Goal: Transaction & Acquisition: Purchase product/service

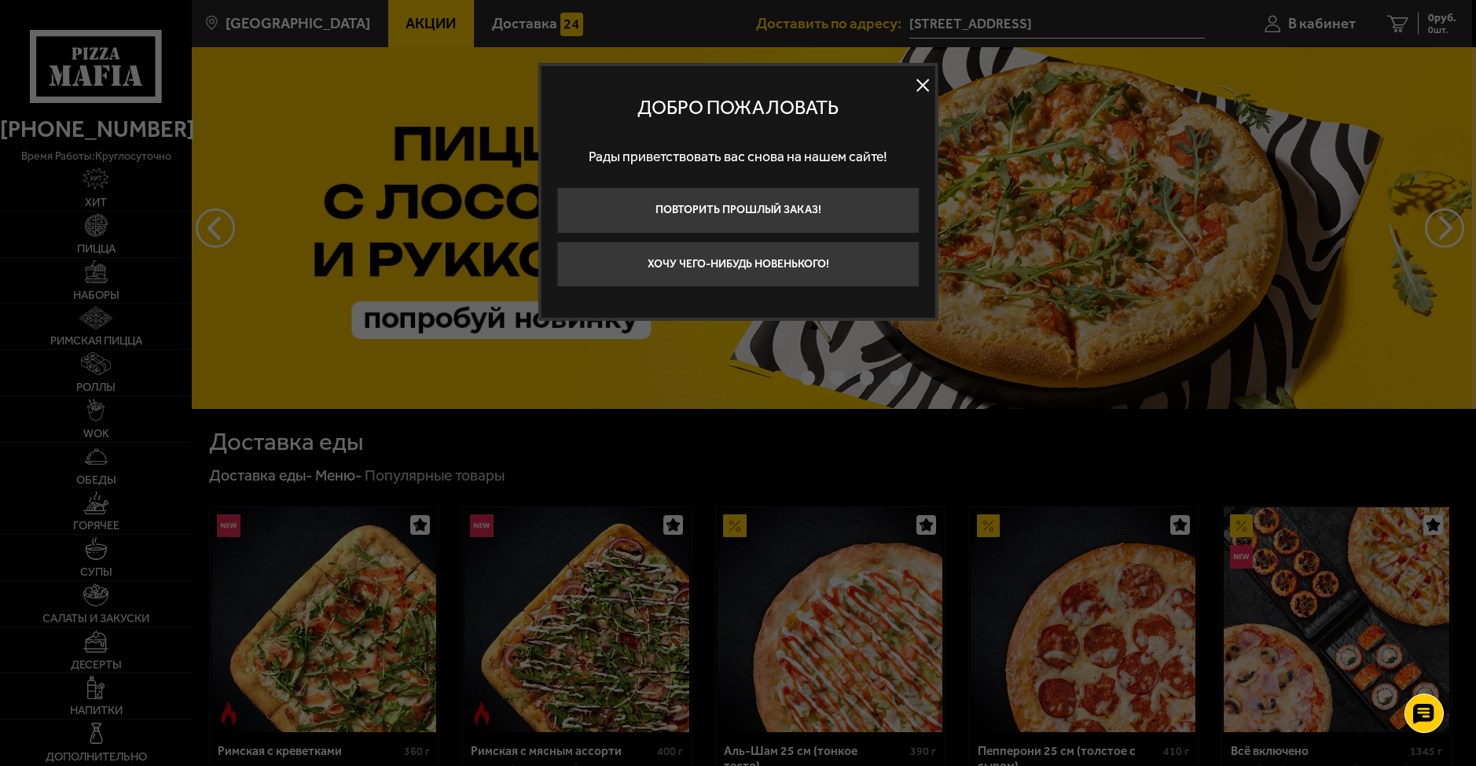
click at [919, 83] on button at bounding box center [923, 85] width 24 height 24
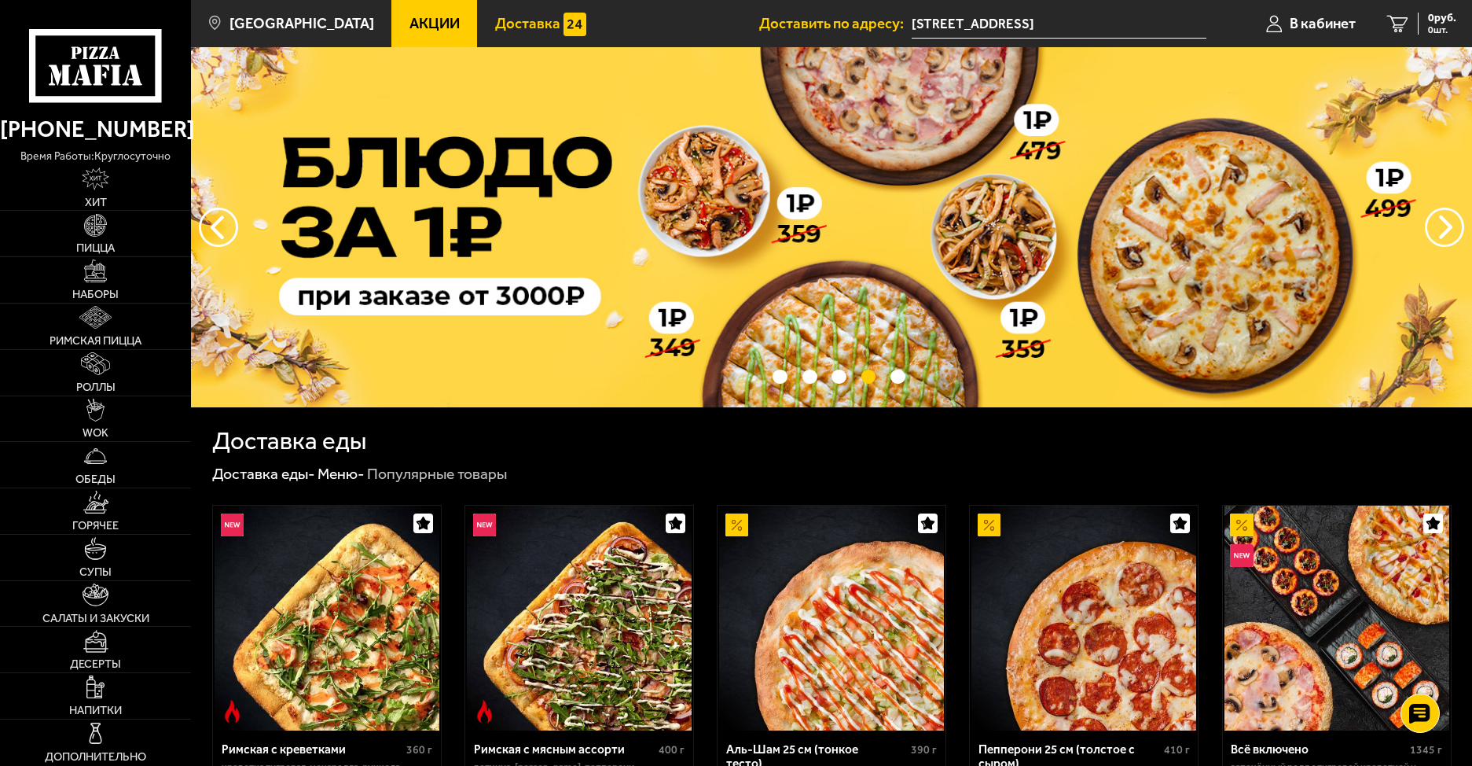
click at [495, 29] on span "Доставка" at bounding box center [527, 24] width 65 height 15
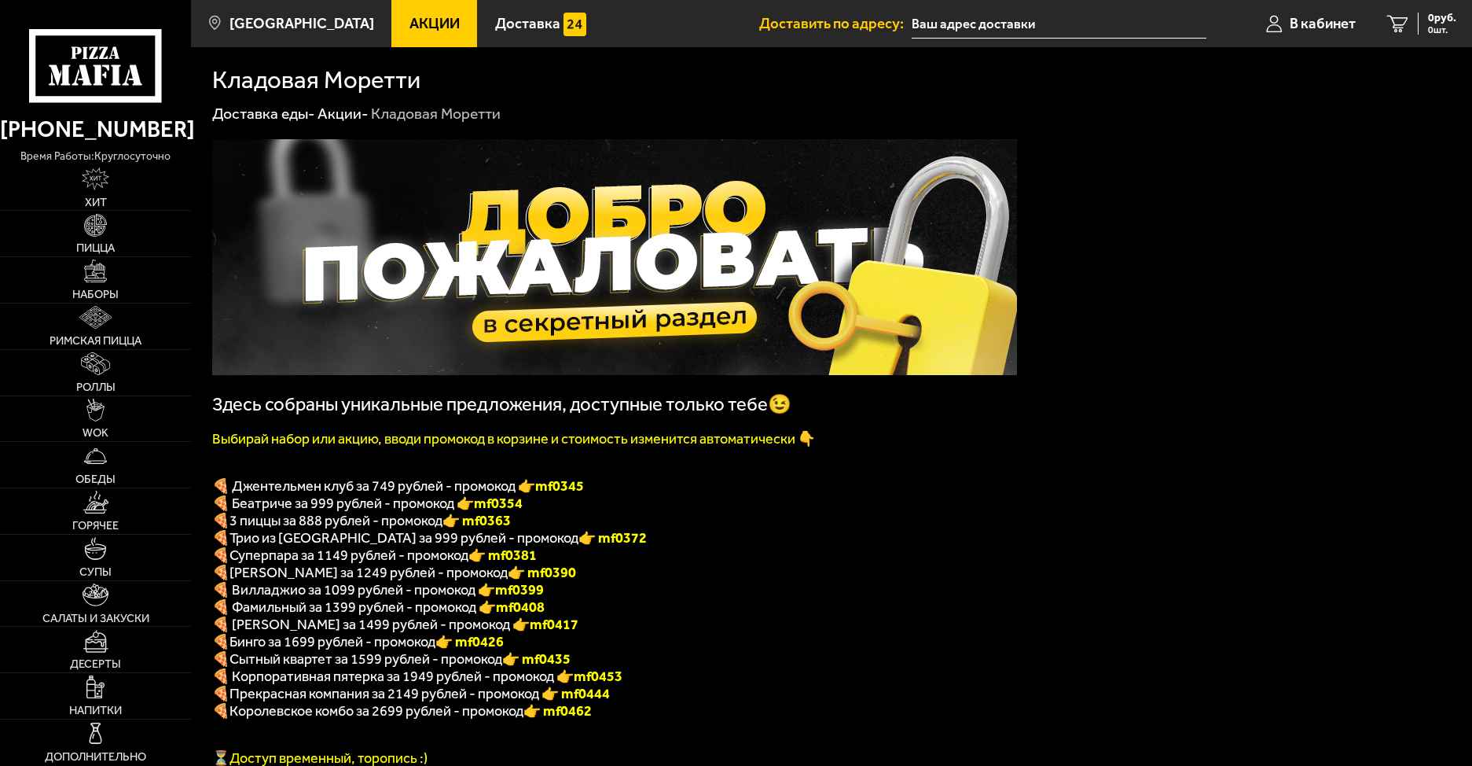
type input "[STREET_ADDRESS]"
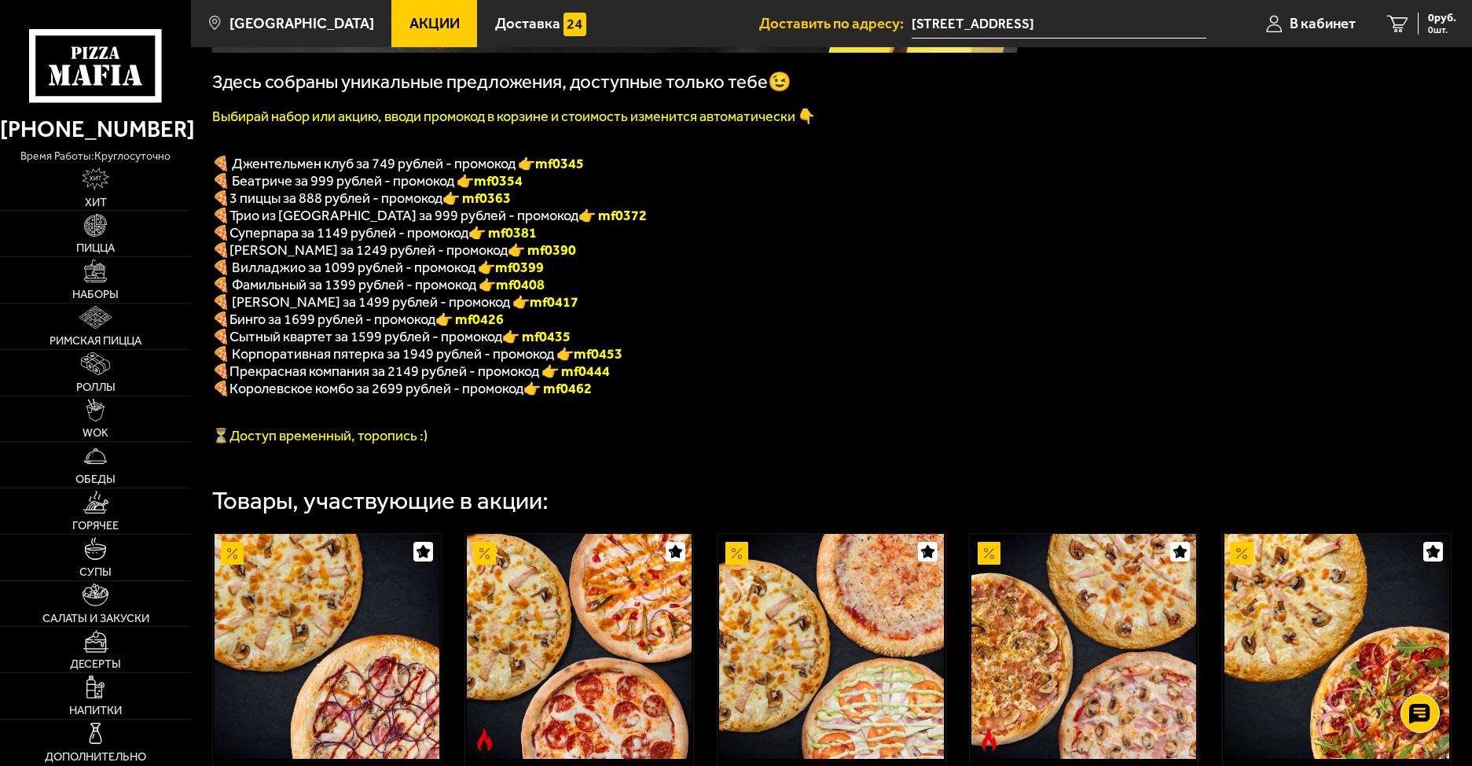
scroll to position [314, 0]
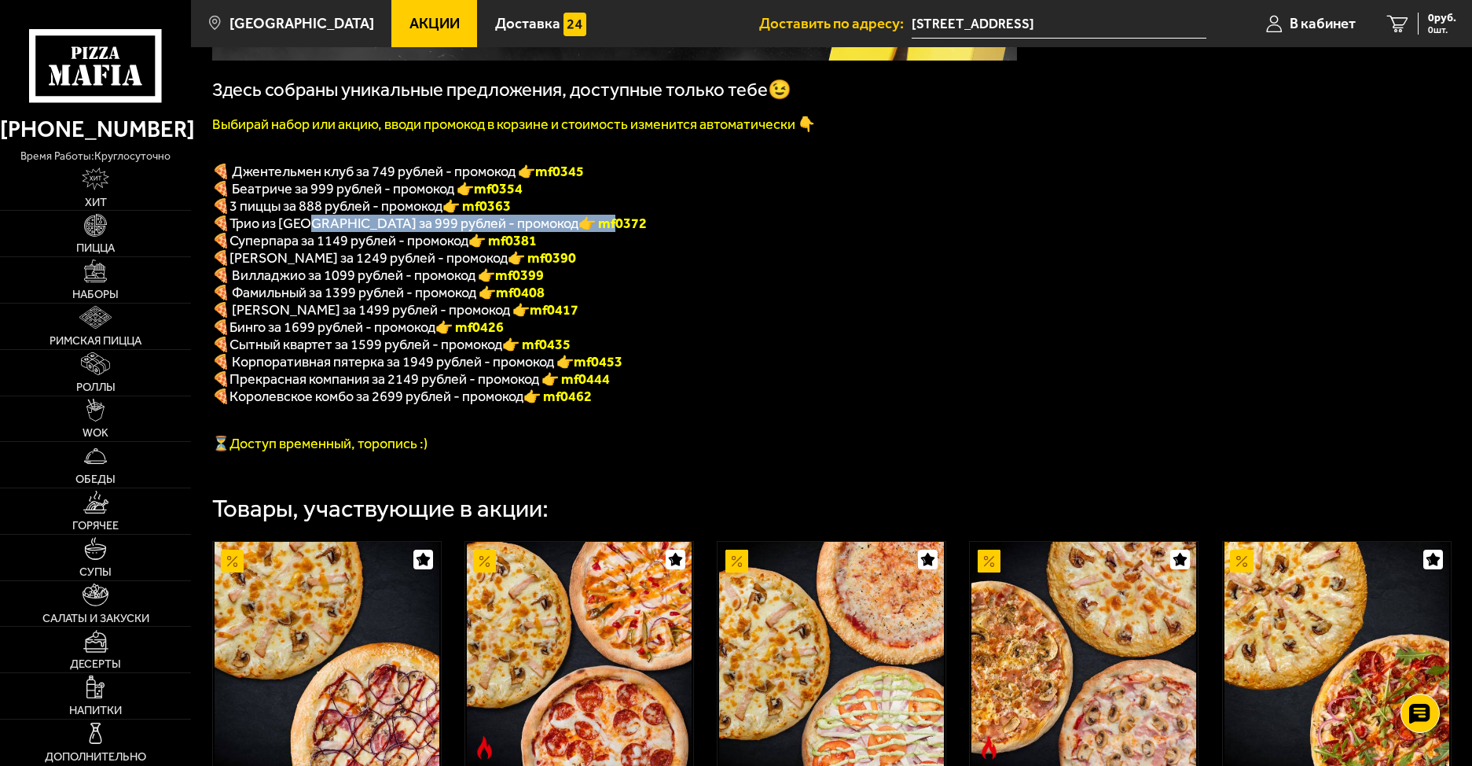
drag, startPoint x: 308, startPoint y: 233, endPoint x: 500, endPoint y: 235, distance: 191.8
click at [500, 232] on p "🍕 Трио из Рио за 999 рублей - промокод 👉 mf0372" at bounding box center [614, 223] width 805 height 17
click at [635, 232] on p "🍕 Трио из Рио за 999 рублей - промокод 👉 mf0372" at bounding box center [614, 223] width 805 height 17
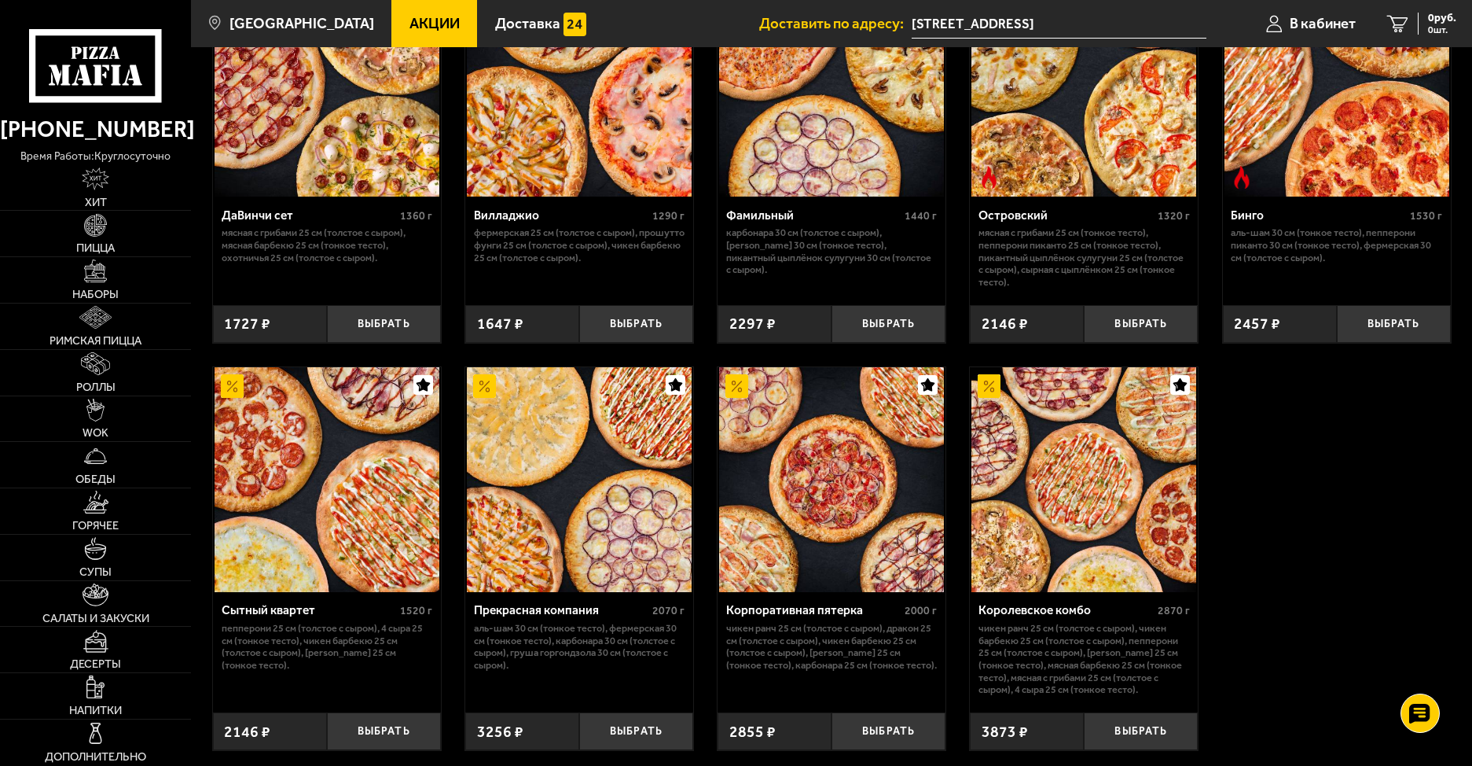
scroll to position [1364, 0]
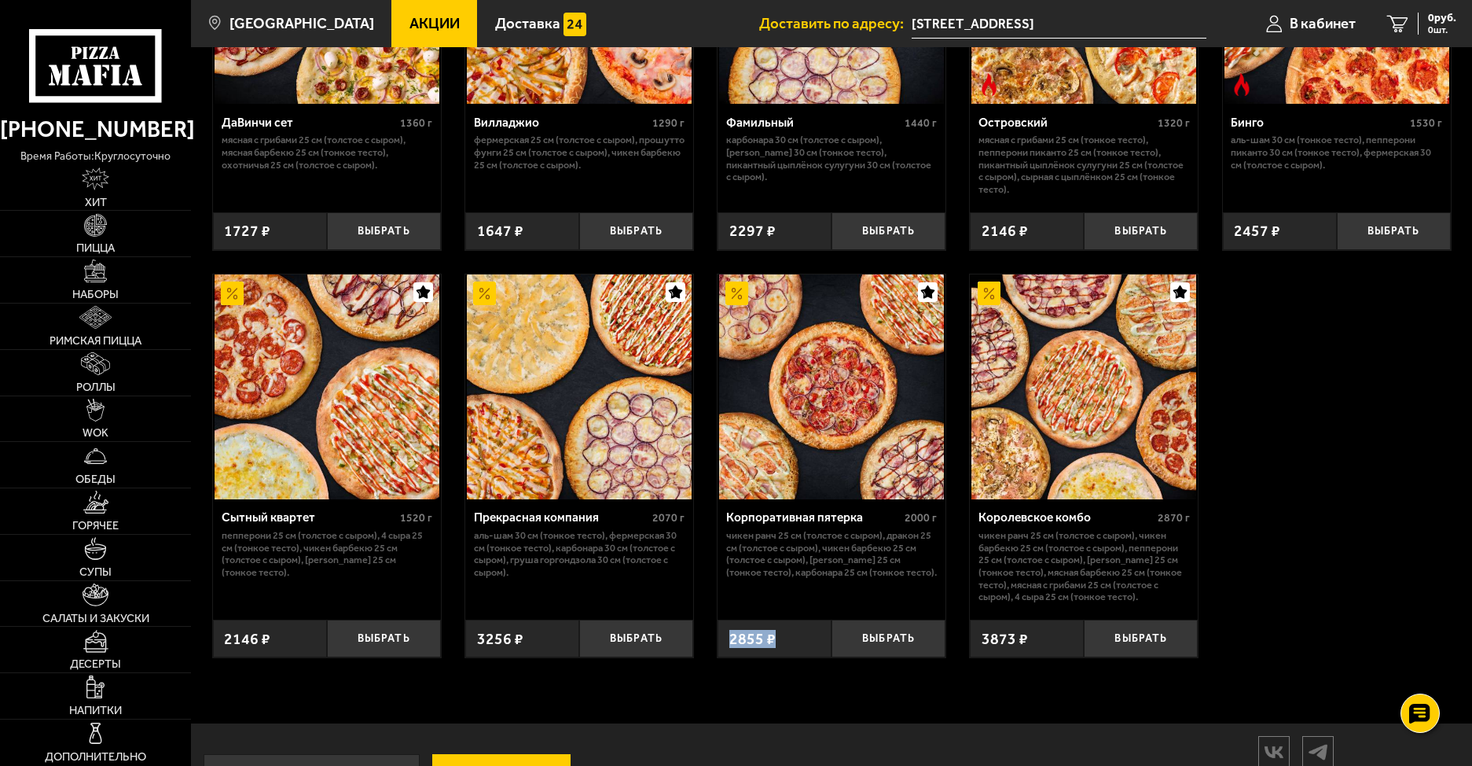
drag, startPoint x: 773, startPoint y: 658, endPoint x: 733, endPoint y: 659, distance: 40.1
click at [733, 648] on span "2855 ₽" at bounding box center [752, 639] width 46 height 18
click at [1314, 567] on div "Джентельмен клуб 820 г Пикантный цыплёнок сулугуни 25 см (тонкое тесто), Чикен …" at bounding box center [831, 74] width 1281 height 1207
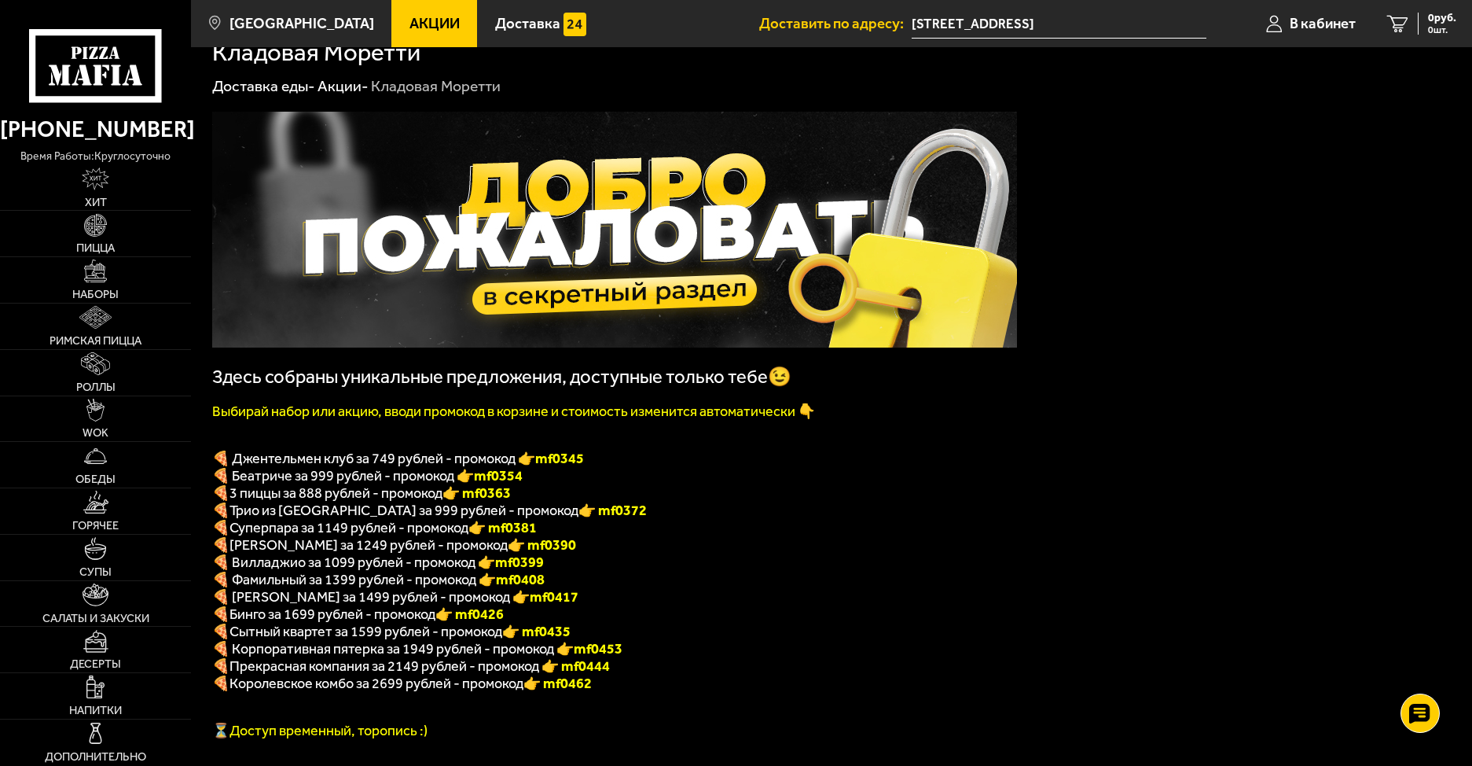
scroll to position [185, 0]
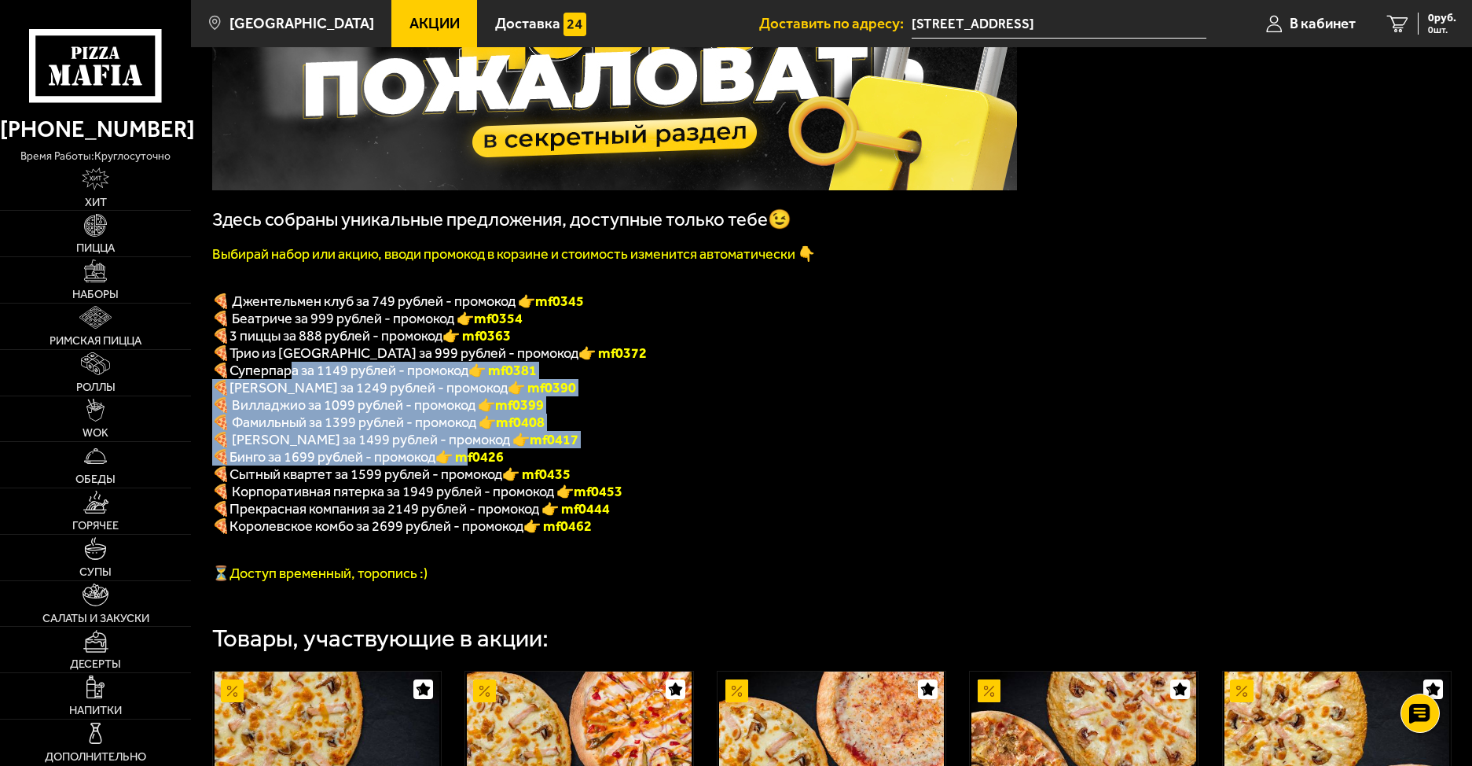
drag, startPoint x: 292, startPoint y: 373, endPoint x: 473, endPoint y: 469, distance: 205.3
click at [473, 469] on div "Здесь собраны уникальные предложения, доступные только тебе😉 Выбирай набор или …" at bounding box center [614, 267] width 805 height 627
click at [709, 445] on p "🍕 Островский за 1499 рублей - промокод 👉 mf0417" at bounding box center [614, 439] width 805 height 17
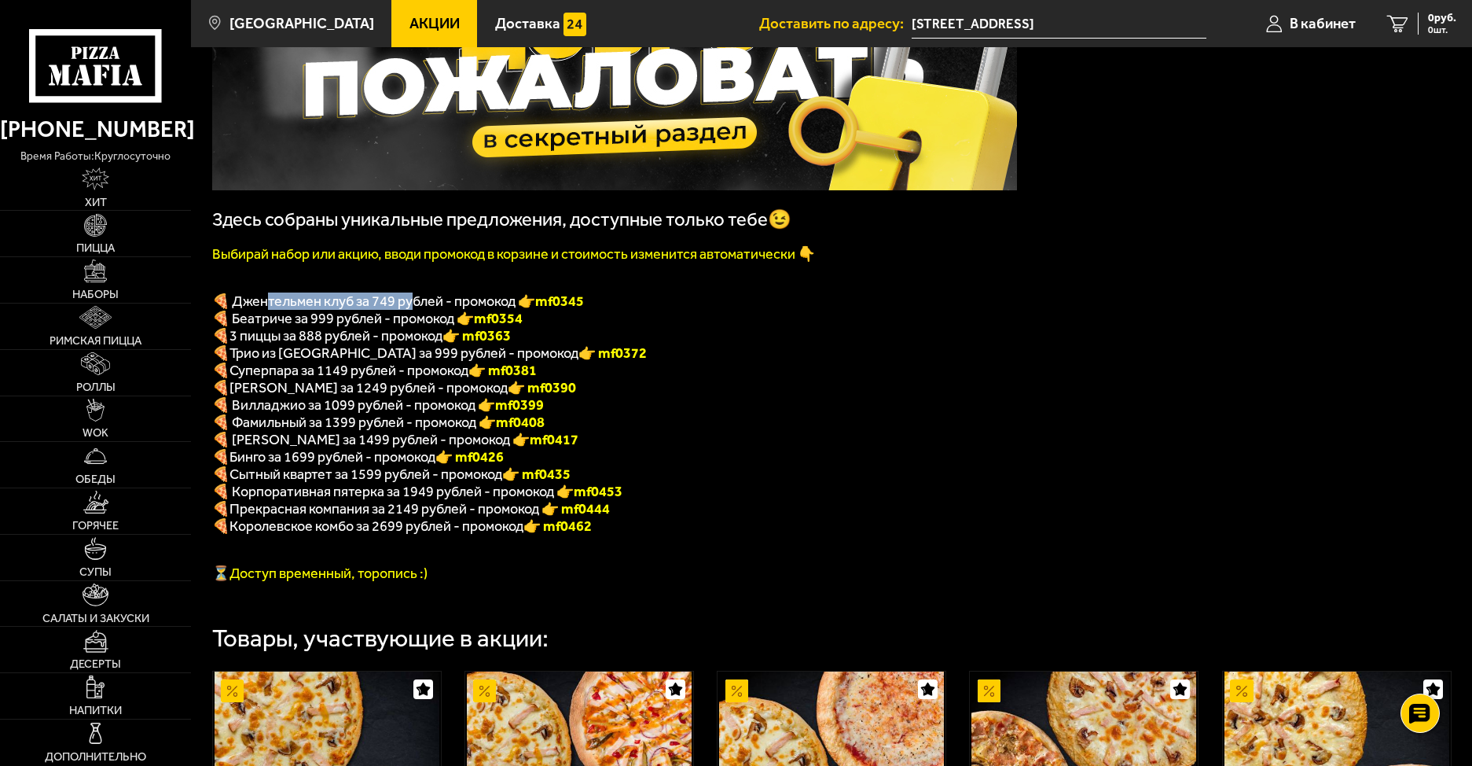
drag, startPoint x: 267, startPoint y: 307, endPoint x: 408, endPoint y: 311, distance: 140.8
click at [408, 310] on span "🍕 Джентельмен клуб за 749 рублей - промокод 👉 mf0345" at bounding box center [398, 300] width 372 height 17
click at [449, 307] on span "🍕 Джентельмен клуб за 749 рублей - промокод 👉 mf0345" at bounding box center [398, 300] width 372 height 17
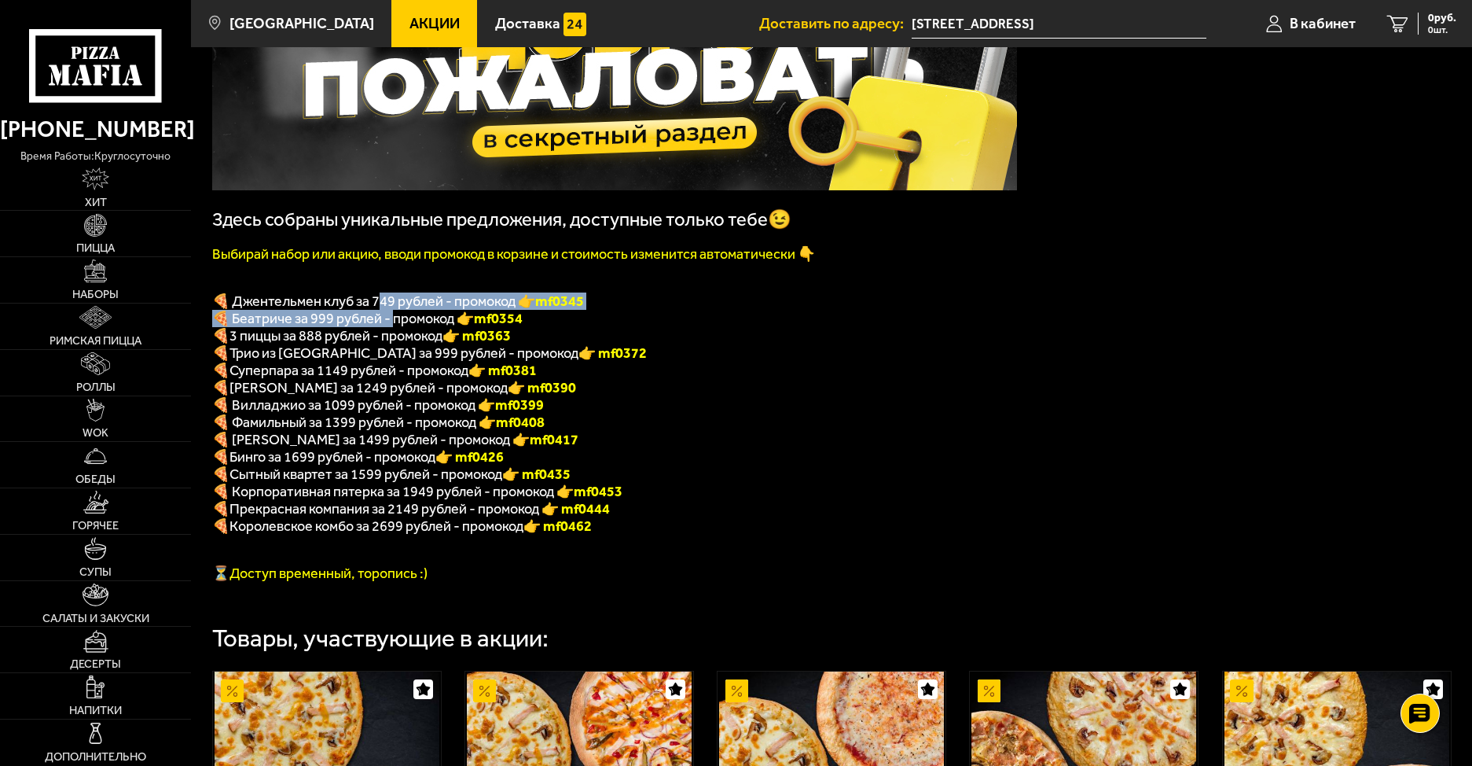
drag, startPoint x: 387, startPoint y: 317, endPoint x: 405, endPoint y: 325, distance: 19.7
click at [405, 325] on div "Здесь собраны уникальные предложения, доступные только тебе😉 Выбирай набор или …" at bounding box center [614, 267] width 805 height 627
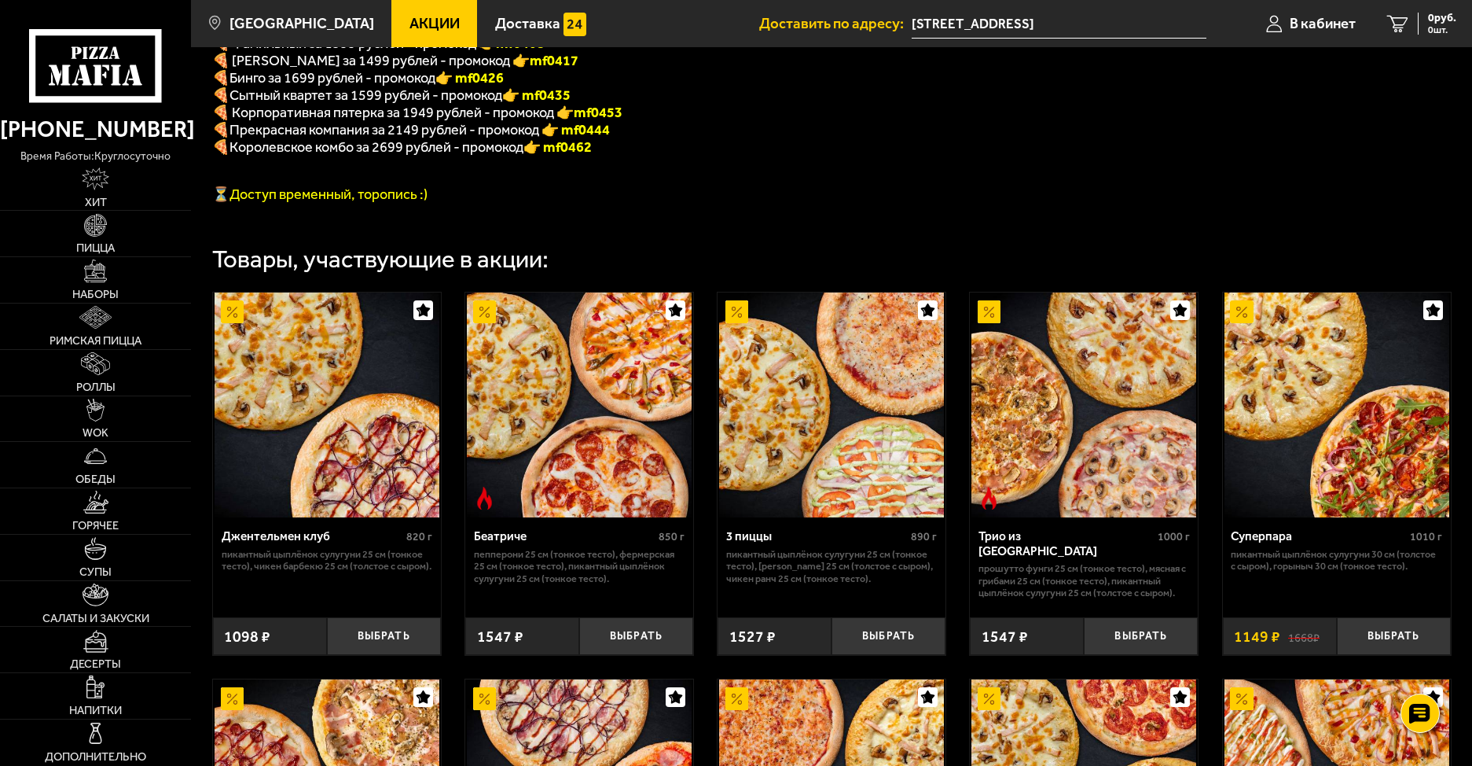
scroll to position [578, 0]
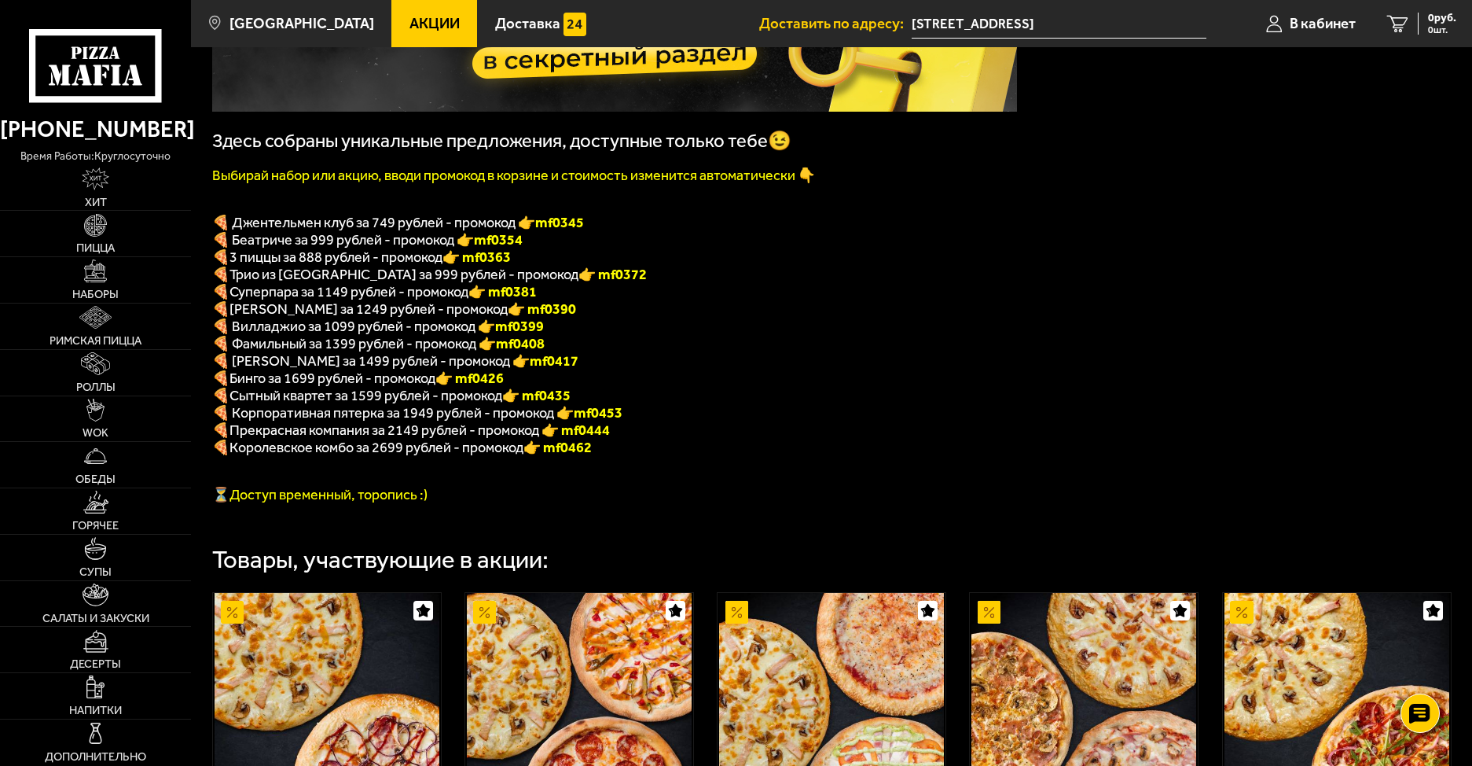
click at [588, 348] on p "🍕 Фамильный за 1399 рублей - промокод 👉 mf0408" at bounding box center [614, 343] width 805 height 17
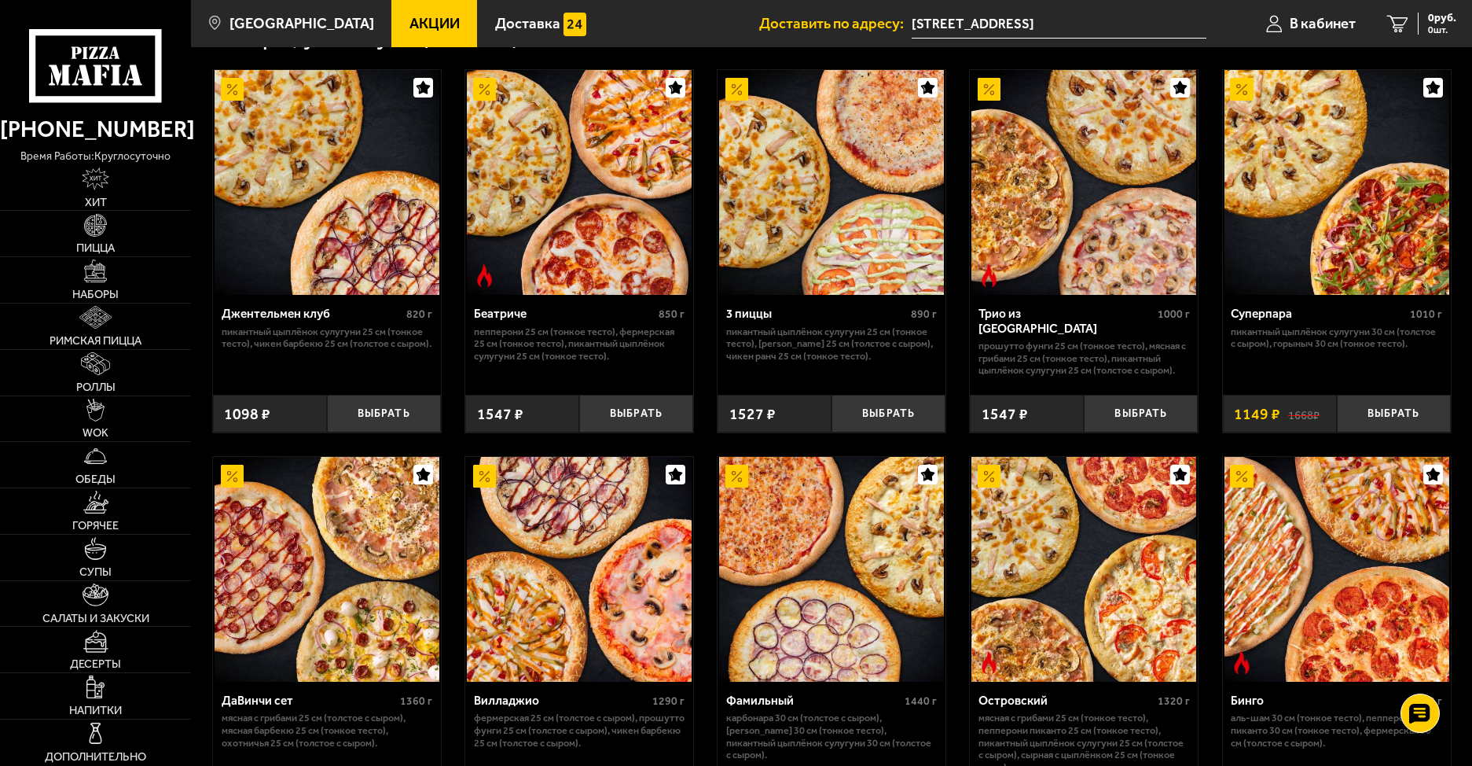
scroll to position [314, 0]
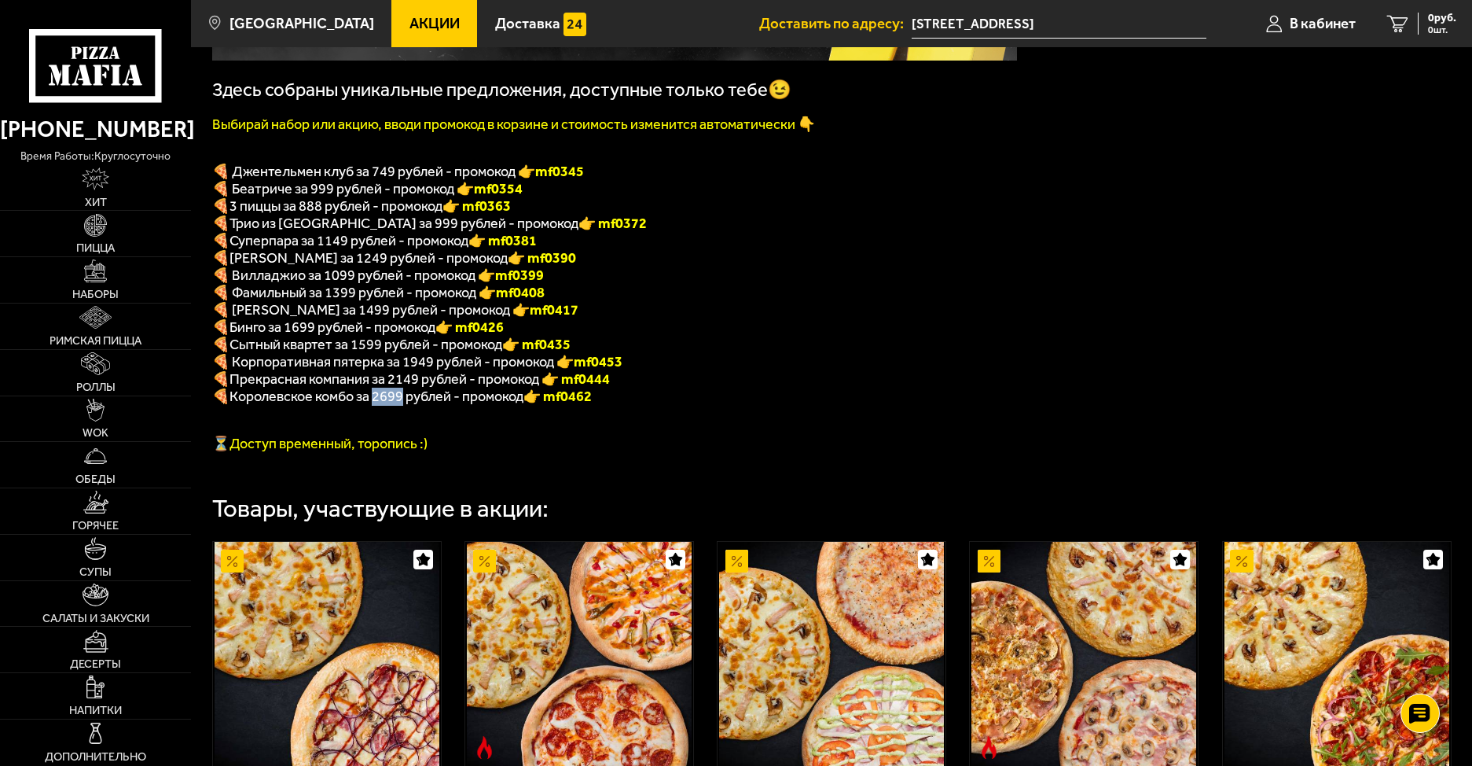
drag, startPoint x: 390, startPoint y: 409, endPoint x: 403, endPoint y: 409, distance: 13.4
click at [403, 405] on span "Королевское комбо за 2699 рублей - промокод" at bounding box center [377, 396] width 294 height 17
click at [631, 406] on p "🍕 Королевское комбо за 2699 рублей - промокод 👉 mf0462" at bounding box center [614, 397] width 805 height 18
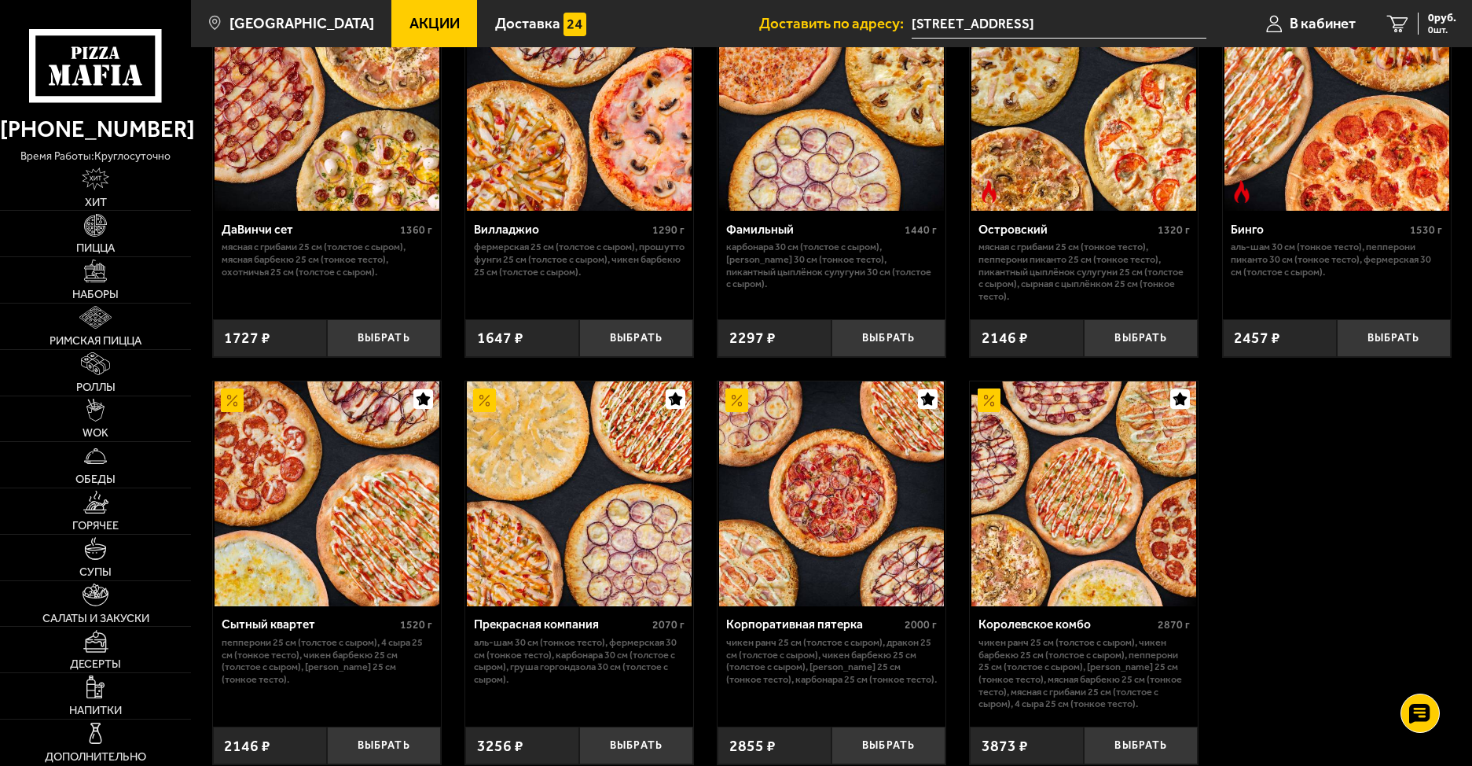
scroll to position [1258, 0]
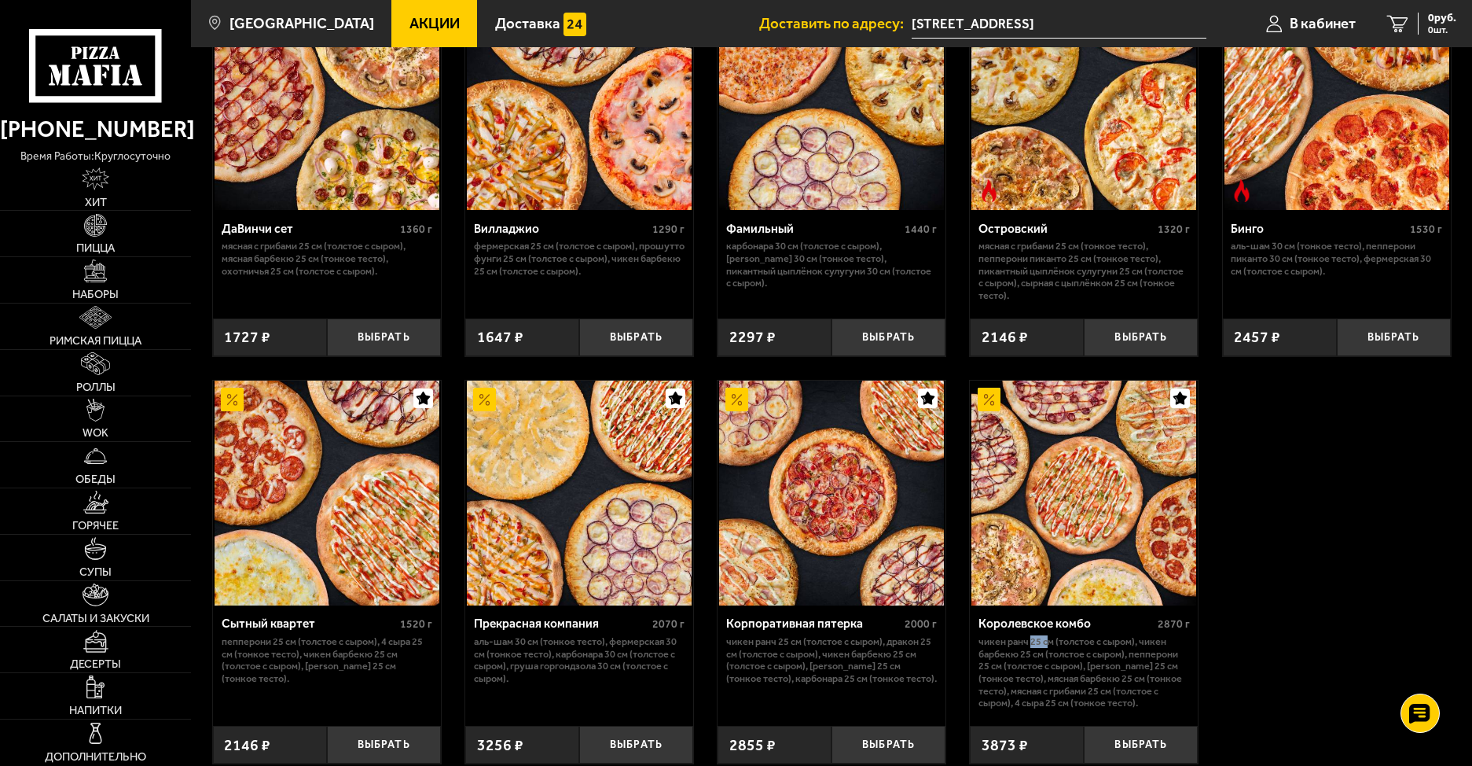
drag, startPoint x: 1031, startPoint y: 660, endPoint x: 1049, endPoint y: 660, distance: 18.1
click at [1049, 660] on p "Чикен Ранч 25 см (толстое с сыром), Чикен Барбекю 25 см (толстое с сыром), Пепп…" at bounding box center [1084, 672] width 211 height 74
drag, startPoint x: 1033, startPoint y: 673, endPoint x: 1055, endPoint y: 673, distance: 22.0
click at [1049, 671] on p "Чикен Ранч 25 см (толстое с сыром), Чикен Барбекю 25 см (толстое с сыром), Пепп…" at bounding box center [1084, 672] width 211 height 74
drag, startPoint x: 1097, startPoint y: 690, endPoint x: 1144, endPoint y: 694, distance: 46.5
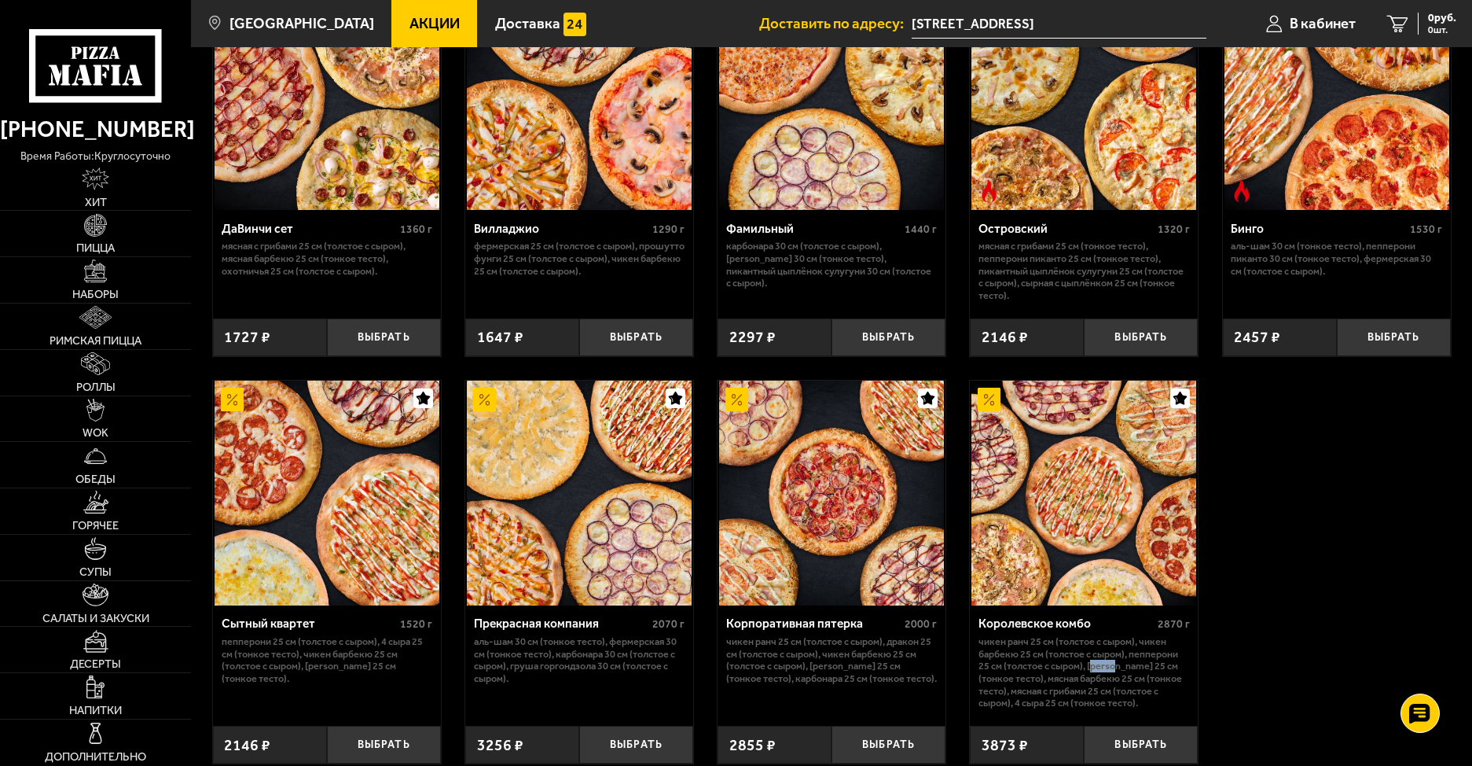
click at [1130, 691] on p "Чикен Ранч 25 см (толстое с сыром), Чикен Барбекю 25 см (толстое с сыром), Пепп…" at bounding box center [1084, 672] width 211 height 74
drag, startPoint x: 1069, startPoint y: 718, endPoint x: 1089, endPoint y: 722, distance: 21.0
click at [1089, 709] on p "Чикен Ранч 25 см (толстое с сыром), Чикен Барбекю 25 см (толстое с сыром), Пепп…" at bounding box center [1084, 672] width 211 height 74
click at [1119, 707] on p "Чикен Ранч 25 см (толстое с сыром), Чикен Барбекю 25 см (толстое с сыром), Пепп…" at bounding box center [1084, 672] width 211 height 74
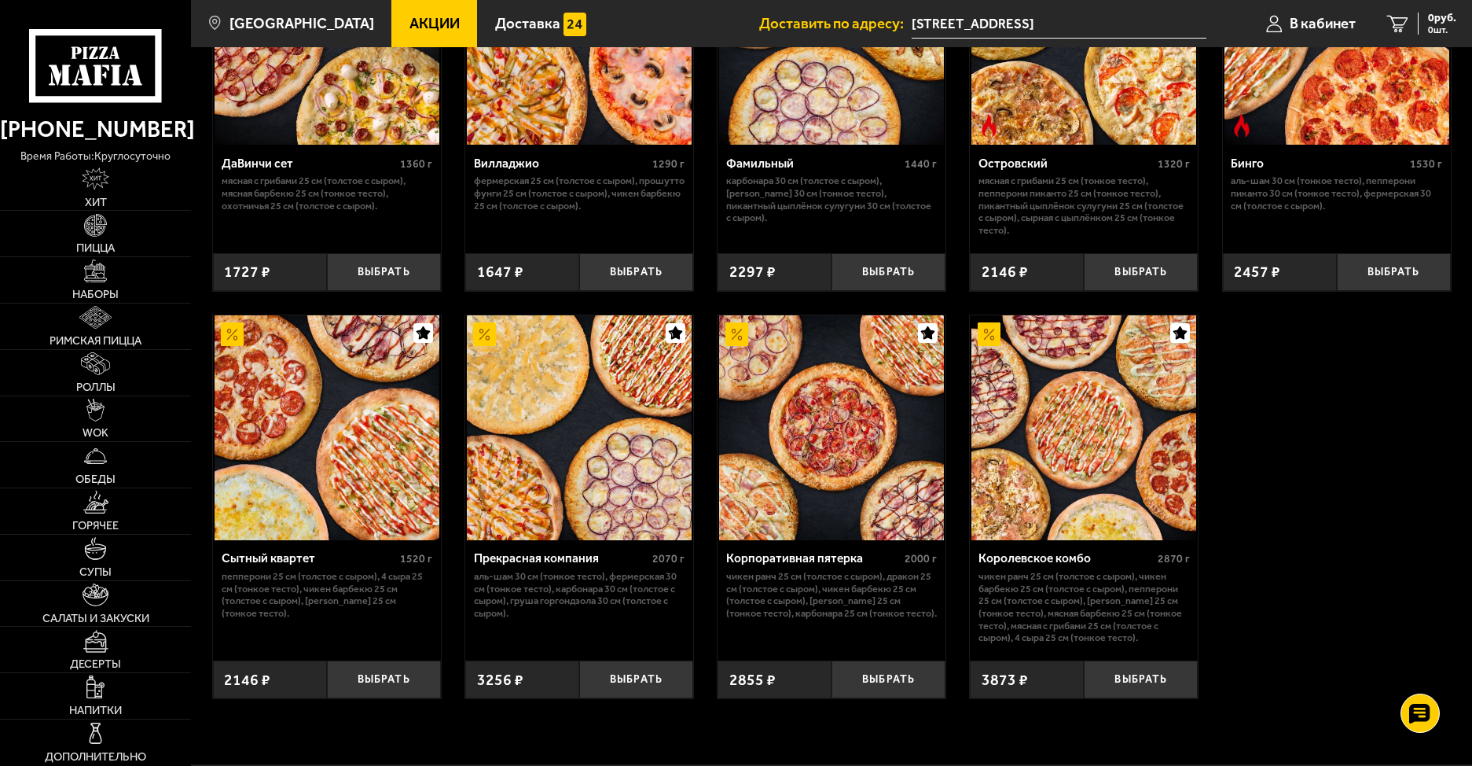
scroll to position [1336, 0]
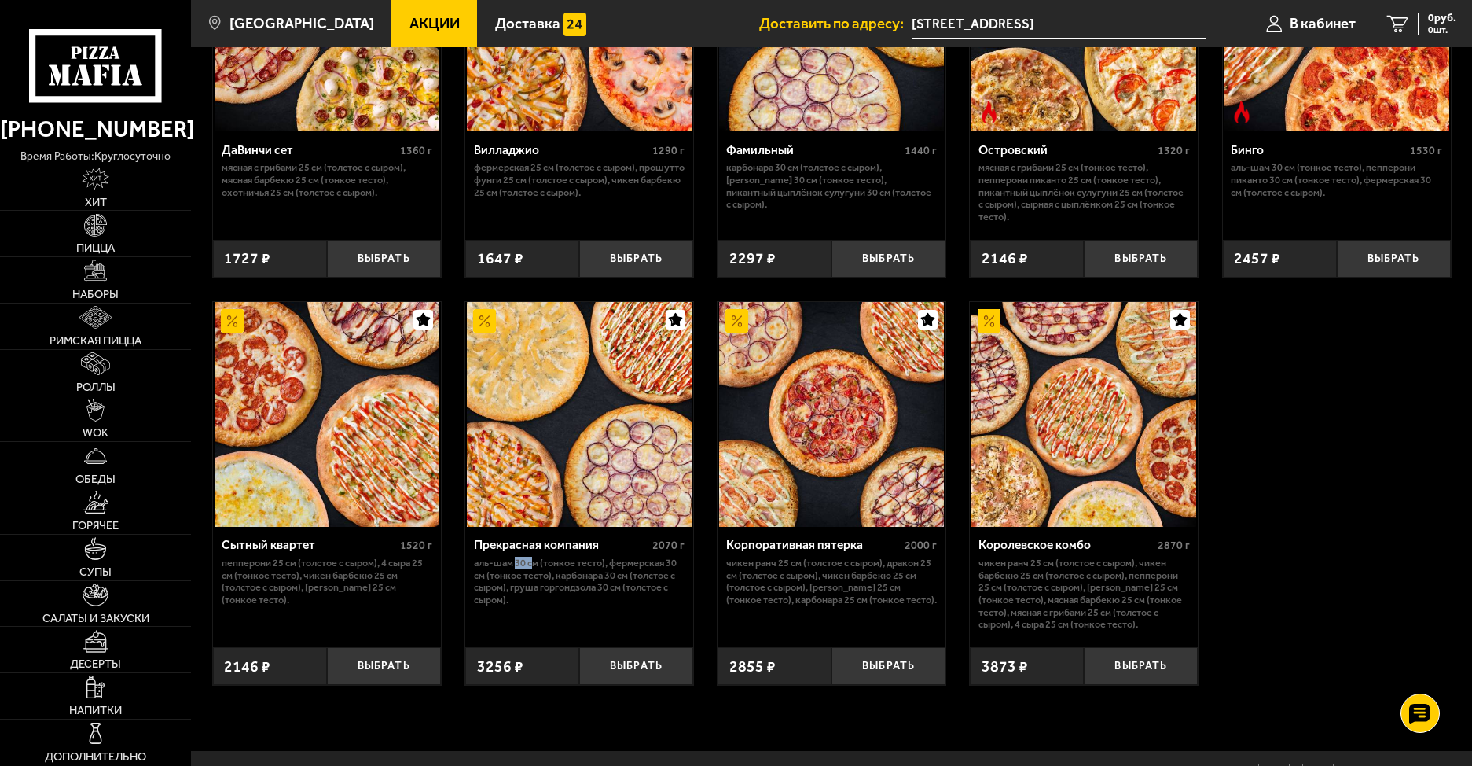
drag, startPoint x: 517, startPoint y: 586, endPoint x: 541, endPoint y: 586, distance: 23.6
click at [535, 586] on p "Аль-Шам 30 см (тонкое тесто), Фермерская 30 см (тонкое тесто), Карбонара 30 см …" at bounding box center [579, 581] width 211 height 49
click at [557, 630] on div "Прекрасная компания 2070 г Аль-Шам 30 см (тонкое тесто), Фермерская 30 см (тонк…" at bounding box center [579, 581] width 228 height 109
drag, startPoint x: 661, startPoint y: 579, endPoint x: 670, endPoint y: 580, distance: 8.8
click at [670, 580] on p "Аль-Шам 30 см (тонкое тесто), Фермерская 30 см (тонкое тесто), Карбонара 30 см …" at bounding box center [579, 581] width 211 height 49
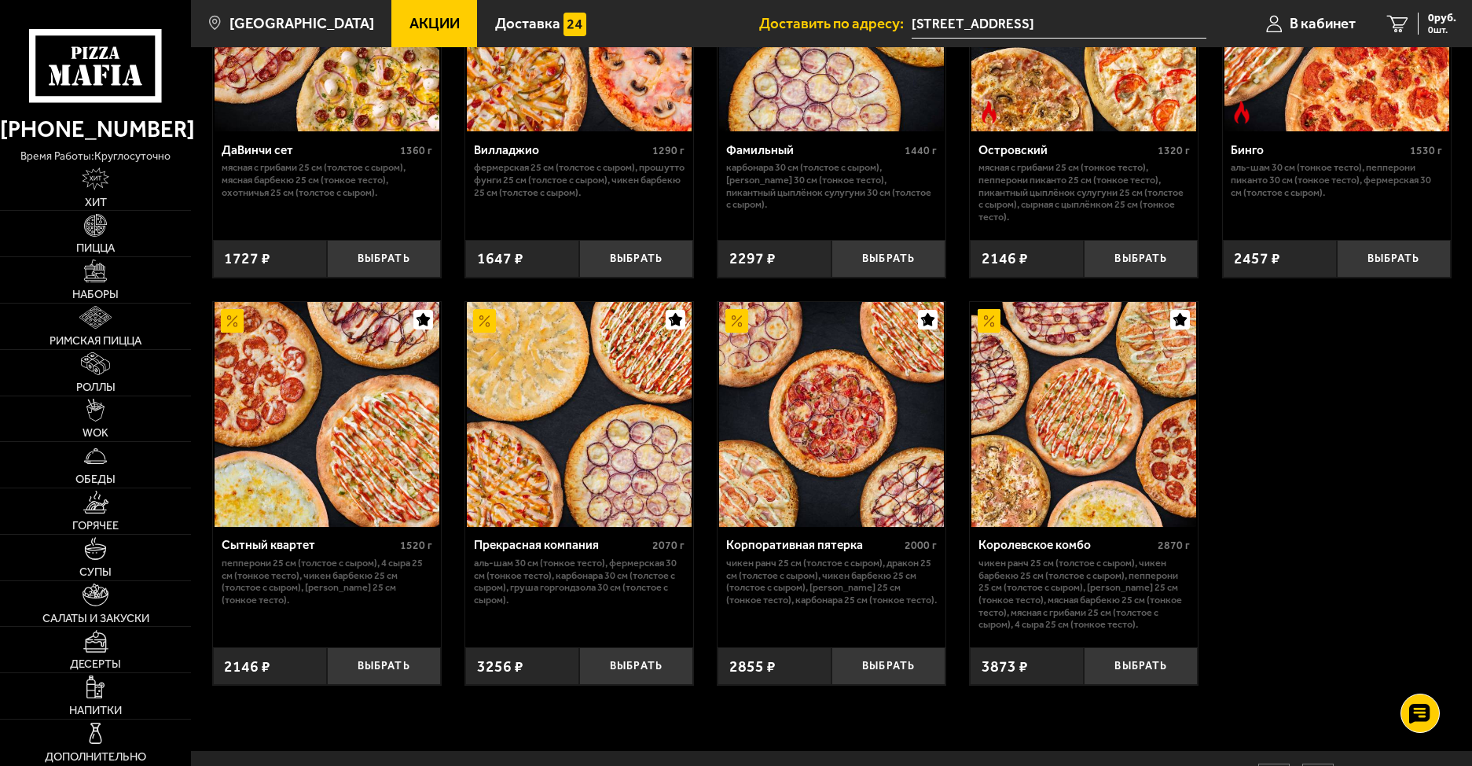
click at [564, 605] on p "Аль-Шам 30 см (тонкое тесто), Фермерская 30 см (тонкое тесто), Карбонара 30 см …" at bounding box center [579, 581] width 211 height 49
click at [618, 592] on p "Аль-Шам 30 см (тонкое тесто), Фермерская 30 см (тонкое тесто), Карбонара 30 см …" at bounding box center [579, 581] width 211 height 49
drag, startPoint x: 594, startPoint y: 608, endPoint x: 619, endPoint y: 621, distance: 27.4
click at [612, 605] on p "Аль-Шам 30 см (тонкое тесто), Фермерская 30 см (тонкое тесто), Карбонара 30 см …" at bounding box center [579, 581] width 211 height 49
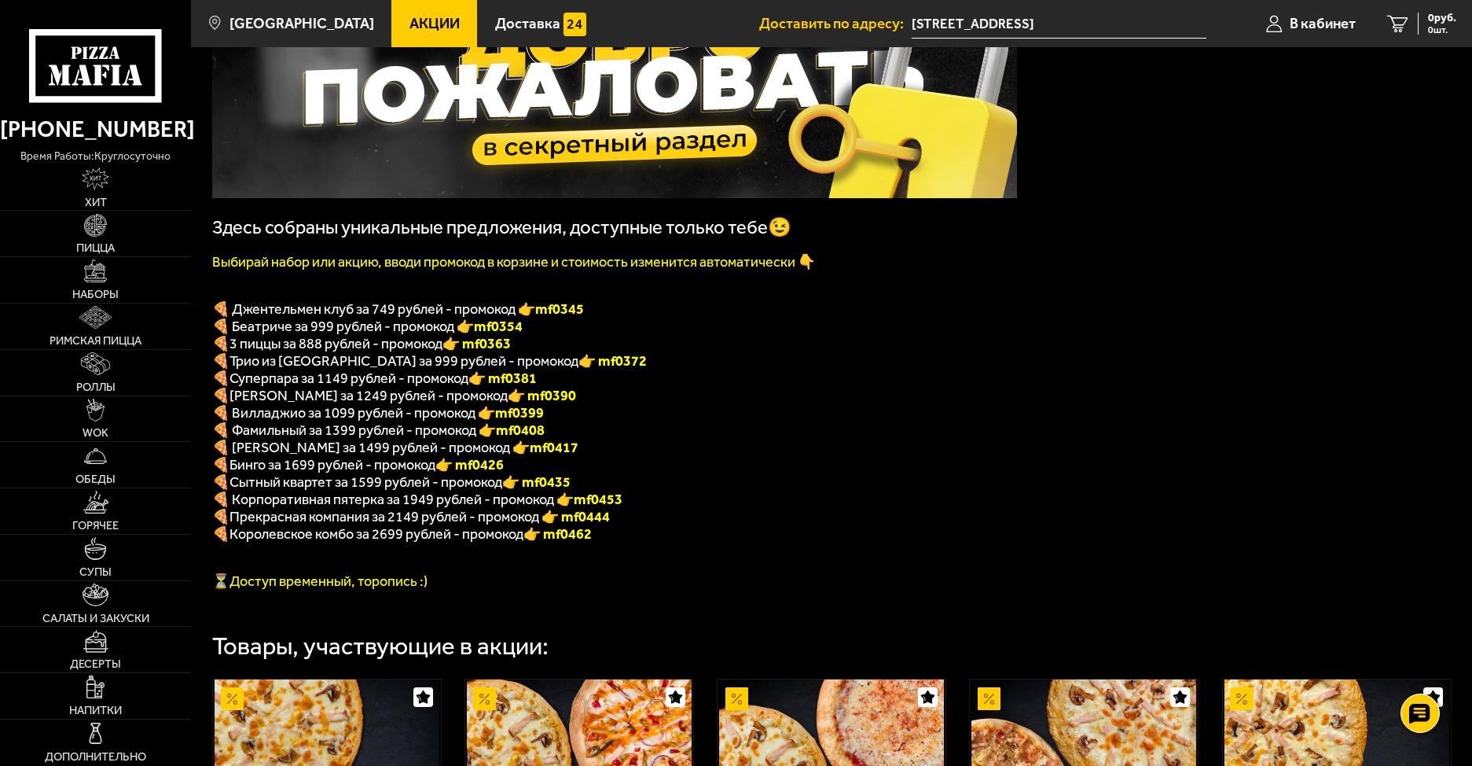
scroll to position [157, 0]
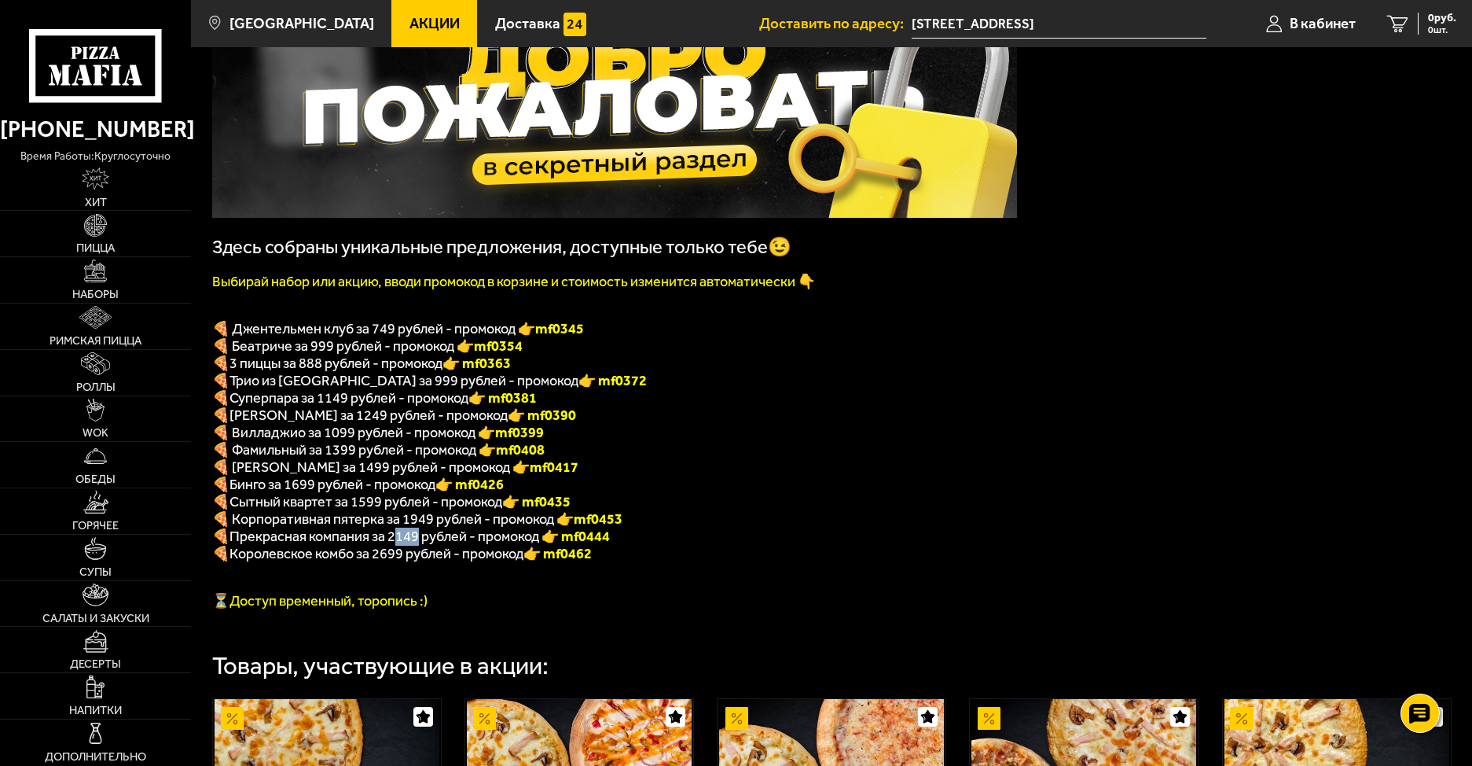
drag, startPoint x: 394, startPoint y: 553, endPoint x: 419, endPoint y: 553, distance: 25.2
click at [419, 545] on span "Прекрасная компания за 2149 рублей - промокод" at bounding box center [386, 535] width 312 height 17
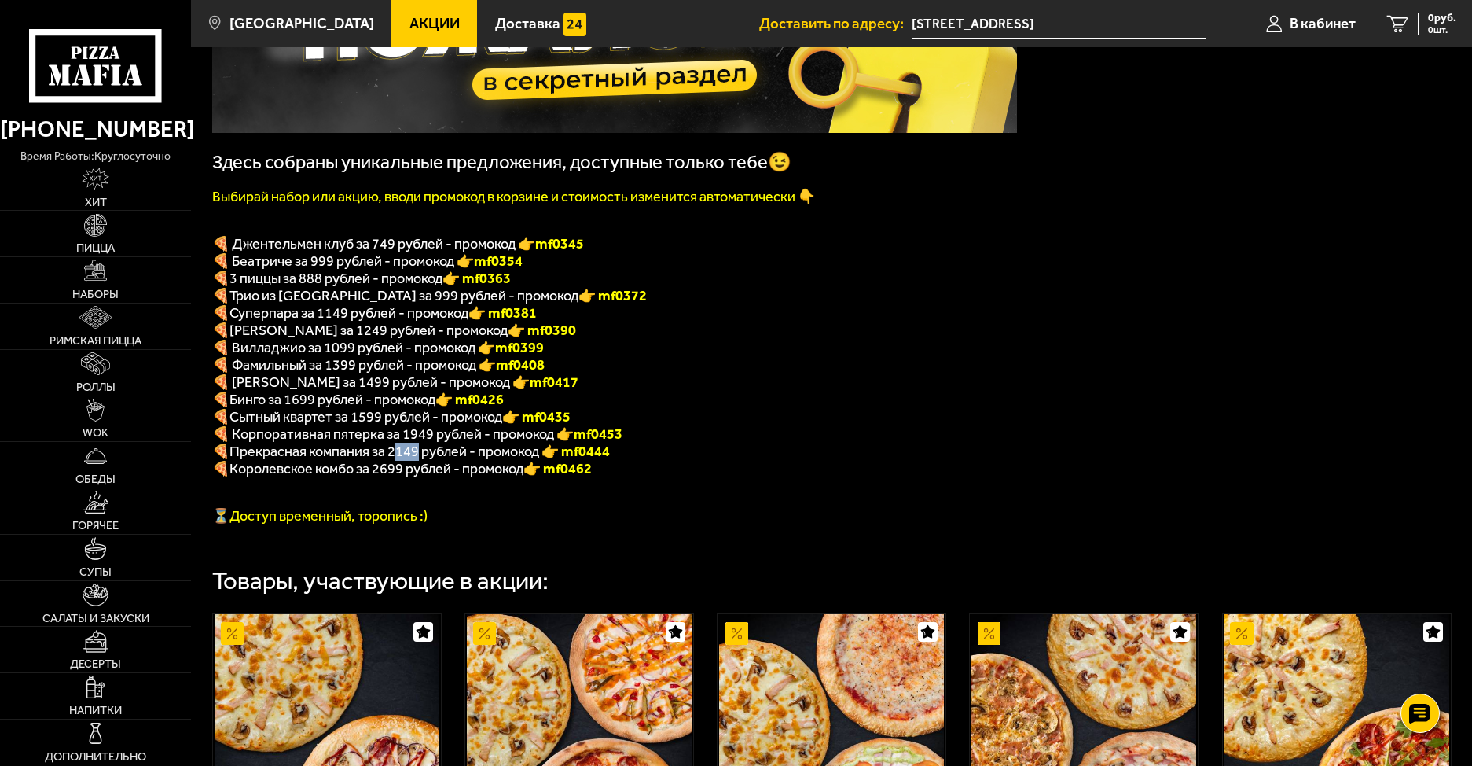
scroll to position [185, 0]
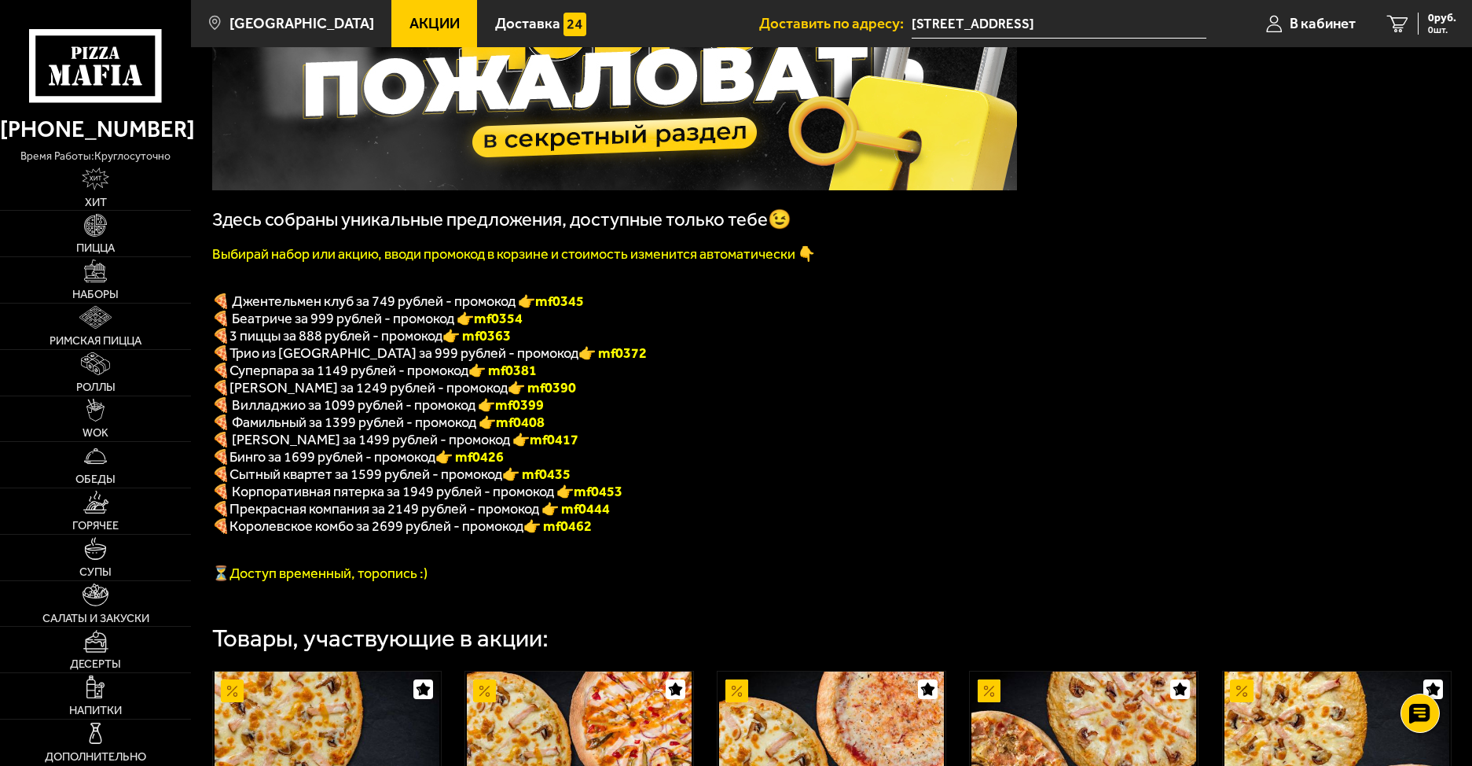
click at [636, 518] on p "🍕 Прекрасная компания за 2149 рублей - промокод 👉 mf0444" at bounding box center [614, 509] width 805 height 18
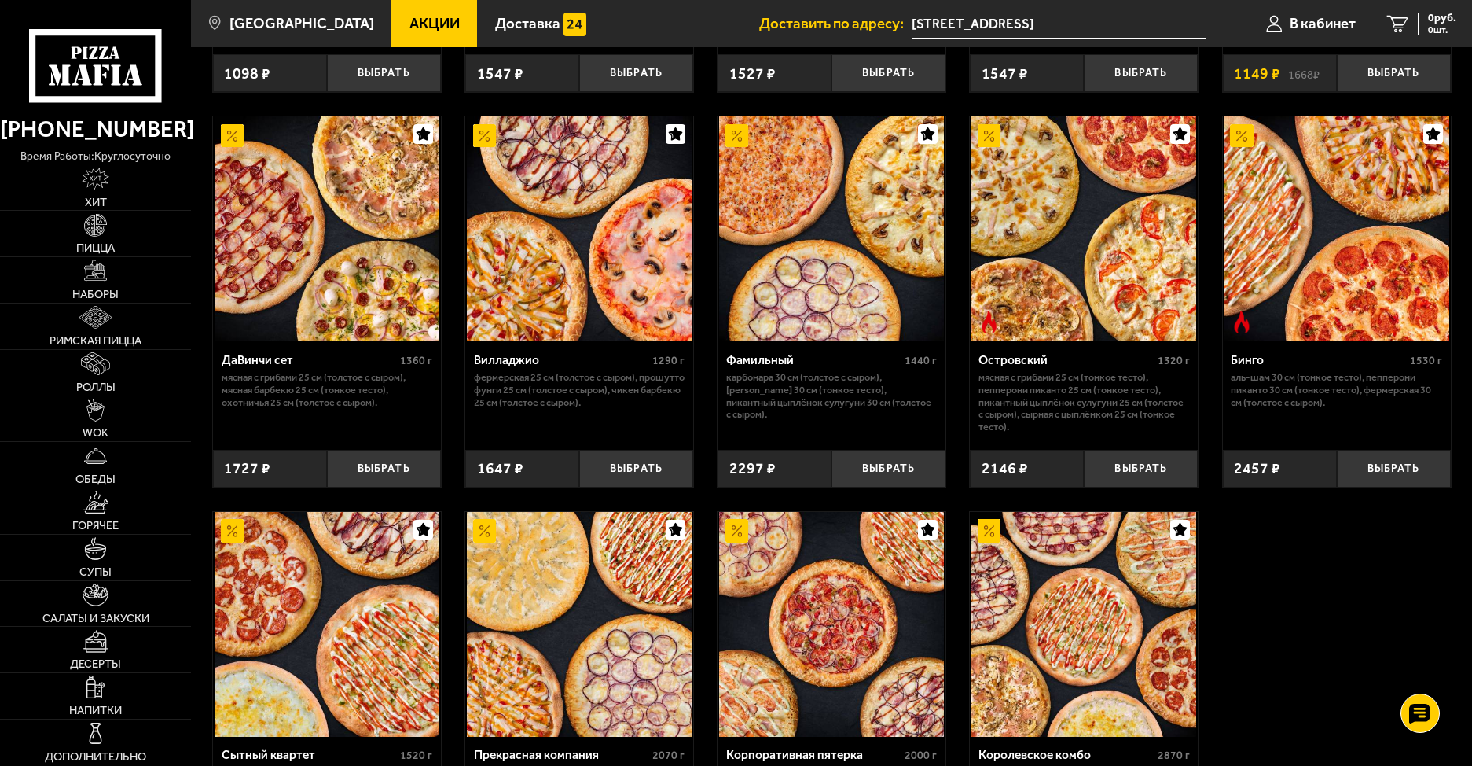
scroll to position [1442, 0]
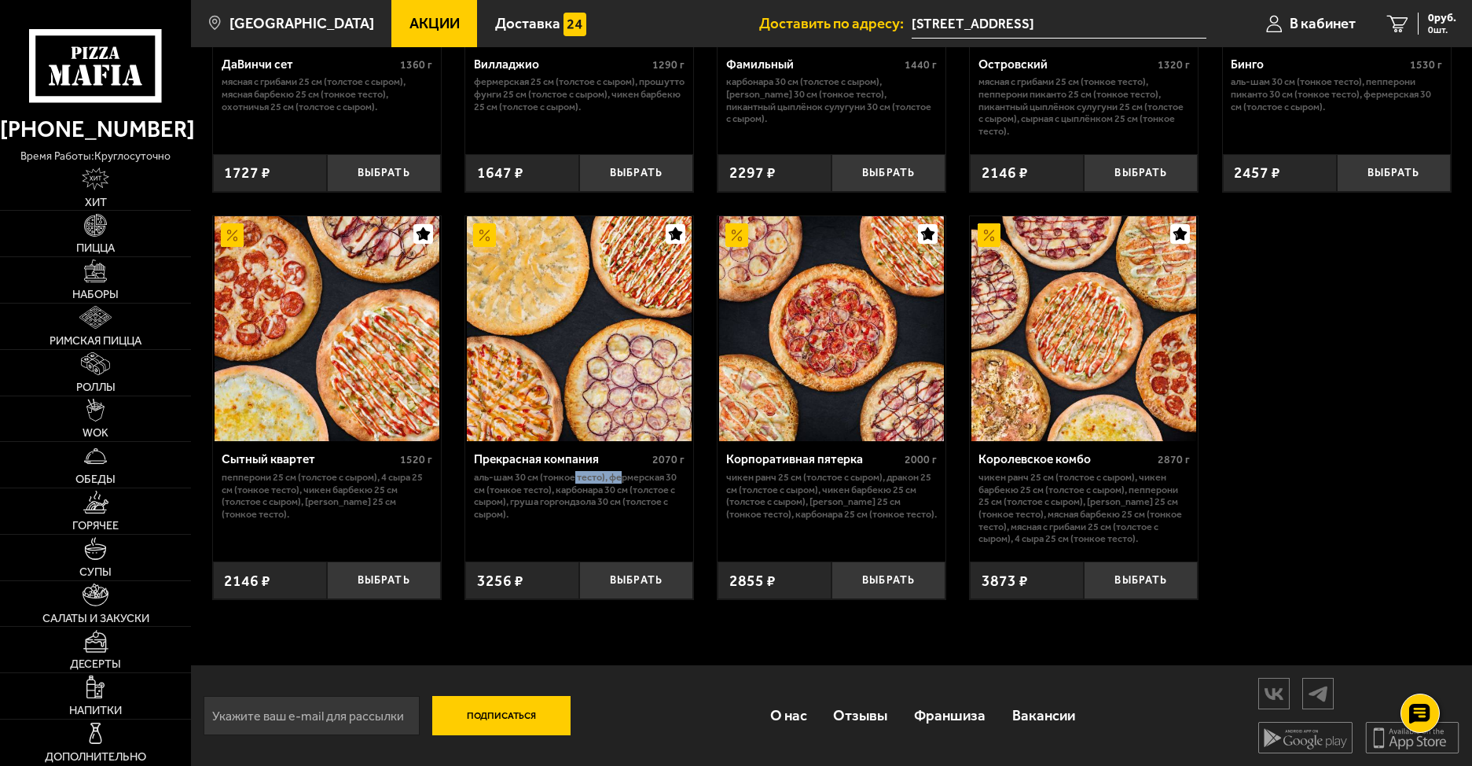
drag, startPoint x: 578, startPoint y: 479, endPoint x: 626, endPoint y: 476, distance: 48.8
click at [626, 473] on p "Аль-Шам 30 см (тонкое тесто), Фермерская 30 см (тонкое тесто), Карбонара 30 см …" at bounding box center [579, 495] width 211 height 49
drag, startPoint x: 533, startPoint y: 493, endPoint x: 564, endPoint y: 507, distance: 33.8
click at [549, 498] on p "Аль-Шам 30 см (тонкое тесто), Фермерская 30 см (тонкое тесто), Карбонара 30 см …" at bounding box center [579, 495] width 211 height 49
click at [636, 489] on p "Аль-Шам 30 см (тонкое тесто), Фермерская 30 см (тонкое тесто), Карбонара 30 см …" at bounding box center [579, 495] width 211 height 49
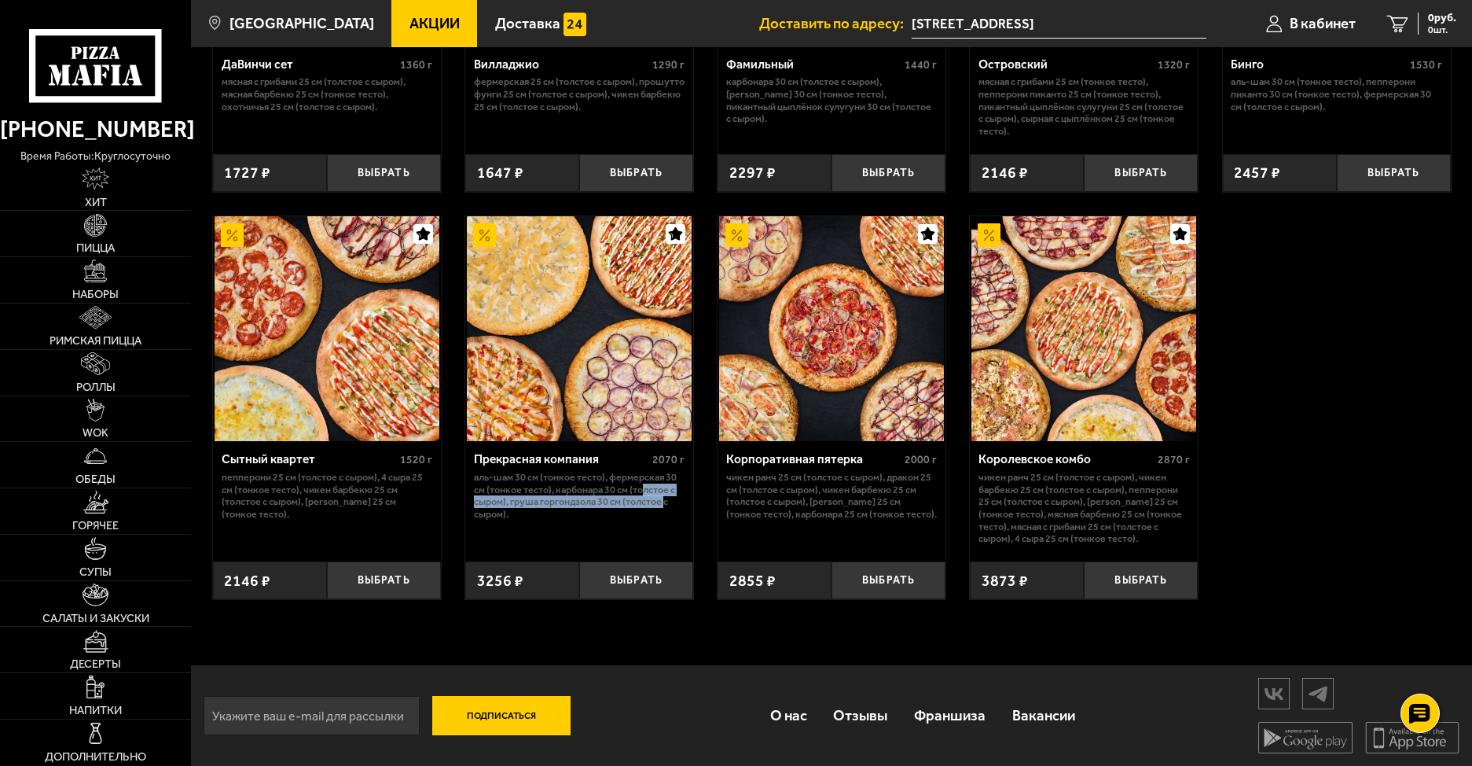
drag, startPoint x: 648, startPoint y: 489, endPoint x: 640, endPoint y: 516, distance: 27.9
click at [673, 498] on p "Аль-Шам 30 см (тонкое тесто), Фермерская 30 см (тонкое тесто), Карбонара 30 см …" at bounding box center [579, 495] width 211 height 49
click at [625, 516] on p "Аль-Шам 30 см (тонкое тесто), Фермерская 30 см (тонкое тесто), Карбонара 30 см …" at bounding box center [579, 495] width 211 height 49
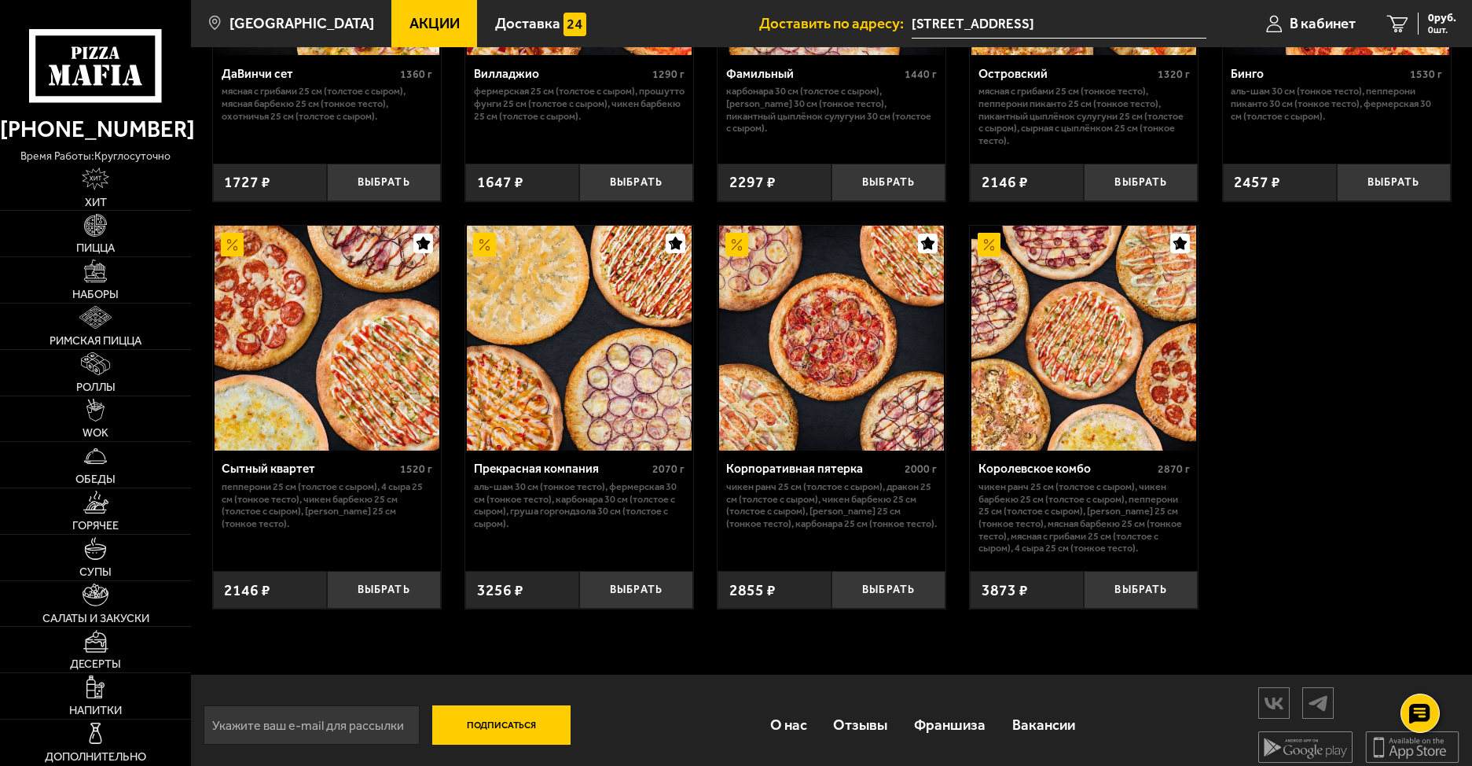
scroll to position [1364, 0]
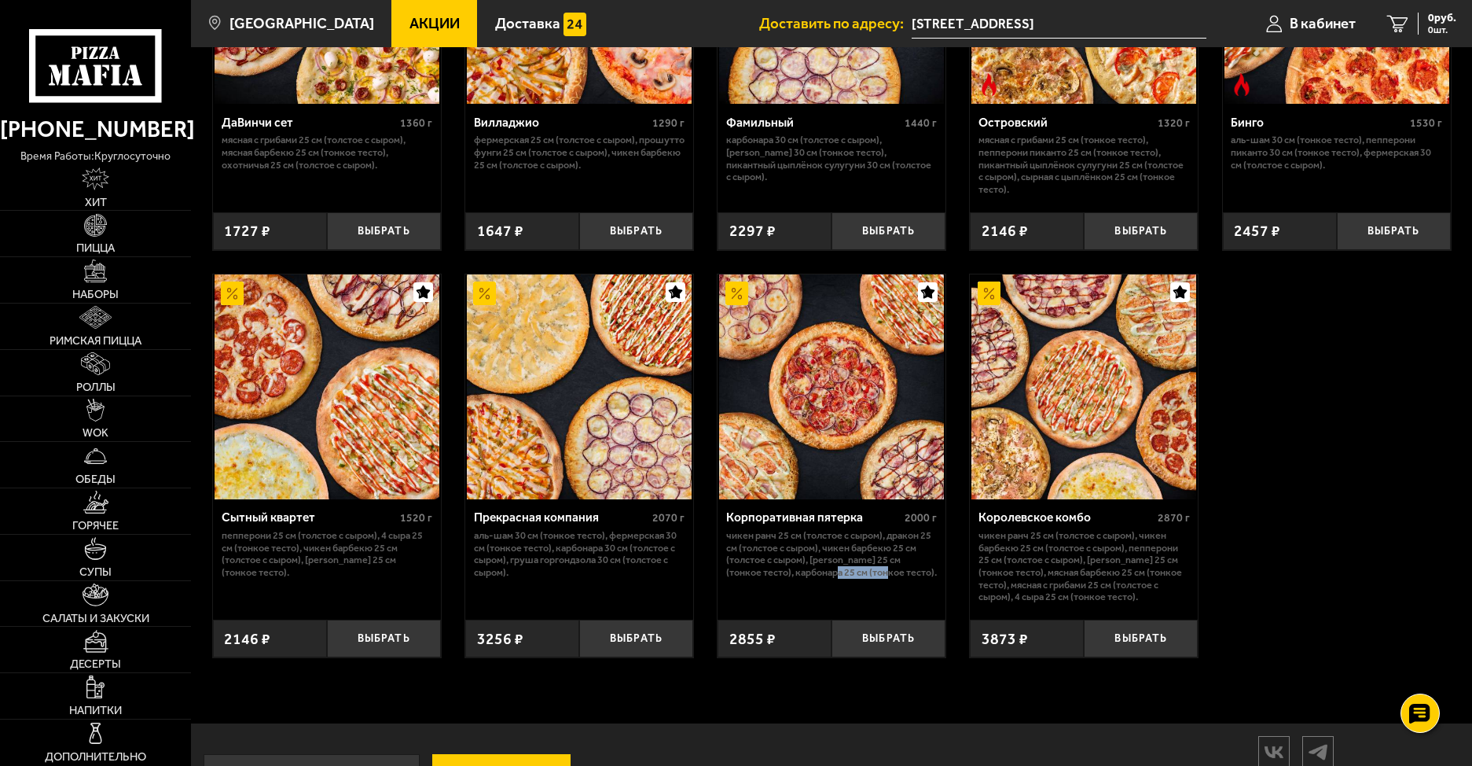
drag, startPoint x: 830, startPoint y: 599, endPoint x: 905, endPoint y: 597, distance: 74.7
click at [904, 599] on div "Корпоративная пятерка 2000 г Чикен Ранч 25 см (толстое с сыром), Дракон 25 см (…" at bounding box center [832, 553] width 228 height 109
drag, startPoint x: 877, startPoint y: 576, endPoint x: 905, endPoint y: 580, distance: 27.8
click at [903, 577] on p "Чикен Ранч 25 см (толстое с сыром), Дракон 25 см (толстое с сыром), Чикен Барбе…" at bounding box center [831, 553] width 211 height 49
drag, startPoint x: 310, startPoint y: 551, endPoint x: 370, endPoint y: 563, distance: 60.9
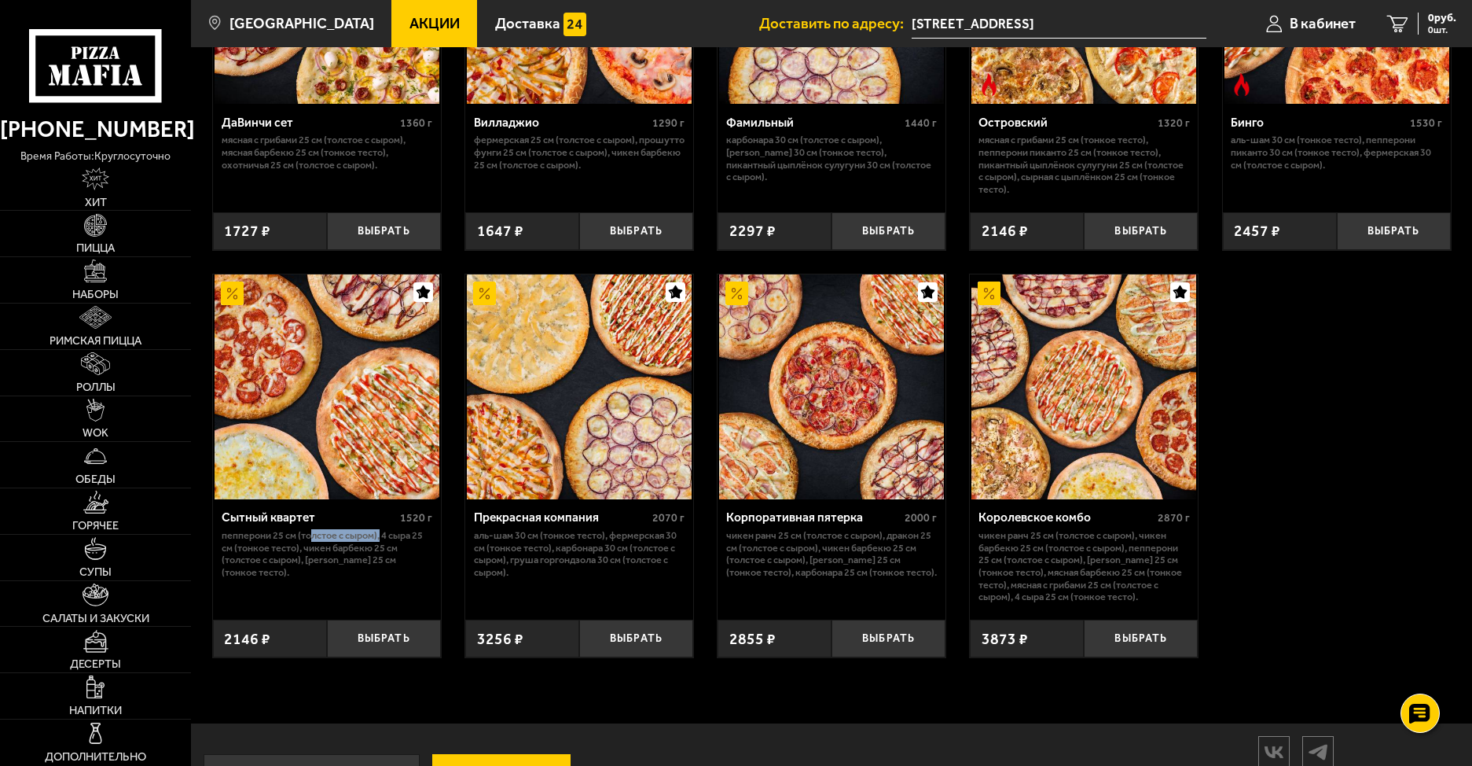
click at [384, 558] on p "Пепперони 25 см (толстое с сыром), 4 сыра 25 см (тонкое тесто), Чикен Барбекю 2…" at bounding box center [327, 553] width 211 height 49
drag, startPoint x: 243, startPoint y: 569, endPoint x: 284, endPoint y: 577, distance: 41.6
click at [280, 575] on p "Пепперони 25 см (толстое с сыром), 4 сыра 25 см (тонкое тесто), Чикен Барбекю 2…" at bounding box center [327, 553] width 211 height 49
click at [336, 600] on div "Сытный квартет 1520 г Пепперони 25 см (толстое с сыром), 4 сыра 25 см (тонкое т…" at bounding box center [327, 553] width 228 height 109
drag, startPoint x: 257, startPoint y: 581, endPoint x: 286, endPoint y: 590, distance: 30.3
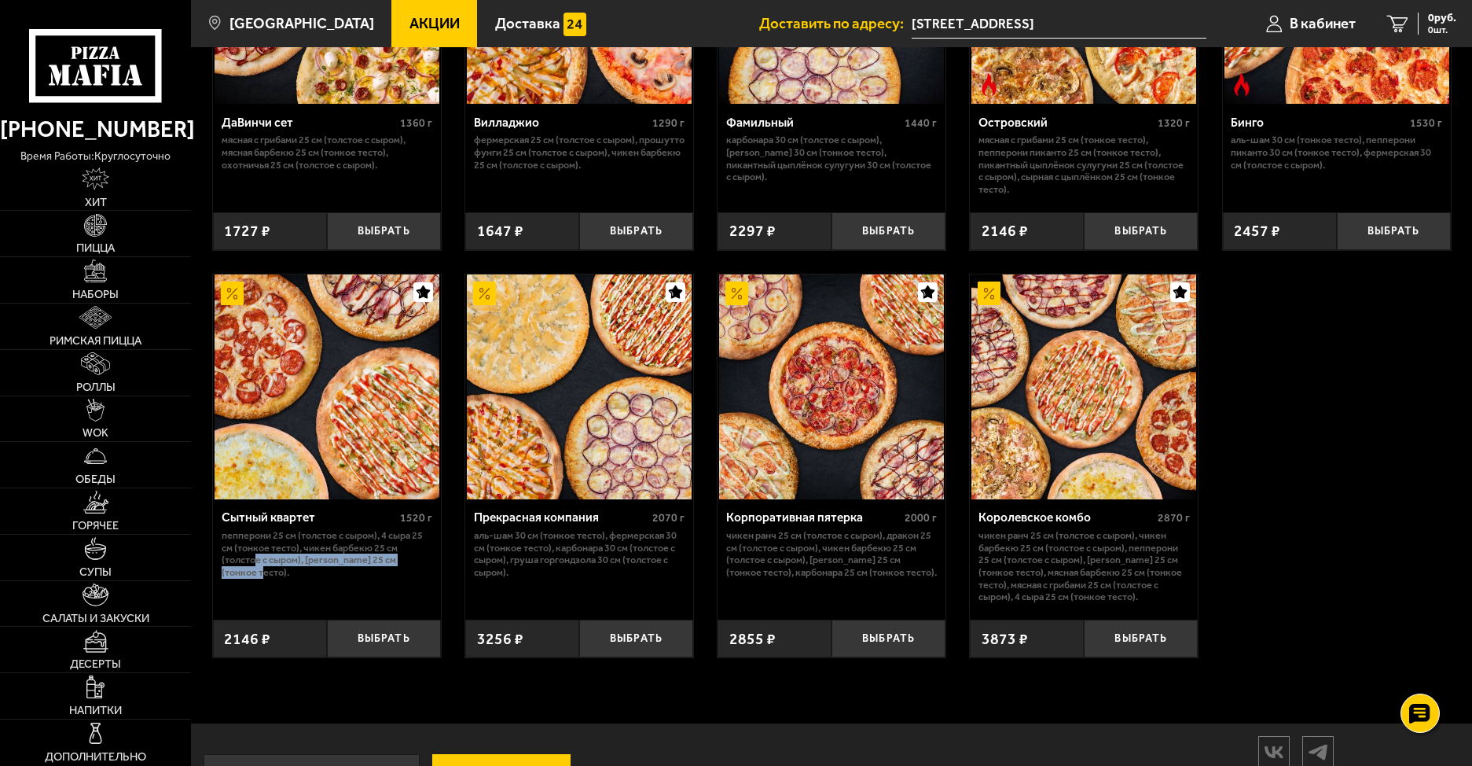
click at [278, 578] on p "Пепперони 25 см (толстое с сыром), 4 сыра 25 см (тонкое тесто), Чикен Барбекю 2…" at bounding box center [327, 553] width 211 height 49
click at [357, 578] on p "Пепперони 25 см (толстое с сыром), 4 сыра 25 см (тонкое тесто), Чикен Барбекю 2…" at bounding box center [327, 553] width 211 height 49
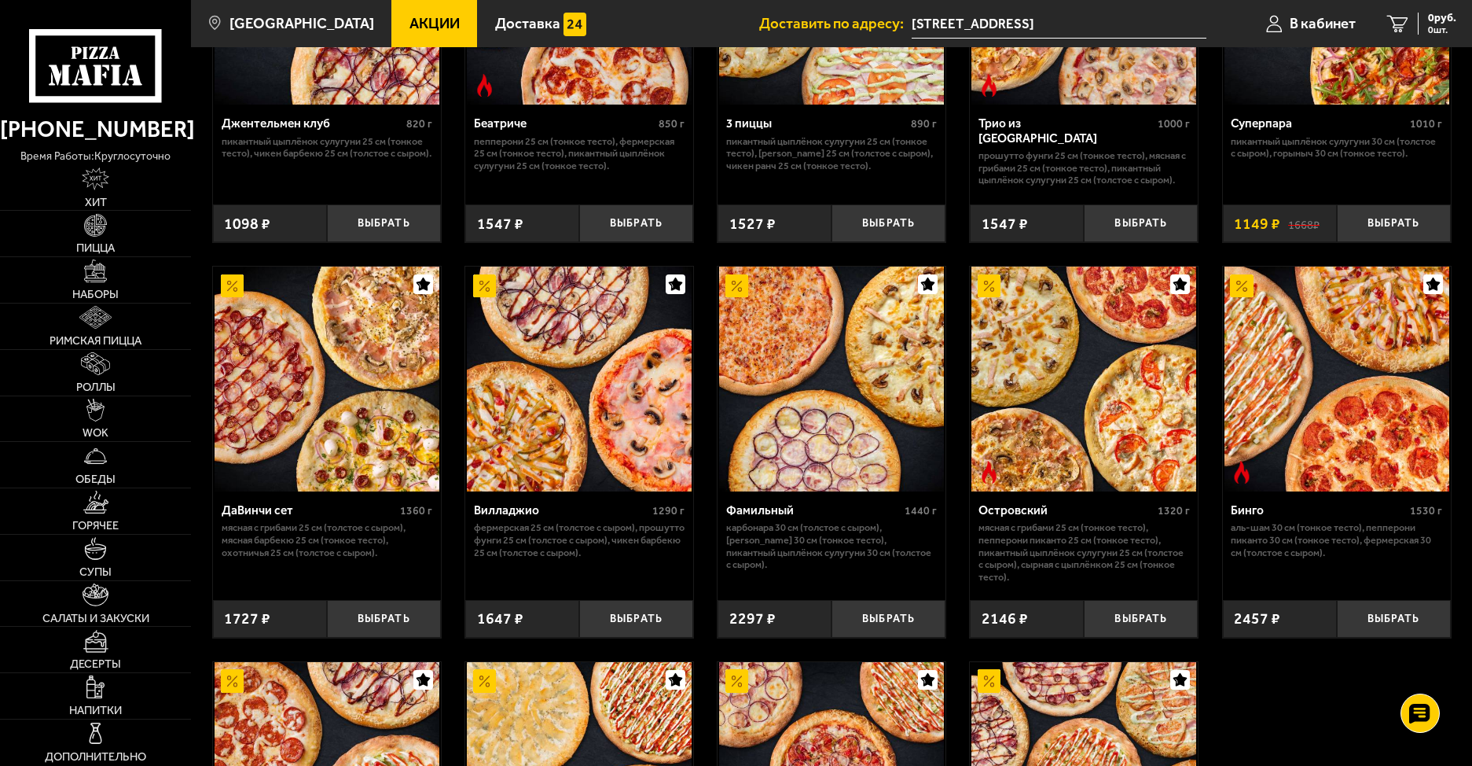
scroll to position [971, 0]
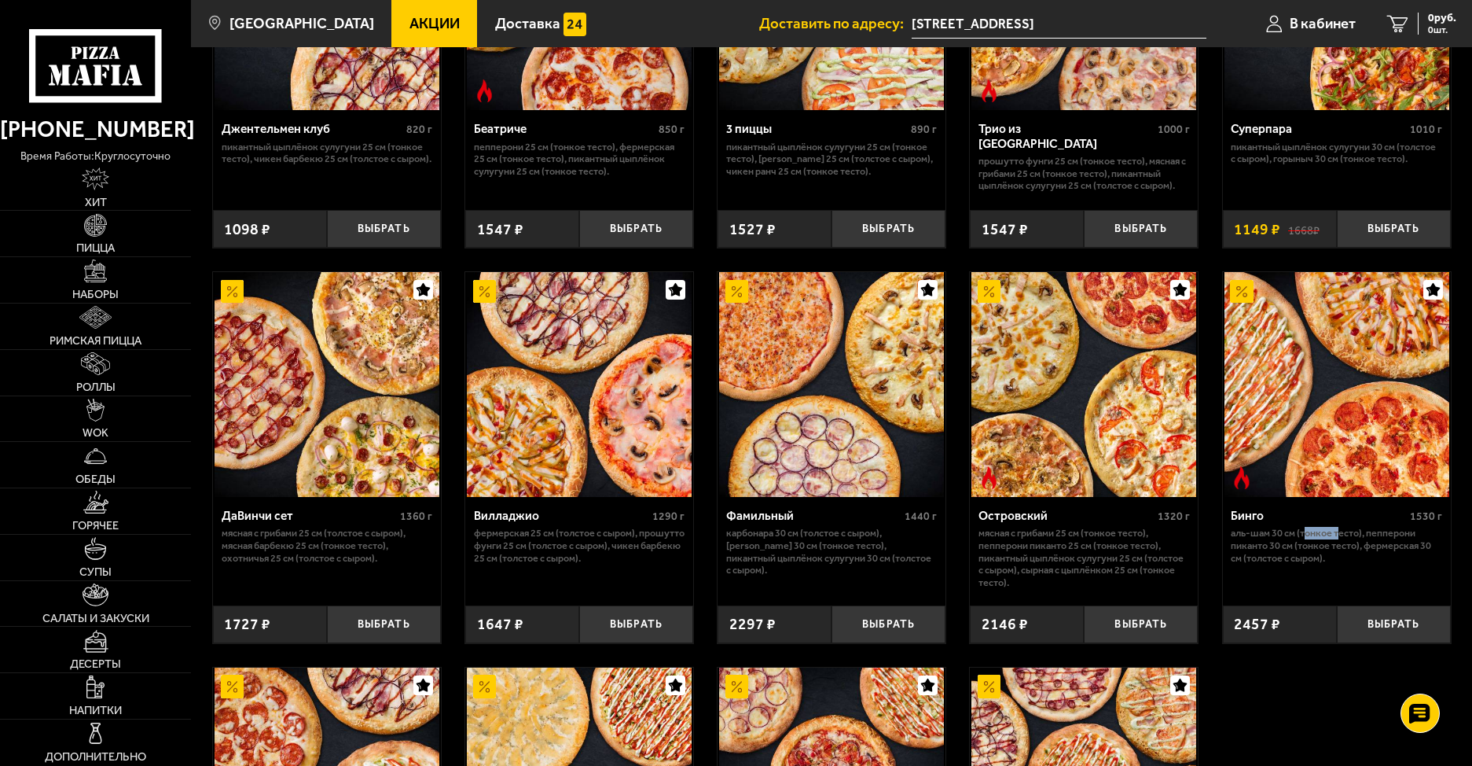
drag, startPoint x: 1309, startPoint y: 553, endPoint x: 1351, endPoint y: 553, distance: 42.5
click at [1339, 553] on p "Аль-Шам 30 см (тонкое тесто), Пепперони Пиканто 30 см (тонкое тесто), Фермерска…" at bounding box center [1336, 545] width 211 height 37
click at [1309, 583] on div "Бинго 1530 г Аль-Шам 30 см (тонкое тесто), Пепперони Пиканто 30 см (тонкое тест…" at bounding box center [1337, 545] width 228 height 97
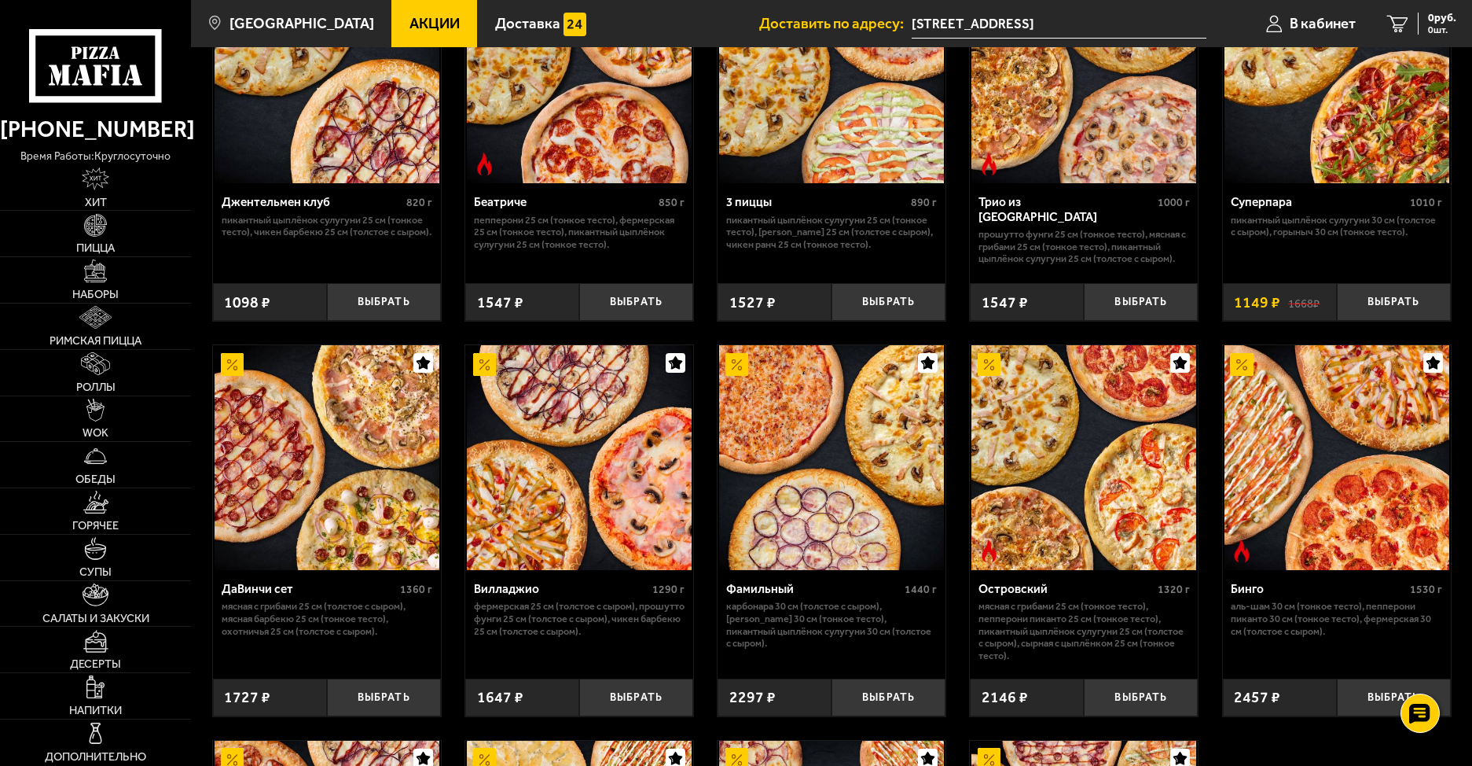
scroll to position [892, 0]
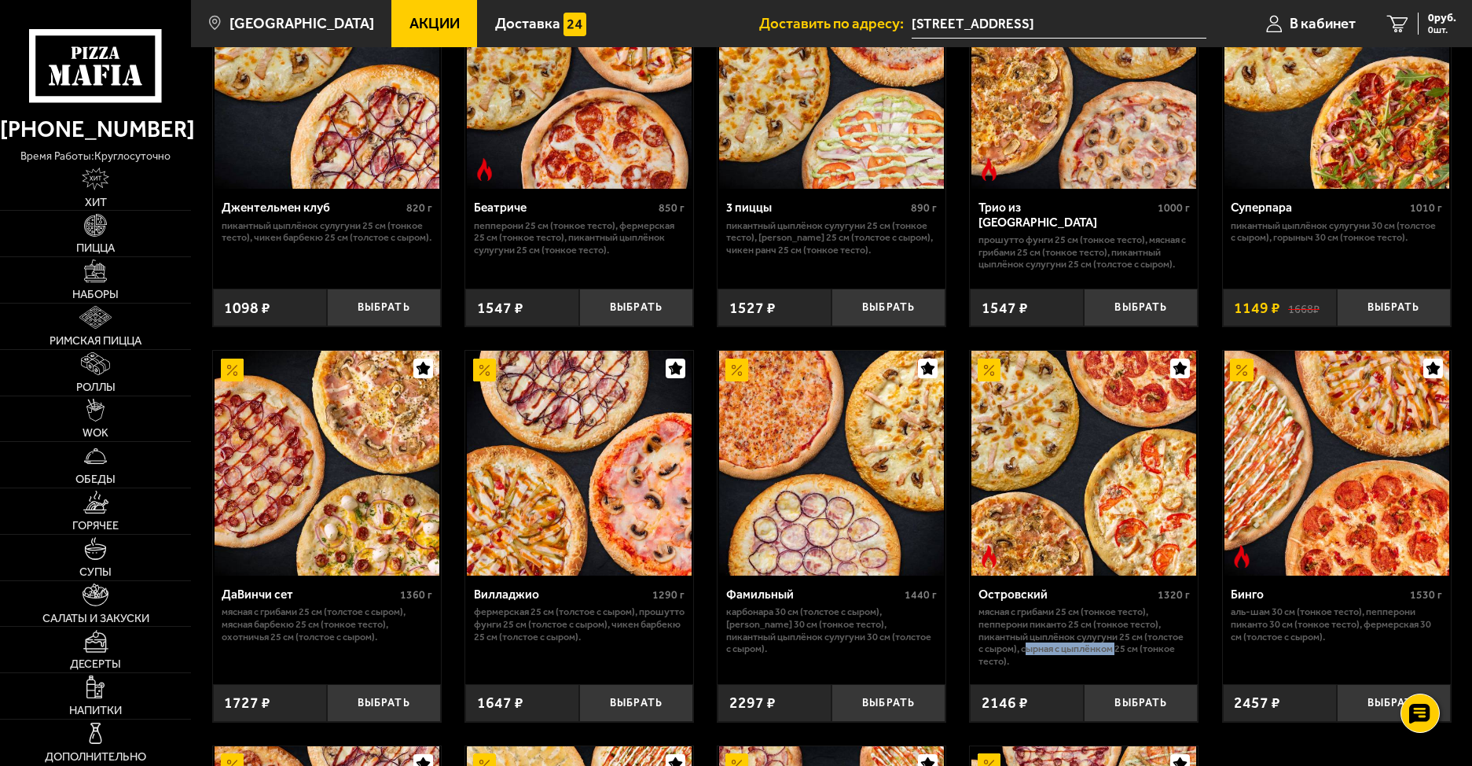
drag, startPoint x: 1027, startPoint y: 673, endPoint x: 1119, endPoint y: 672, distance: 92.0
click at [1119, 667] on p "Мясная с грибами 25 см (тонкое тесто), Пепперони Пиканто 25 см (тонкое тесто), …" at bounding box center [1084, 635] width 211 height 61
click at [1126, 667] on p "Мясная с грибами 25 см (тонкое тесто), Пепперони Пиканто 25 см (тонкое тесто), …" at bounding box center [1084, 635] width 211 height 61
drag, startPoint x: 1028, startPoint y: 658, endPoint x: 1113, endPoint y: 656, distance: 84.9
click at [1113, 656] on p "Мясная с грибами 25 см (тонкое тесто), Пепперони Пиканто 25 см (тонкое тесто), …" at bounding box center [1084, 635] width 211 height 61
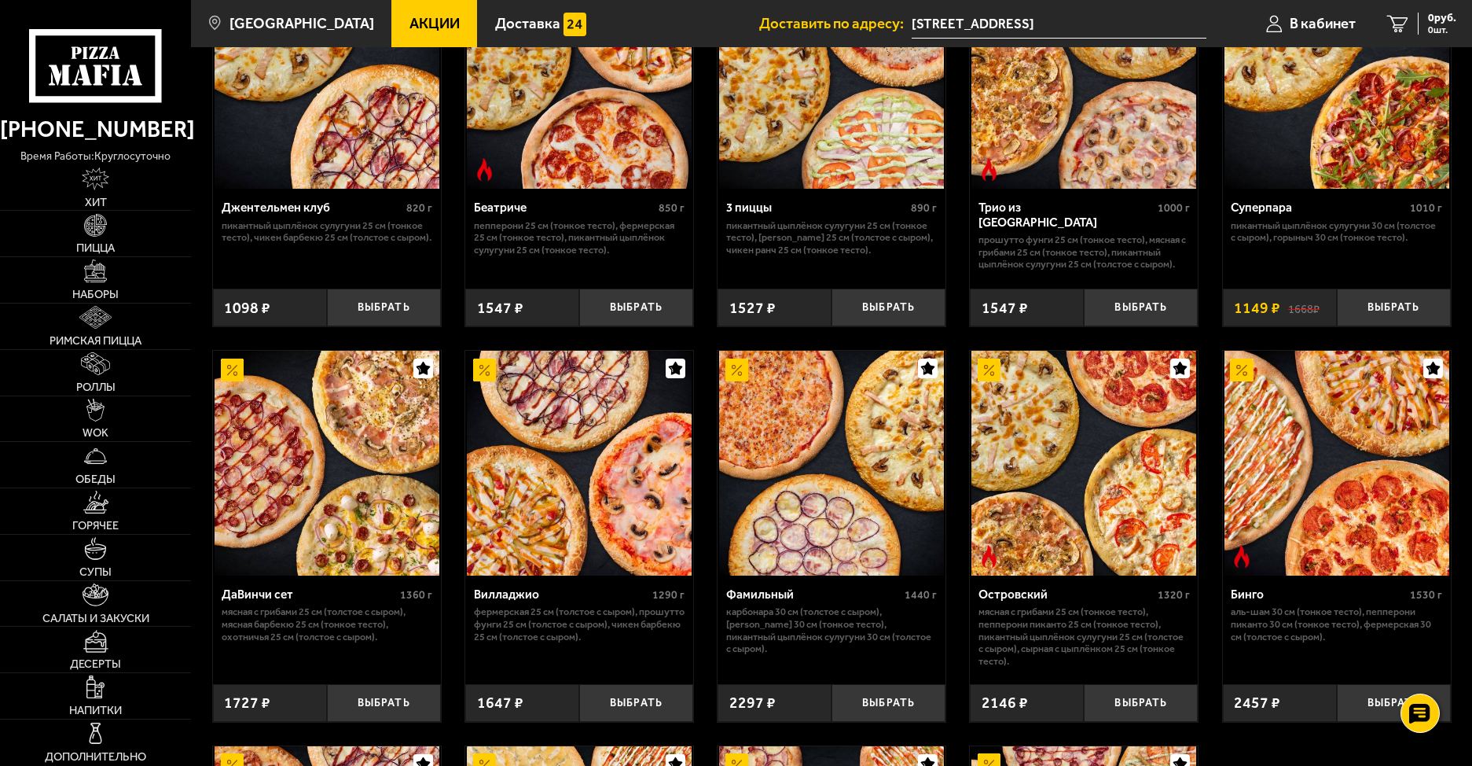
click at [1138, 667] on p "Мясная с грибами 25 см (тонкое тесто), Пепперони Пиканто 25 см (тонкое тесто), …" at bounding box center [1084, 635] width 211 height 61
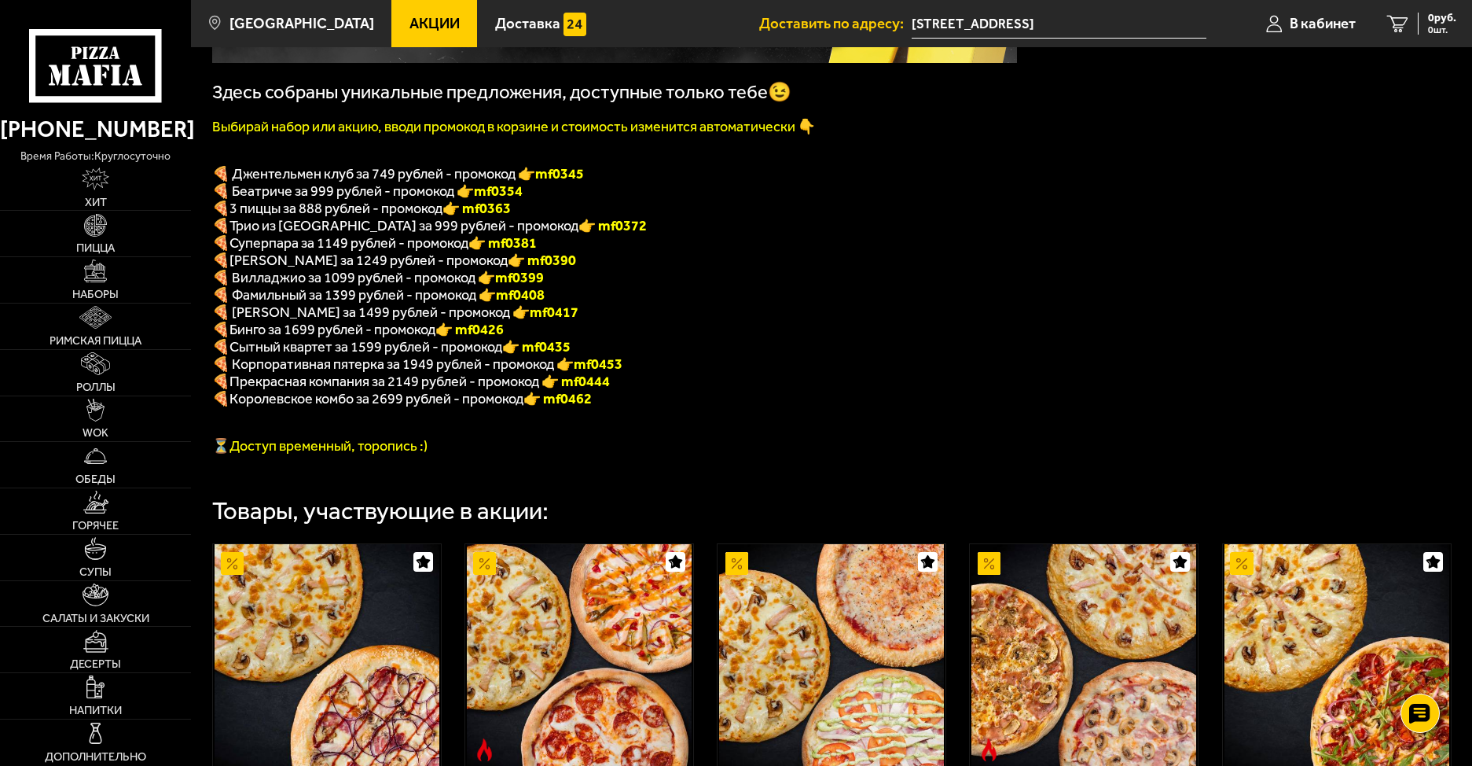
scroll to position [185, 0]
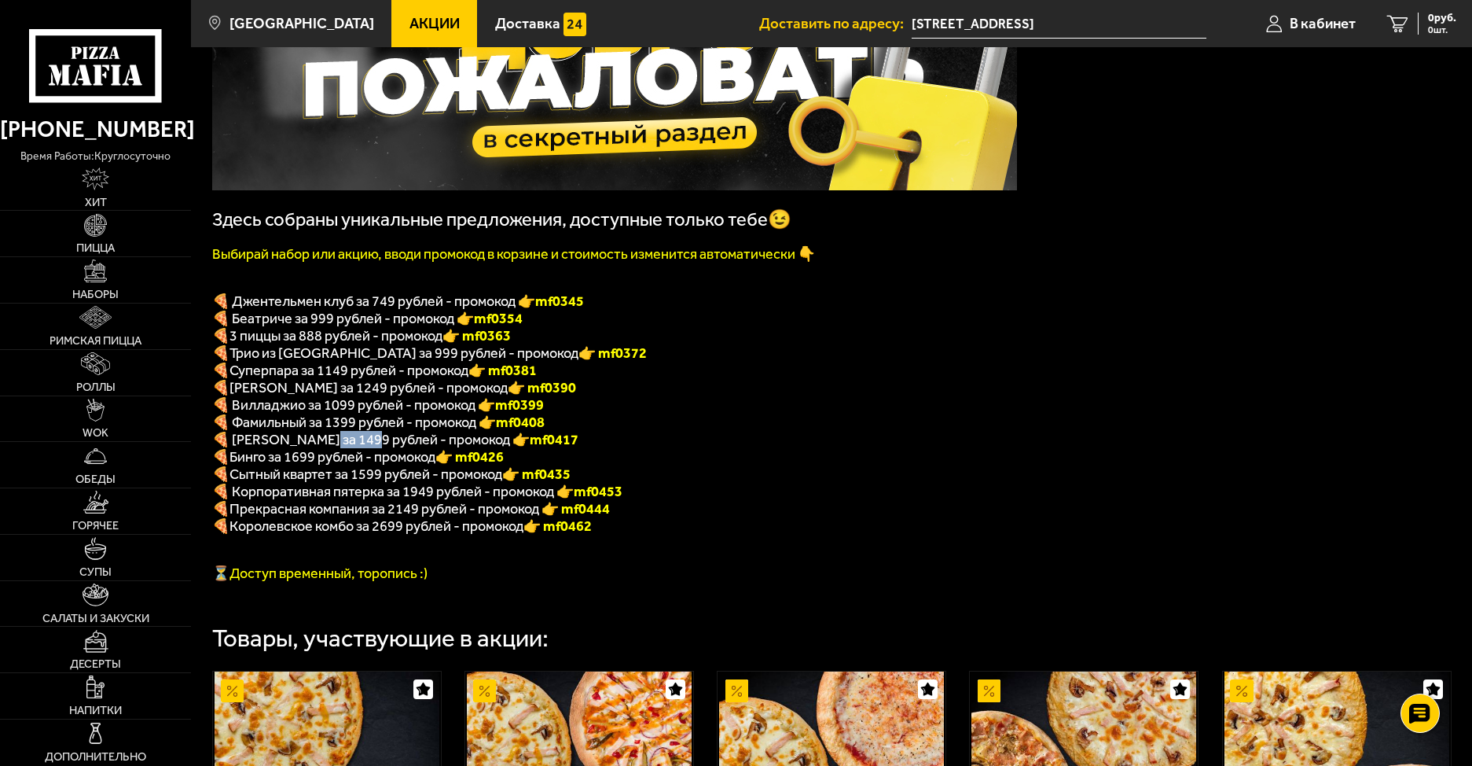
drag, startPoint x: 325, startPoint y: 454, endPoint x: 383, endPoint y: 459, distance: 57.6
click at [370, 448] on span "🍕 Островский за 1499 рублей - промокод 👉 mf0417" at bounding box center [395, 439] width 366 height 17
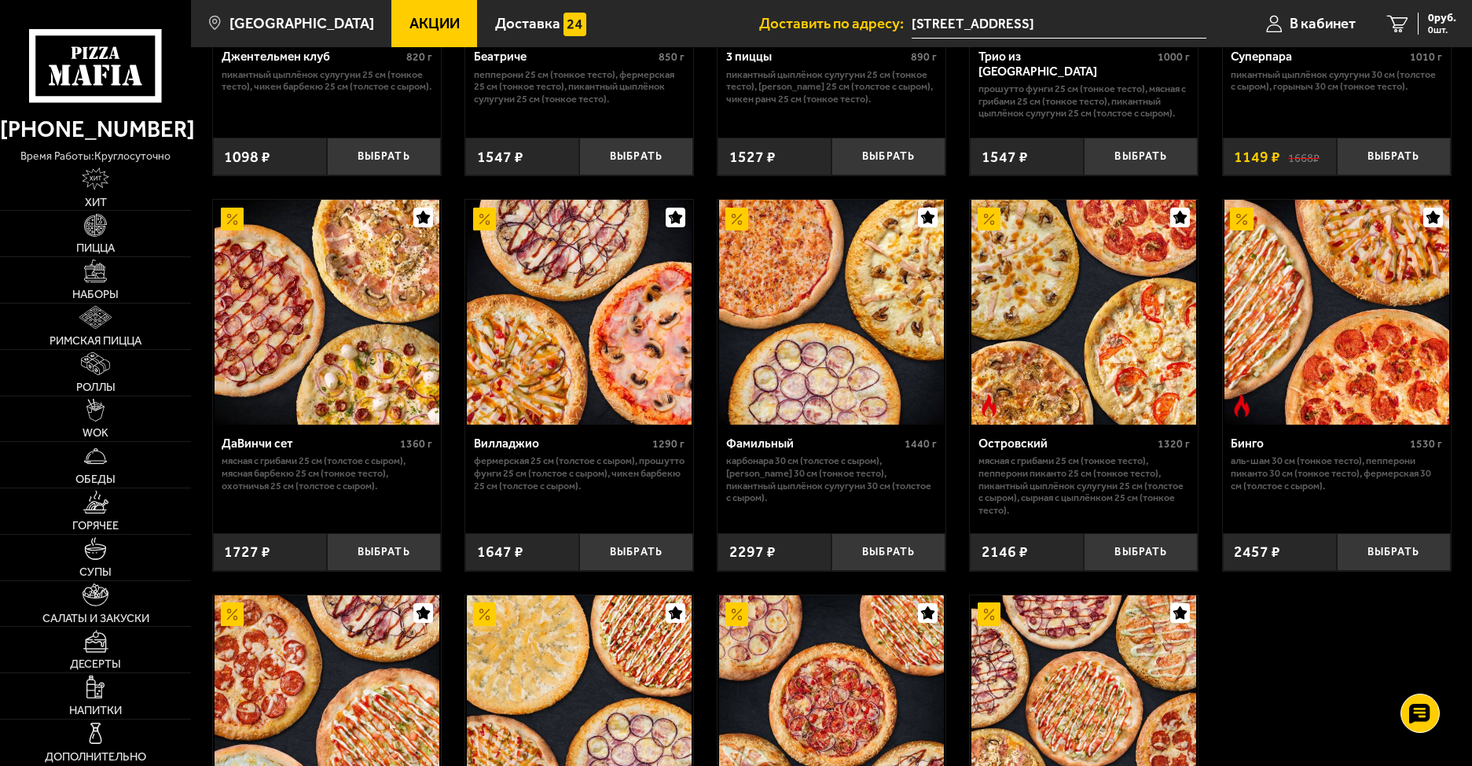
scroll to position [1049, 0]
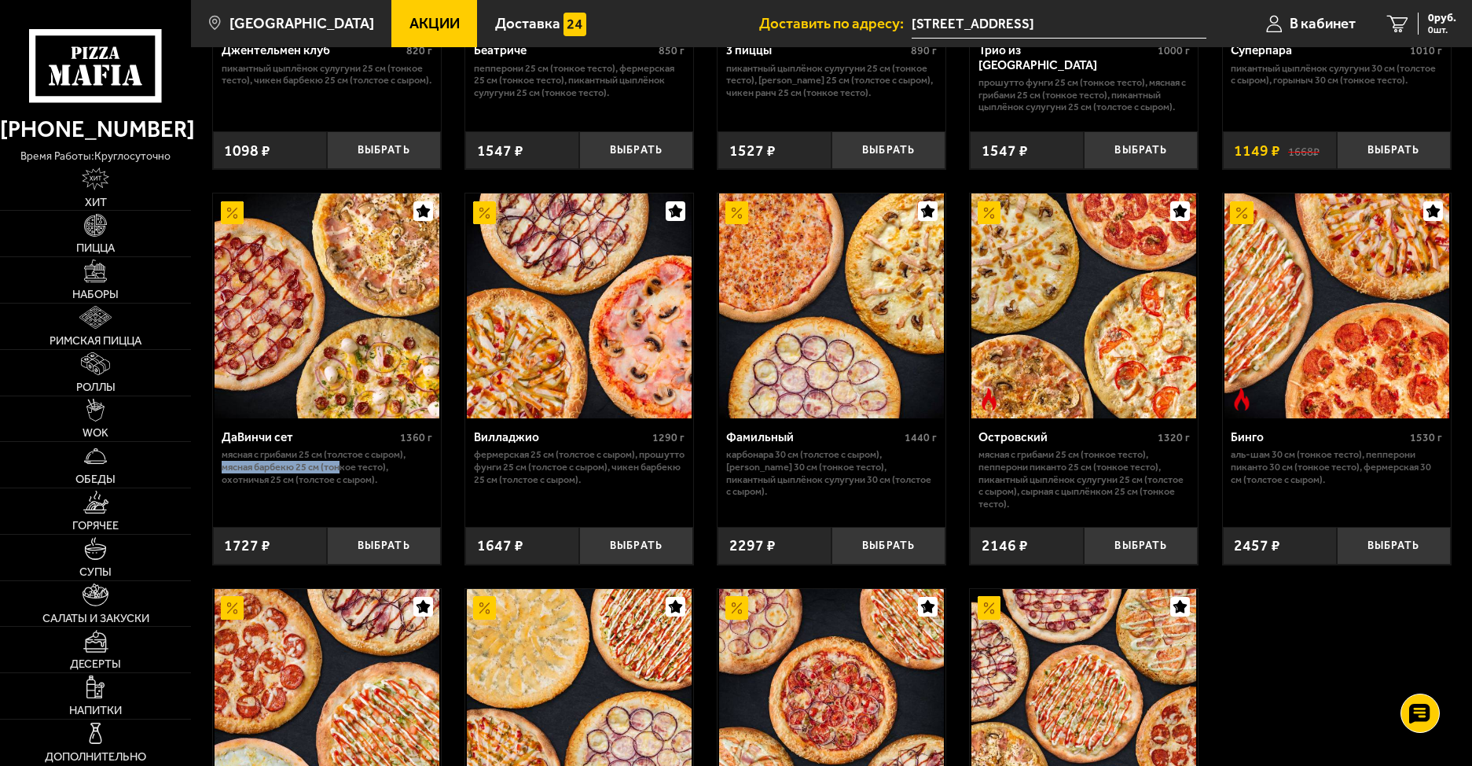
drag, startPoint x: 224, startPoint y: 488, endPoint x: 351, endPoint y: 488, distance: 127.3
click at [347, 485] on p "Мясная с грибами 25 см (толстое с сыром), Мясная Барбекю 25 см (тонкое тесто), …" at bounding box center [327, 466] width 211 height 37
drag, startPoint x: 286, startPoint y: 498, endPoint x: 274, endPoint y: 498, distance: 11.8
click at [285, 485] on p "Мясная с грибами 25 см (толстое с сыром), Мясная Барбекю 25 см (тонкое тесто), …" at bounding box center [327, 466] width 211 height 37
drag, startPoint x: 220, startPoint y: 490, endPoint x: 285, endPoint y: 489, distance: 65.2
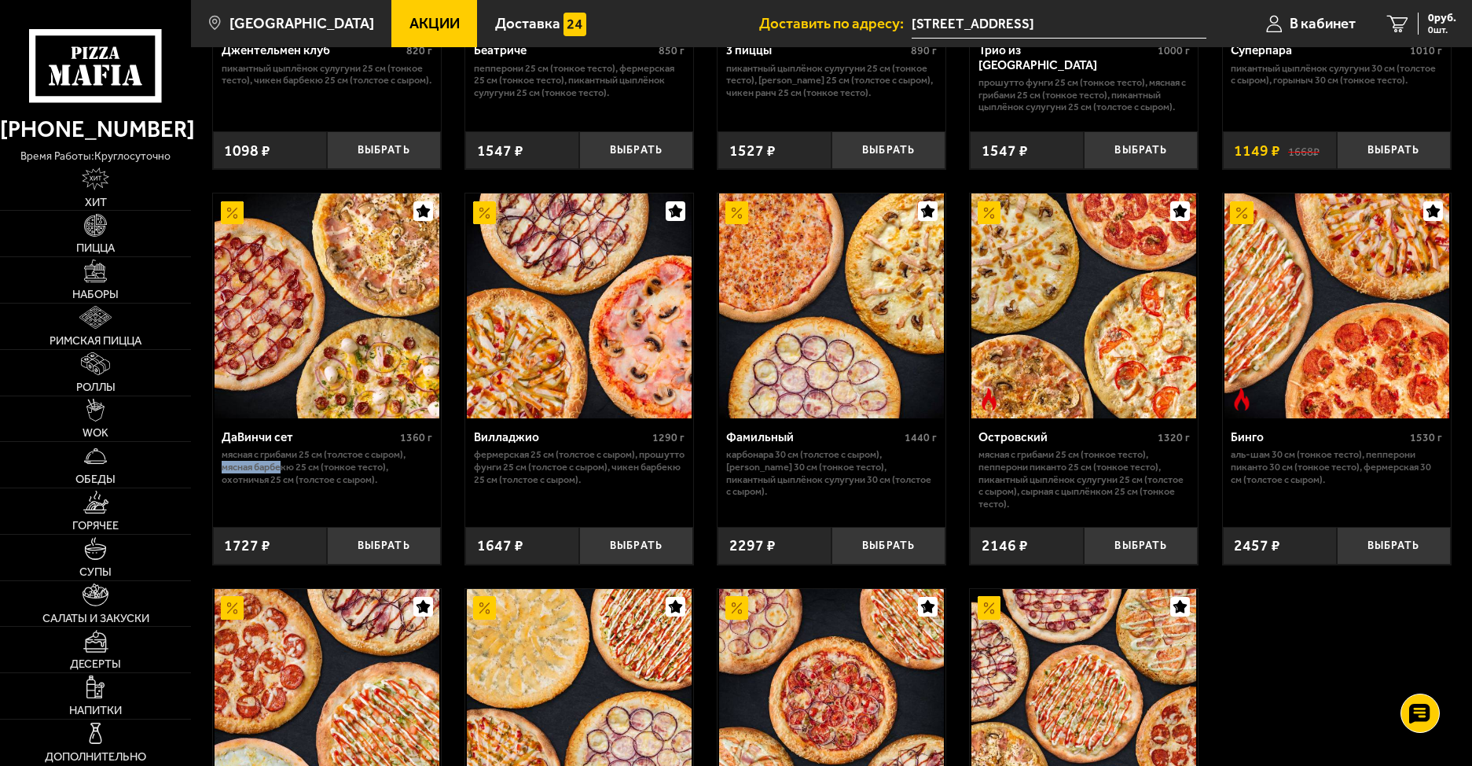
click at [285, 489] on div "ДаВинчи сет 1360 г Мясная с грибами 25 см (толстое с сыром), Мясная Барбекю 25 …" at bounding box center [327, 466] width 228 height 97
drag, startPoint x: 344, startPoint y: 493, endPoint x: 346, endPoint y: 503, distance: 10.3
click at [345, 485] on p "Мясная с грибами 25 см (толстое с сыром), Мясная Барбекю 25 см (тонкое тесто), …" at bounding box center [327, 466] width 211 height 37
drag, startPoint x: 230, startPoint y: 502, endPoint x: 398, endPoint y: 502, distance: 168.2
click at [398, 502] on div "ДаВинчи сет 1360 г Мясная с грибами 25 см (толстое с сыром), Мясная Барбекю 25 …" at bounding box center [327, 466] width 228 height 97
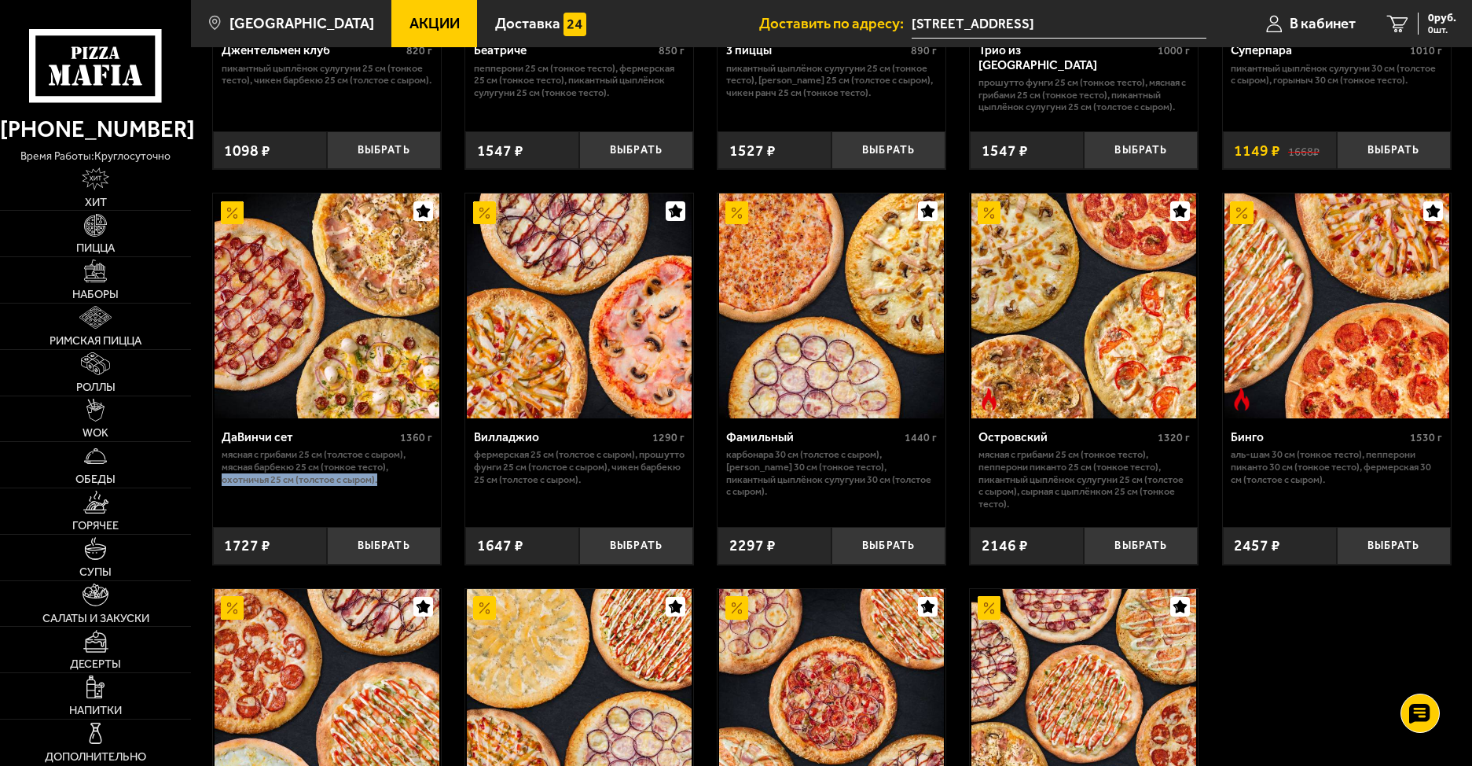
click at [388, 513] on div "ДаВинчи сет 1360 г Мясная с грибами 25 см (толстое с сыром), Мясная Барбекю 25 …" at bounding box center [327, 466] width 228 height 97
drag, startPoint x: 274, startPoint y: 489, endPoint x: 400, endPoint y: 499, distance: 127.0
click at [412, 485] on p "Мясная с грибами 25 см (толстое с сыром), Мясная Барбекю 25 см (тонкое тесто), …" at bounding box center [327, 466] width 211 height 37
drag, startPoint x: 390, startPoint y: 509, endPoint x: 288, endPoint y: 489, distance: 103.3
click at [389, 509] on div "ДаВинчи сет 1360 г Мясная с грибами 25 см (толстое с сыром), Мясная Барбекю 25 …" at bounding box center [327, 466] width 228 height 97
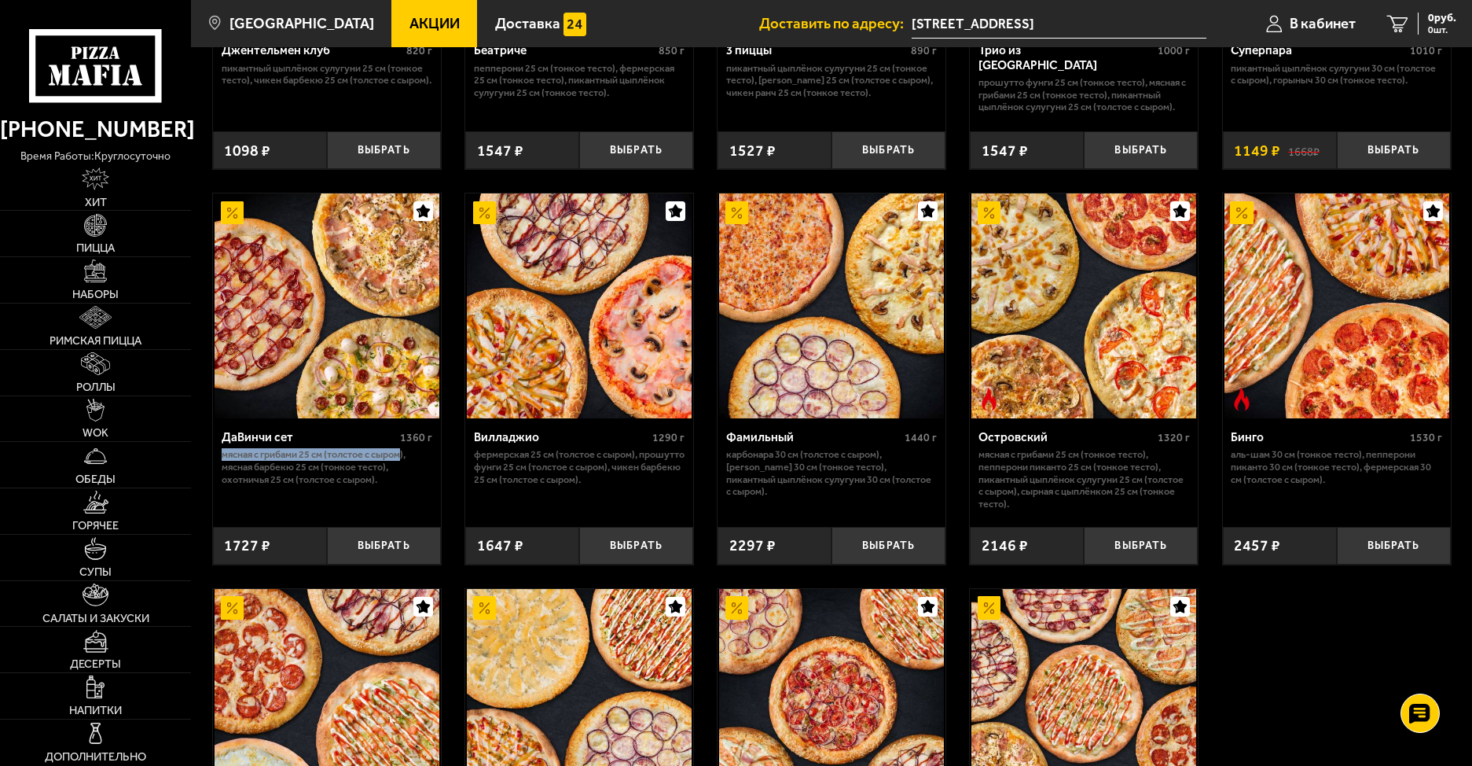
drag, startPoint x: 338, startPoint y: 470, endPoint x: 405, endPoint y: 470, distance: 66.8
click at [405, 470] on div "ДаВинчи сет 1360 г Мясная с грибами 25 см (толстое с сыром), Мясная Барбекю 25 …" at bounding box center [327, 466] width 228 height 97
click at [373, 485] on p "Мясная с грибами 25 см (толстое с сыром), Мясная Барбекю 25 см (тонкое тесто), …" at bounding box center [327, 466] width 211 height 37
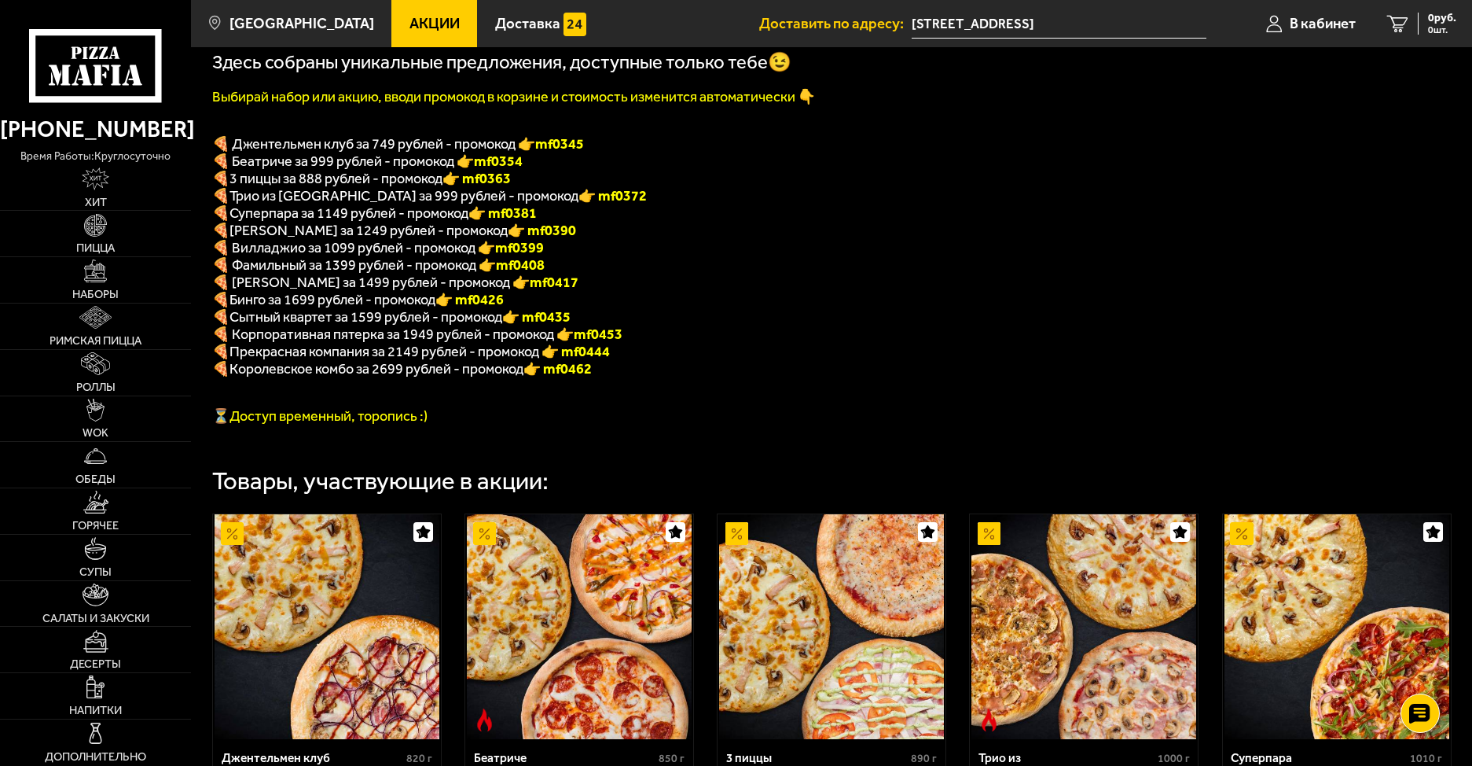
scroll to position [0, 0]
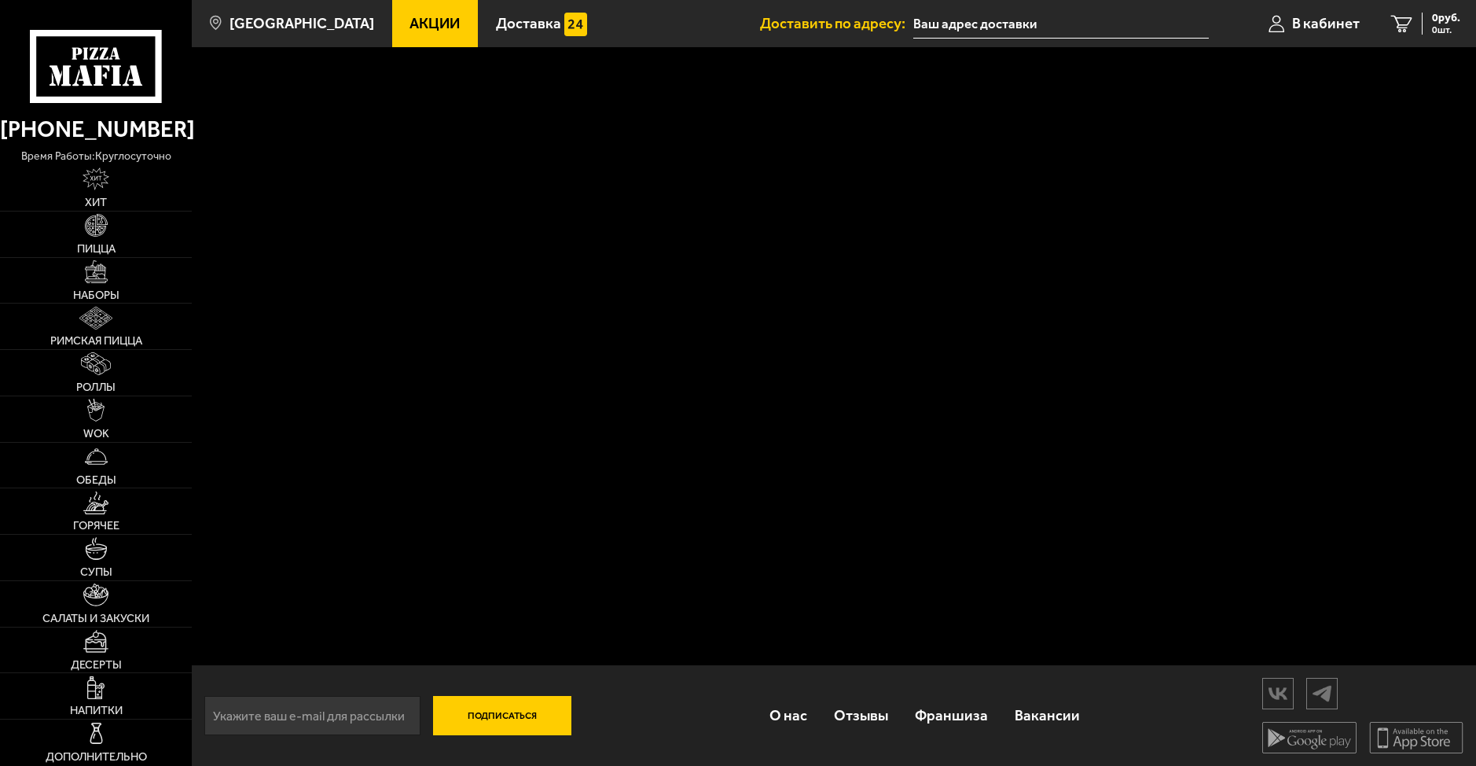
type input "[STREET_ADDRESS]"
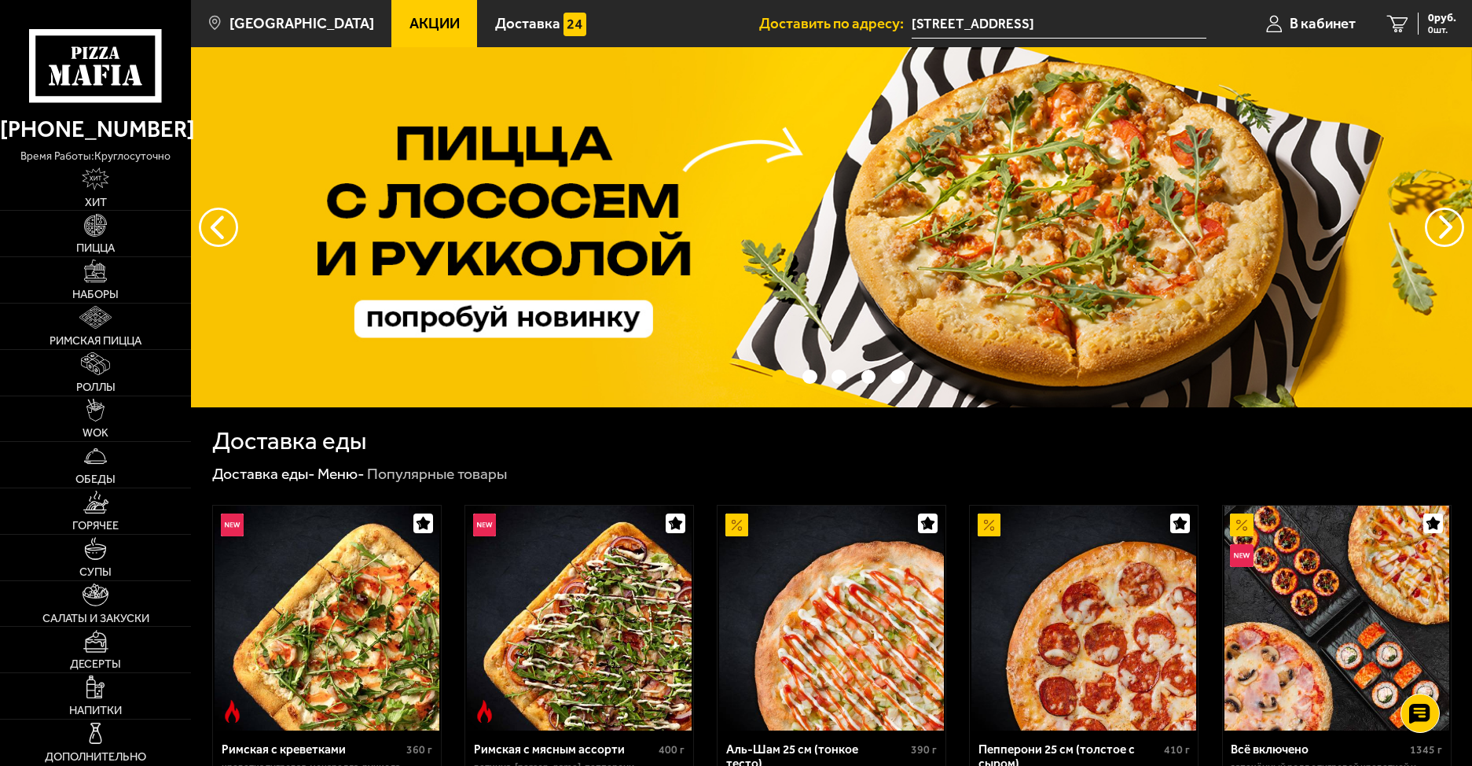
click at [1024, 199] on img at bounding box center [831, 227] width 1281 height 360
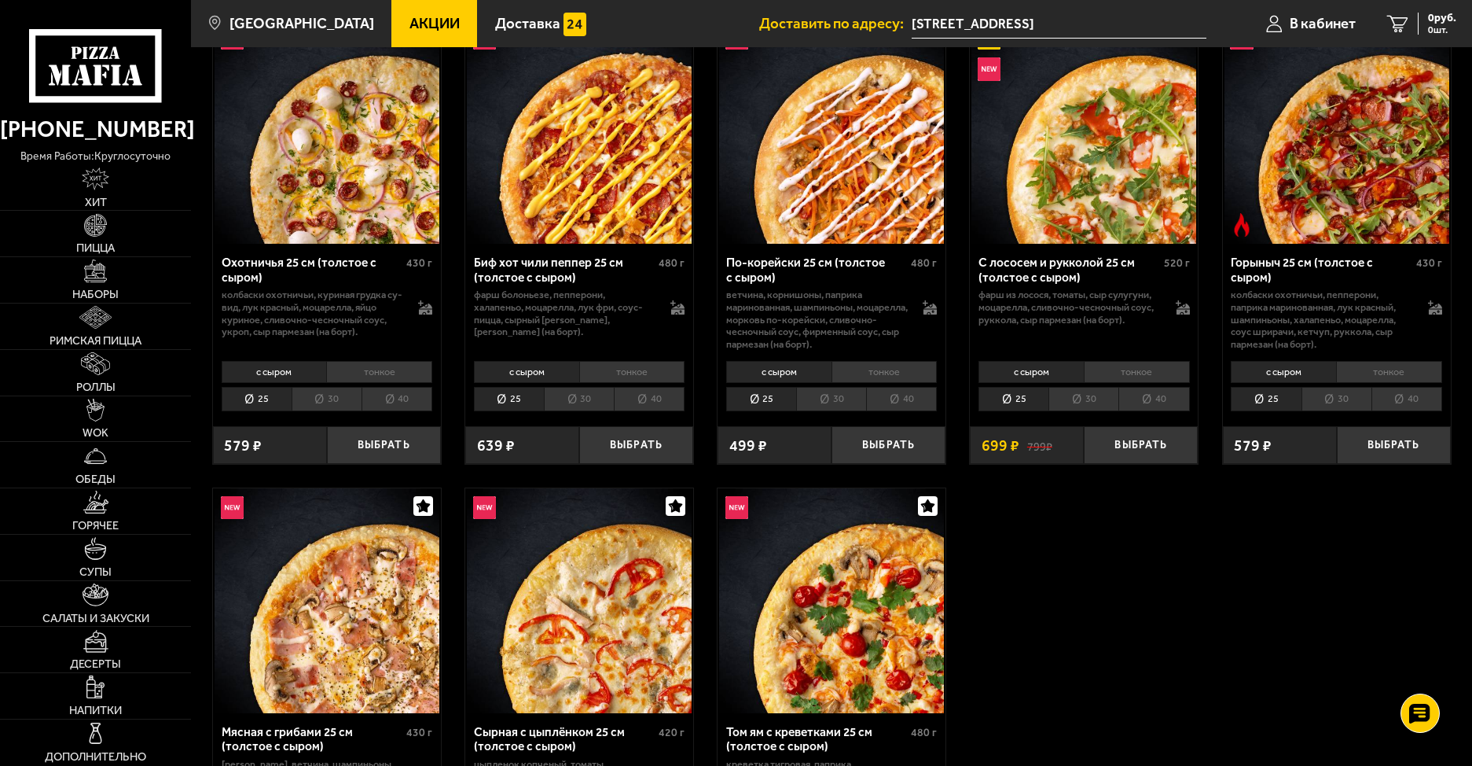
scroll to position [314, 0]
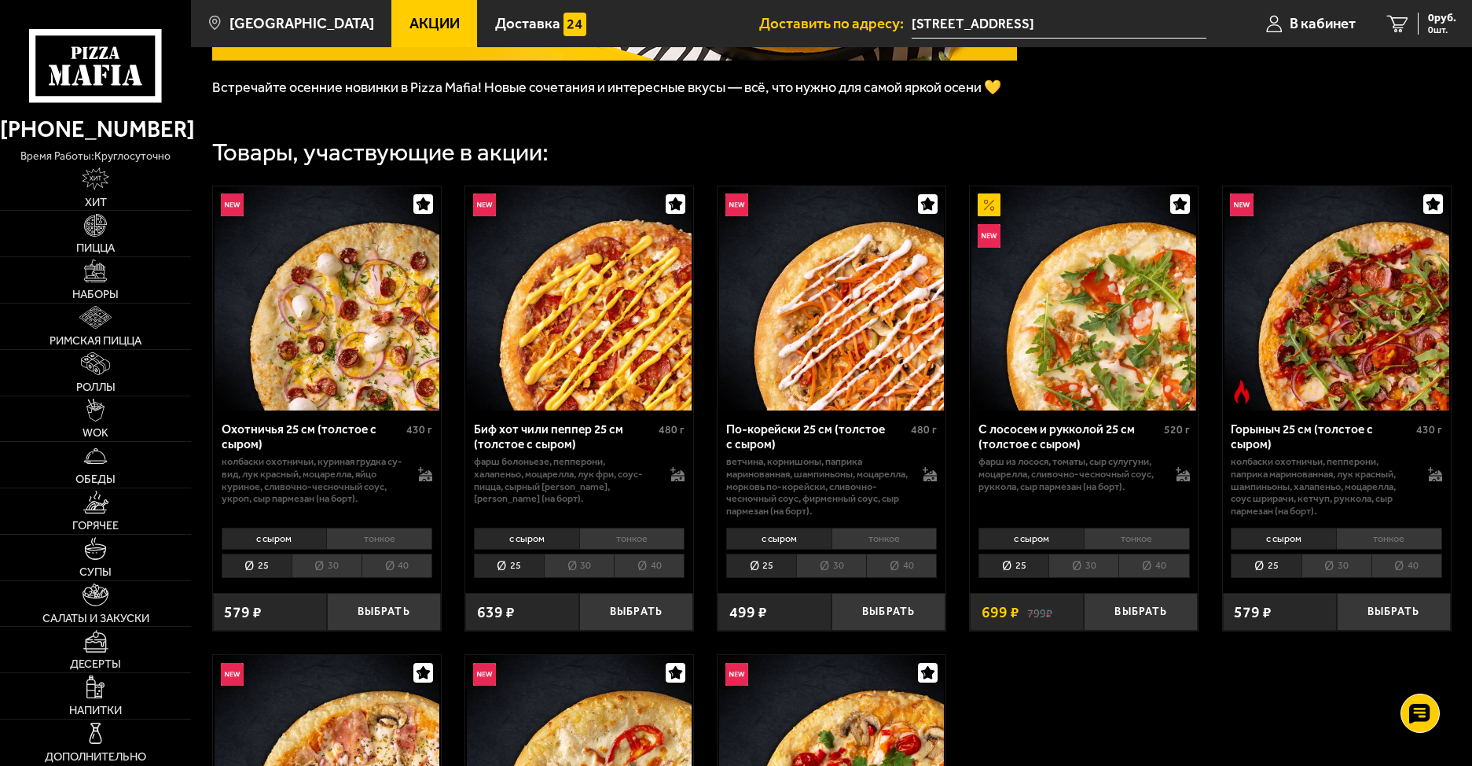
click at [373, 542] on li "тонкое" at bounding box center [379, 538] width 106 height 22
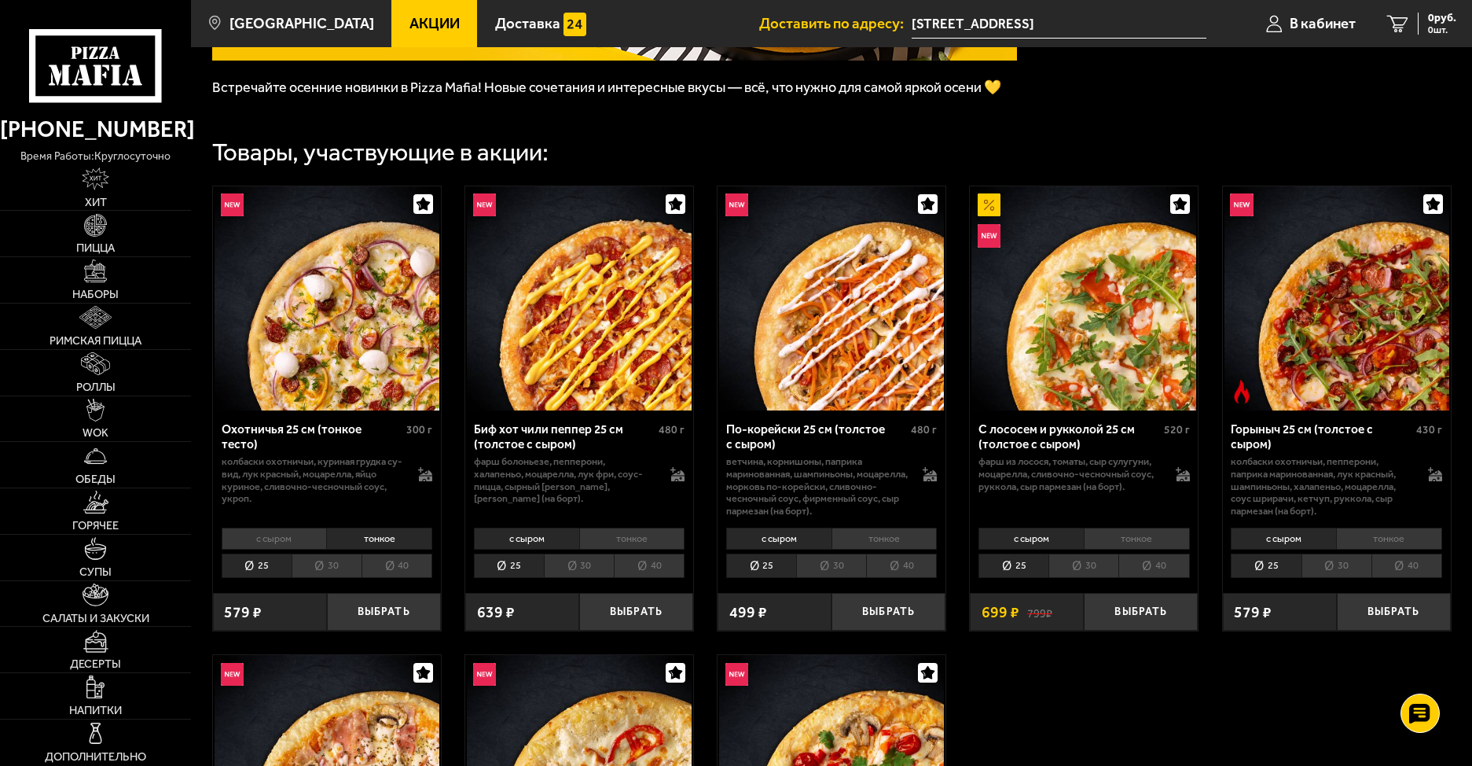
click at [286, 542] on li "с сыром" at bounding box center [274, 538] width 105 height 22
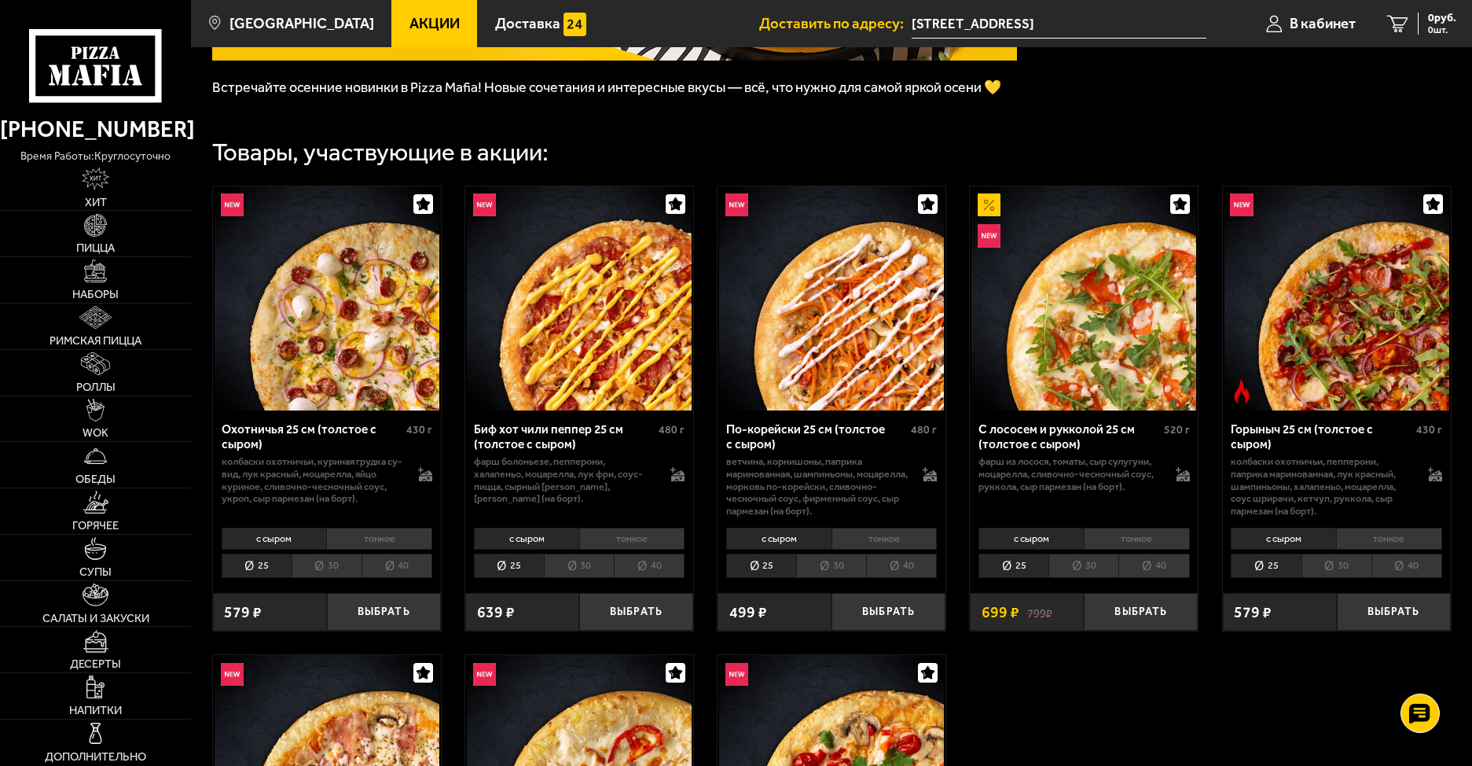
click at [381, 542] on li "тонкое" at bounding box center [379, 538] width 106 height 22
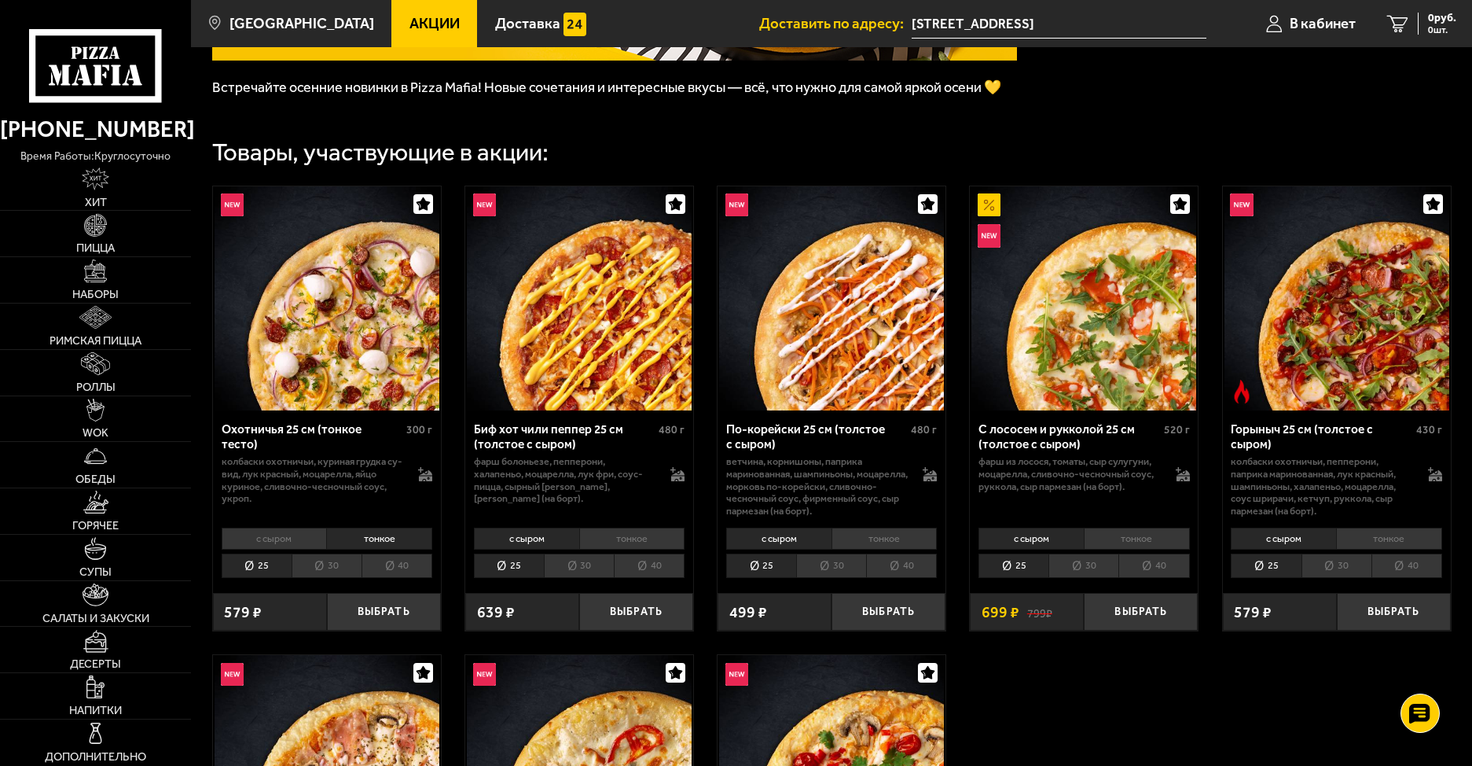
click at [308, 543] on li "с сыром" at bounding box center [274, 538] width 105 height 22
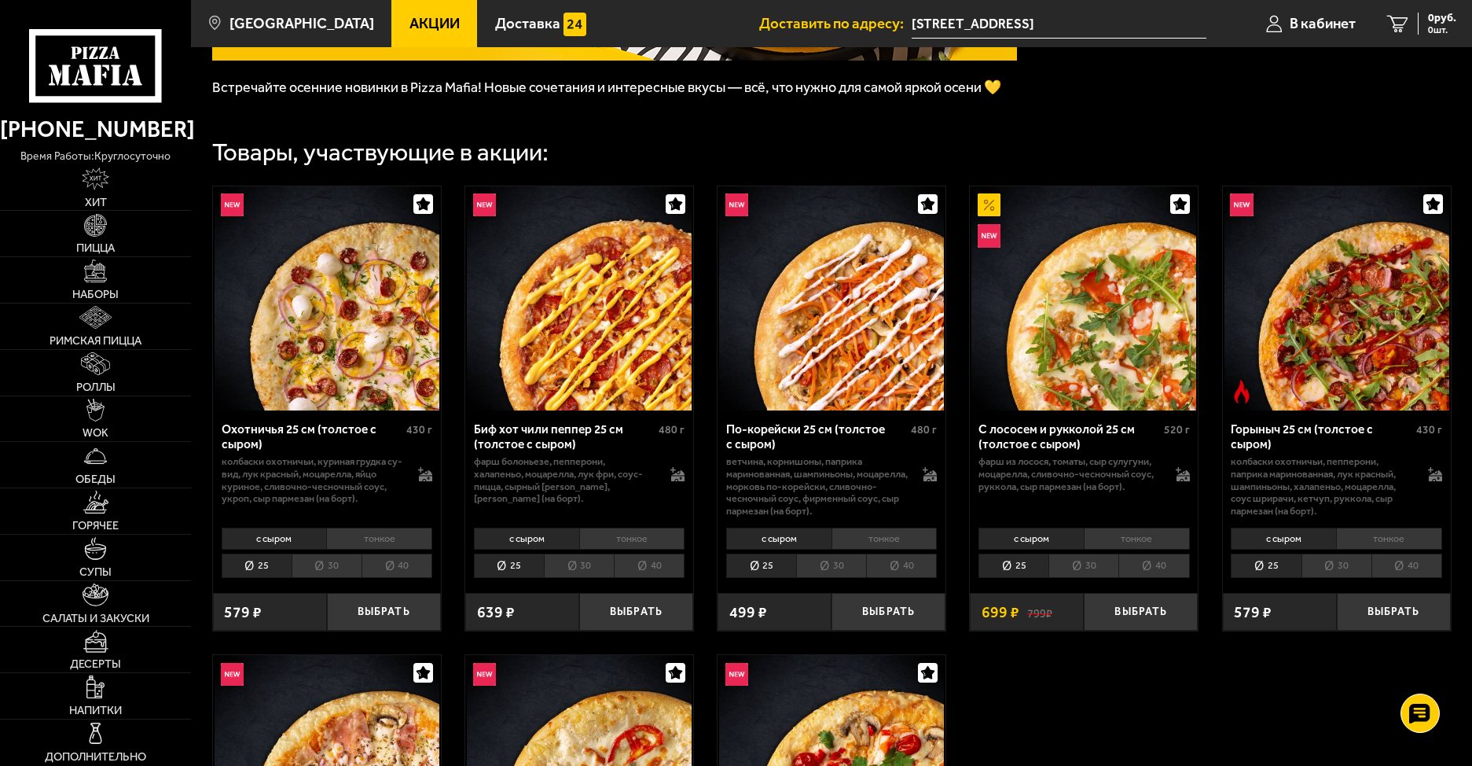
click at [378, 542] on li "тонкое" at bounding box center [379, 538] width 106 height 22
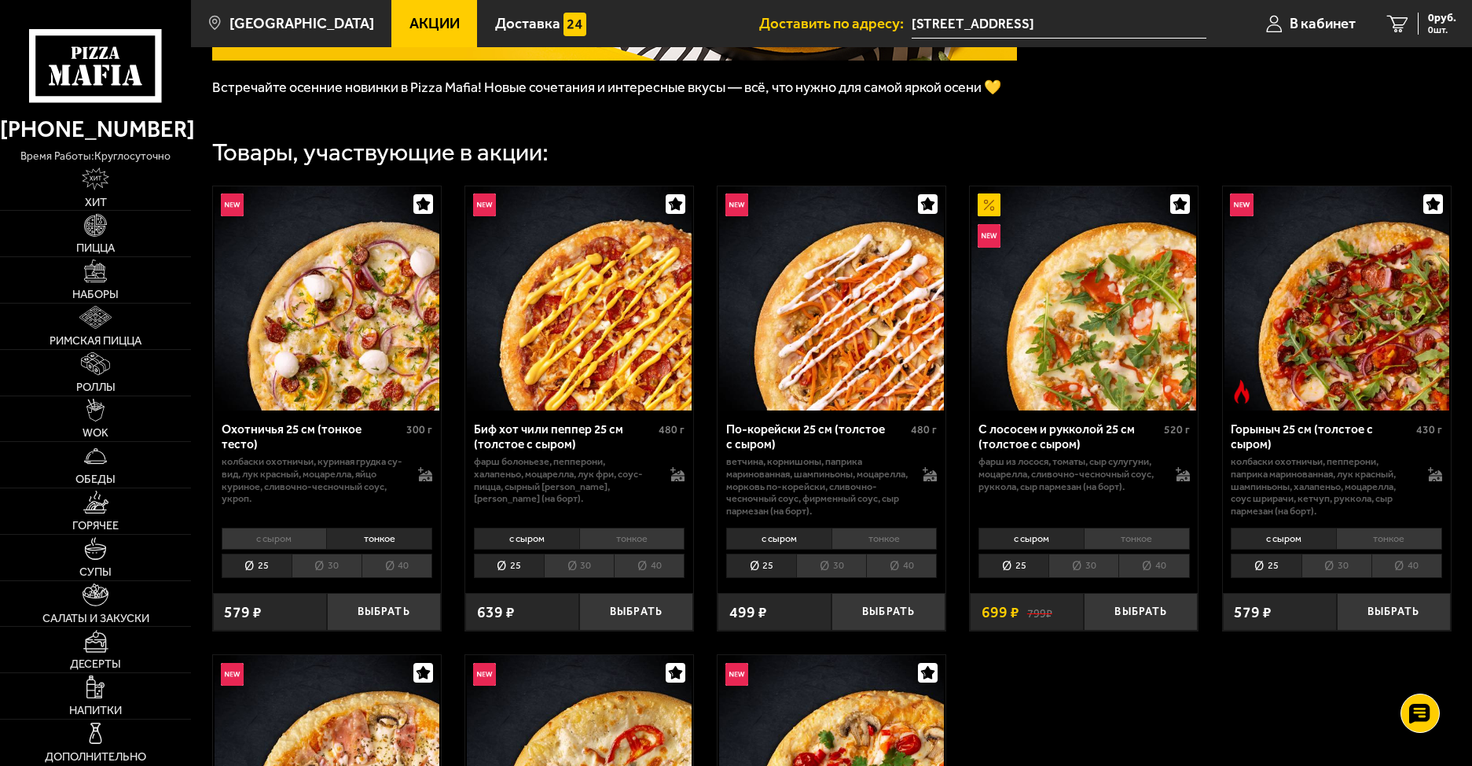
click at [313, 542] on li "с сыром" at bounding box center [274, 538] width 105 height 22
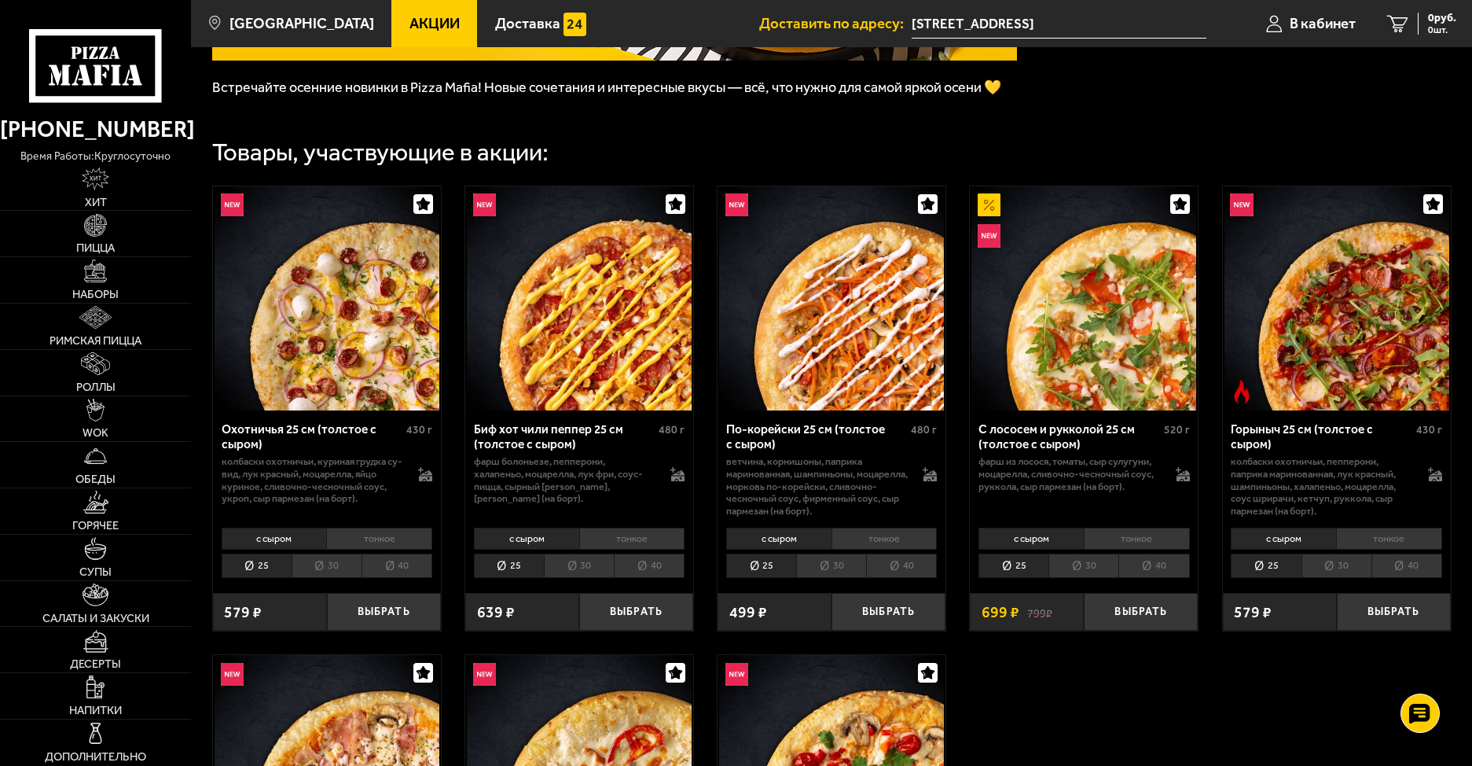
click at [329, 568] on li "30" at bounding box center [327, 565] width 70 height 24
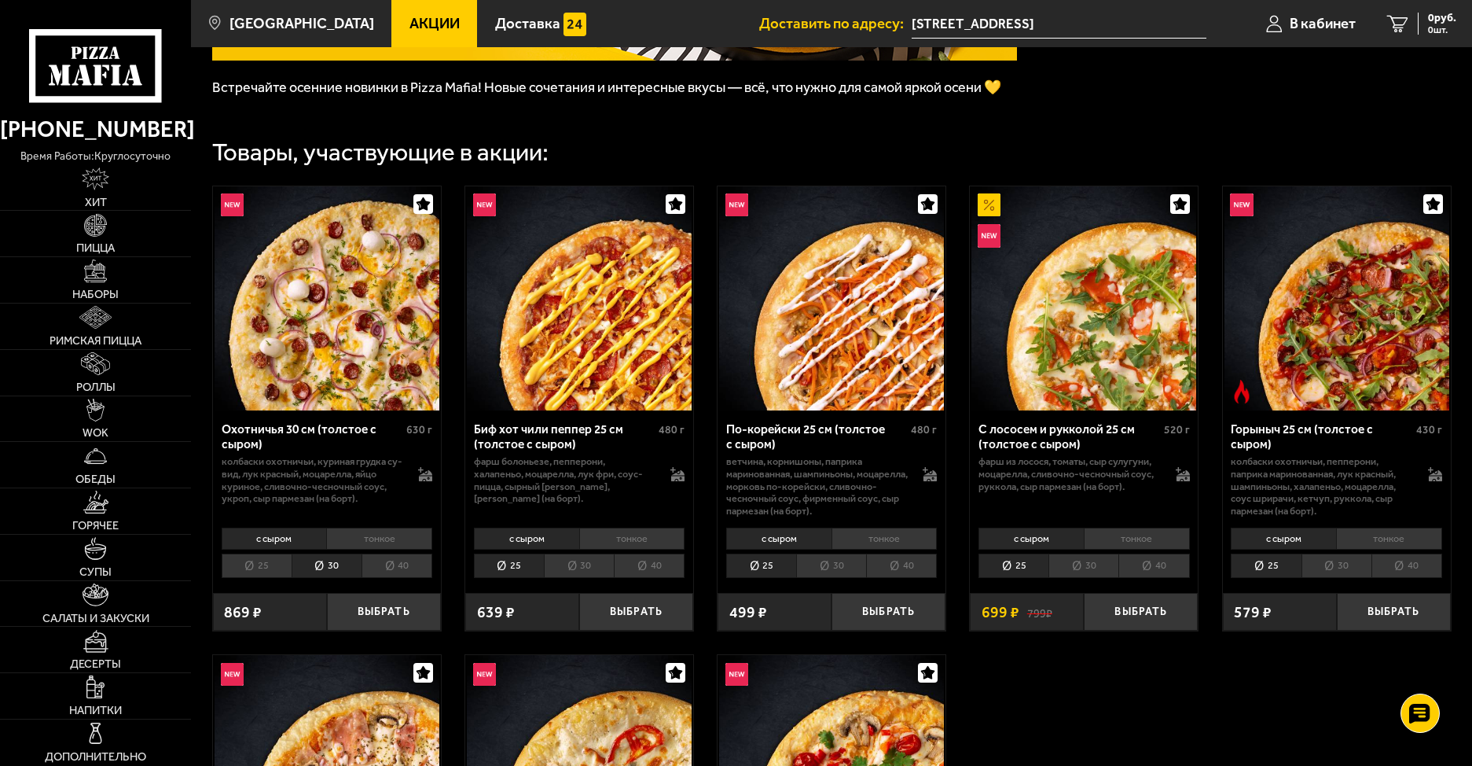
click at [274, 544] on li "с сыром" at bounding box center [274, 538] width 105 height 22
click at [268, 571] on li "25" at bounding box center [257, 565] width 70 height 24
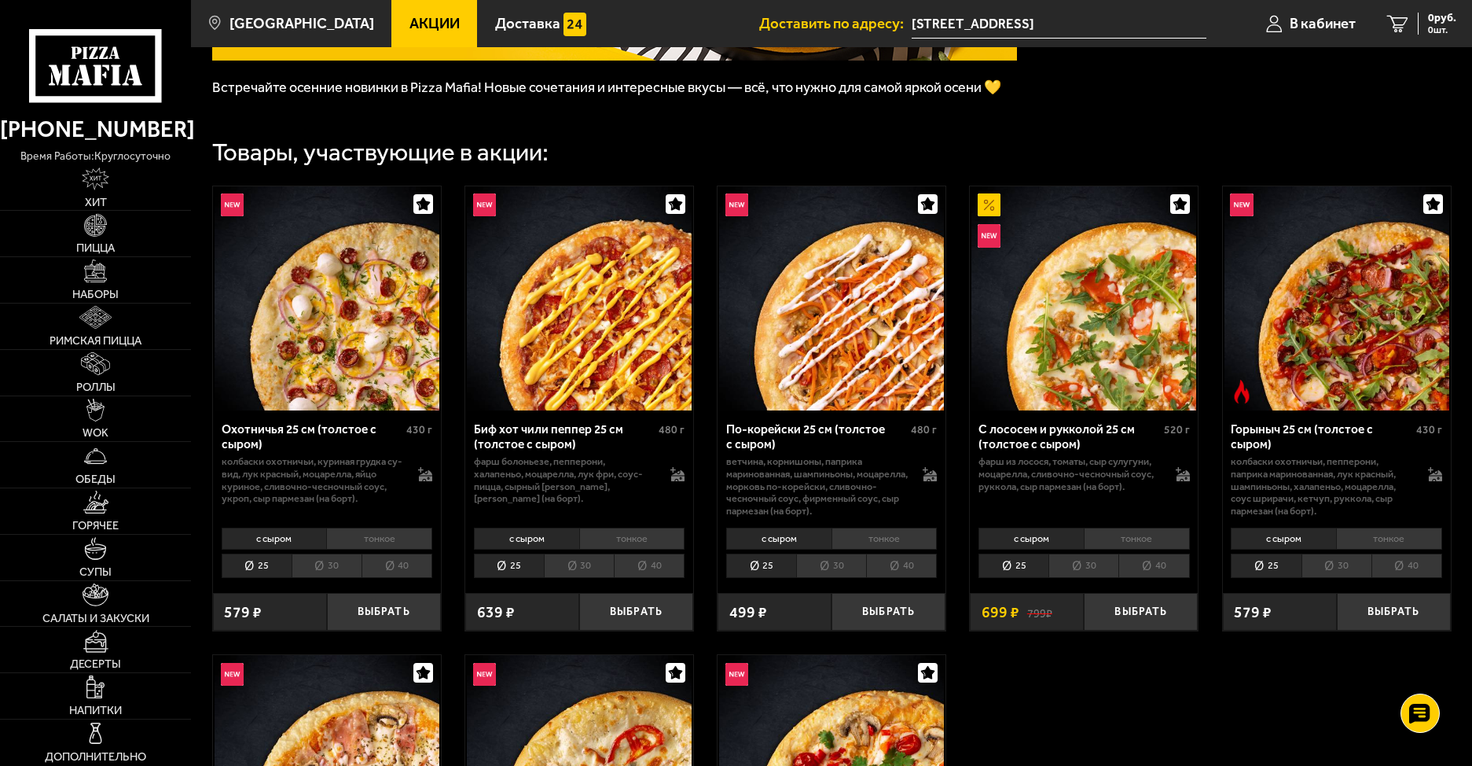
click at [282, 542] on li "с сыром" at bounding box center [274, 538] width 105 height 22
drag, startPoint x: 976, startPoint y: 465, endPoint x: 1152, endPoint y: 466, distance: 176.1
click at [1152, 466] on div "С лососем и рукколой 25 см (толстое с сыром) 520 г фарш из лосося, томаты, сыр …" at bounding box center [1084, 466] width 228 height 112
click at [1049, 483] on p "фарш из лосося, томаты, сыр сулугуни, моцарелла, сливочно-чесночный соус, рукко…" at bounding box center [1070, 473] width 182 height 37
click at [390, 615] on button "Выбрать" at bounding box center [384, 612] width 114 height 38
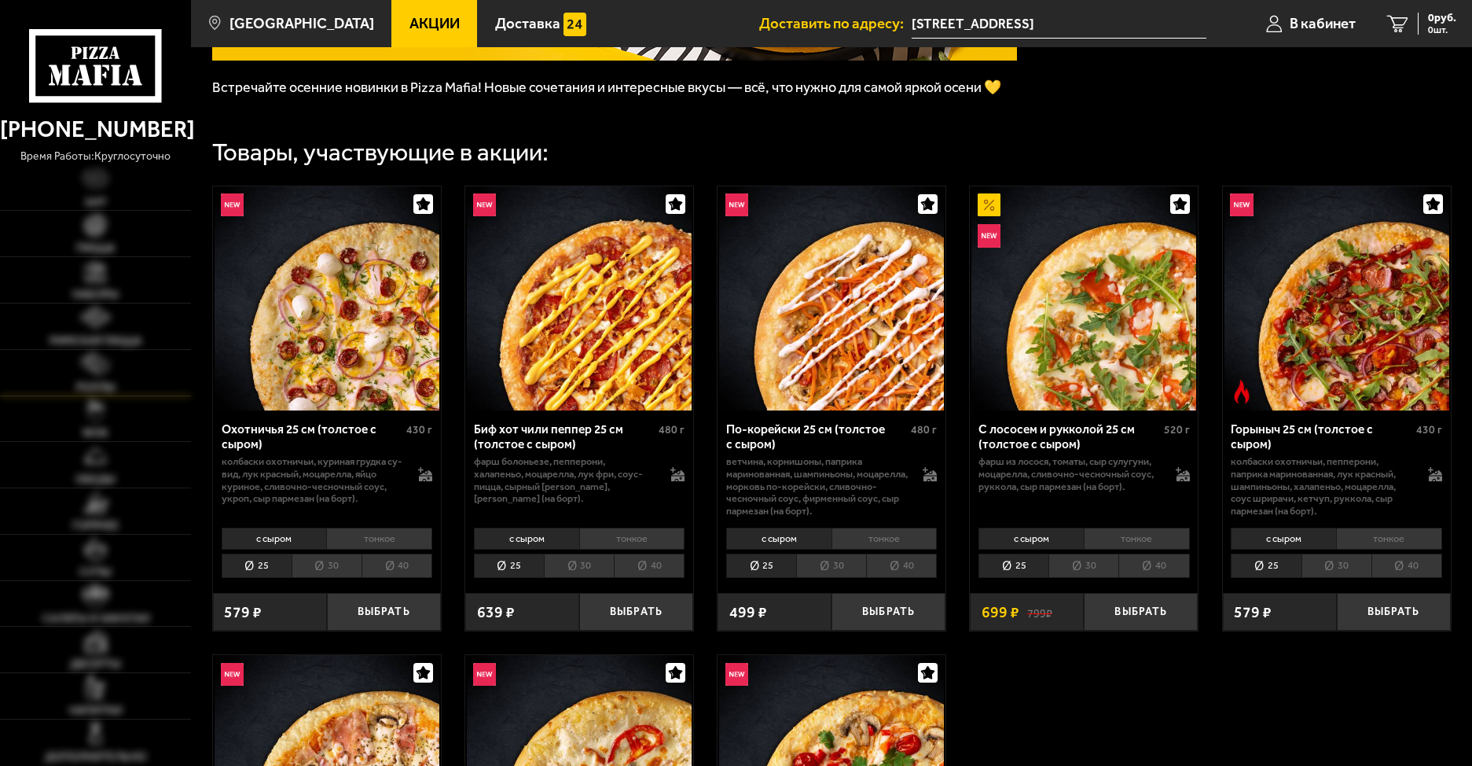
scroll to position [314, 0]
click at [93, 229] on img at bounding box center [95, 225] width 23 height 23
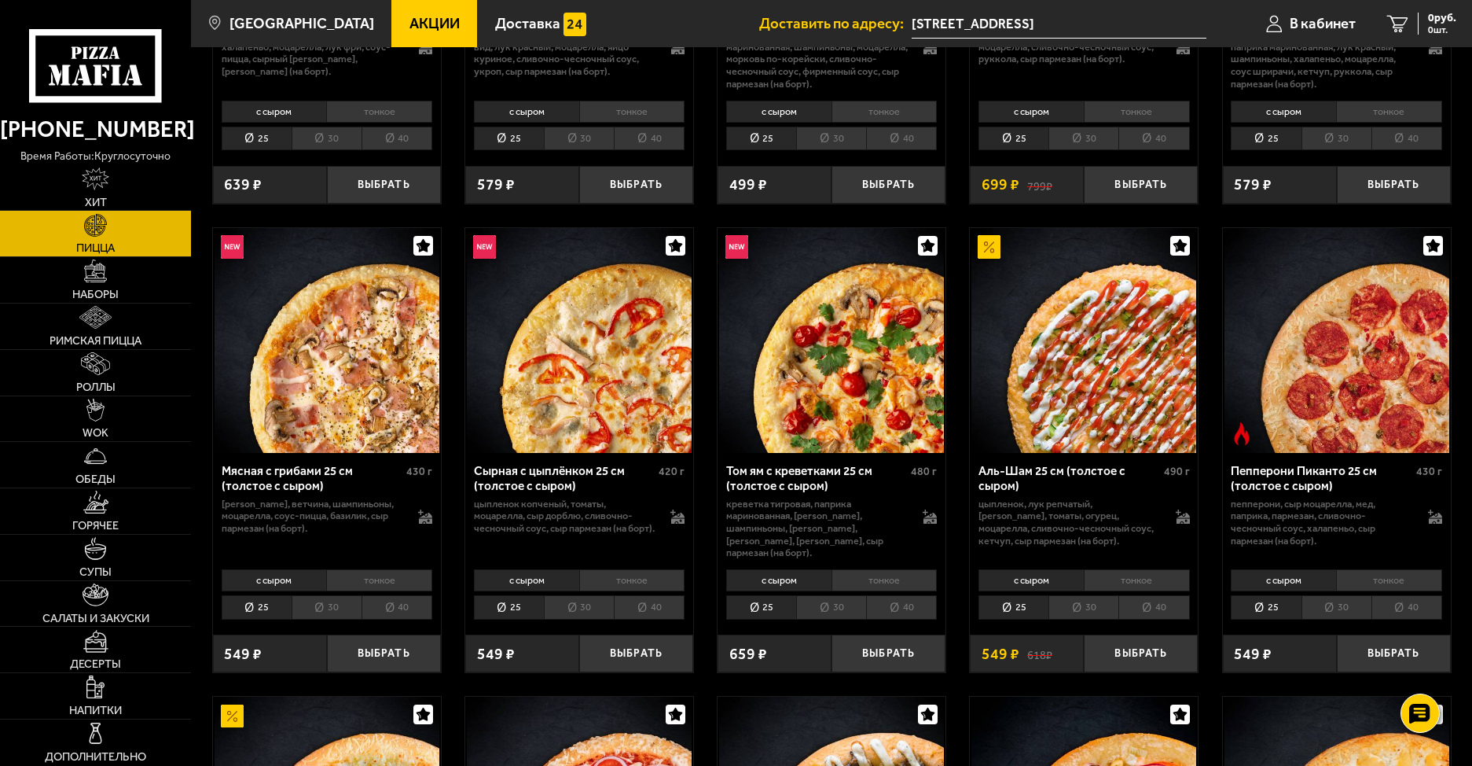
scroll to position [393, 0]
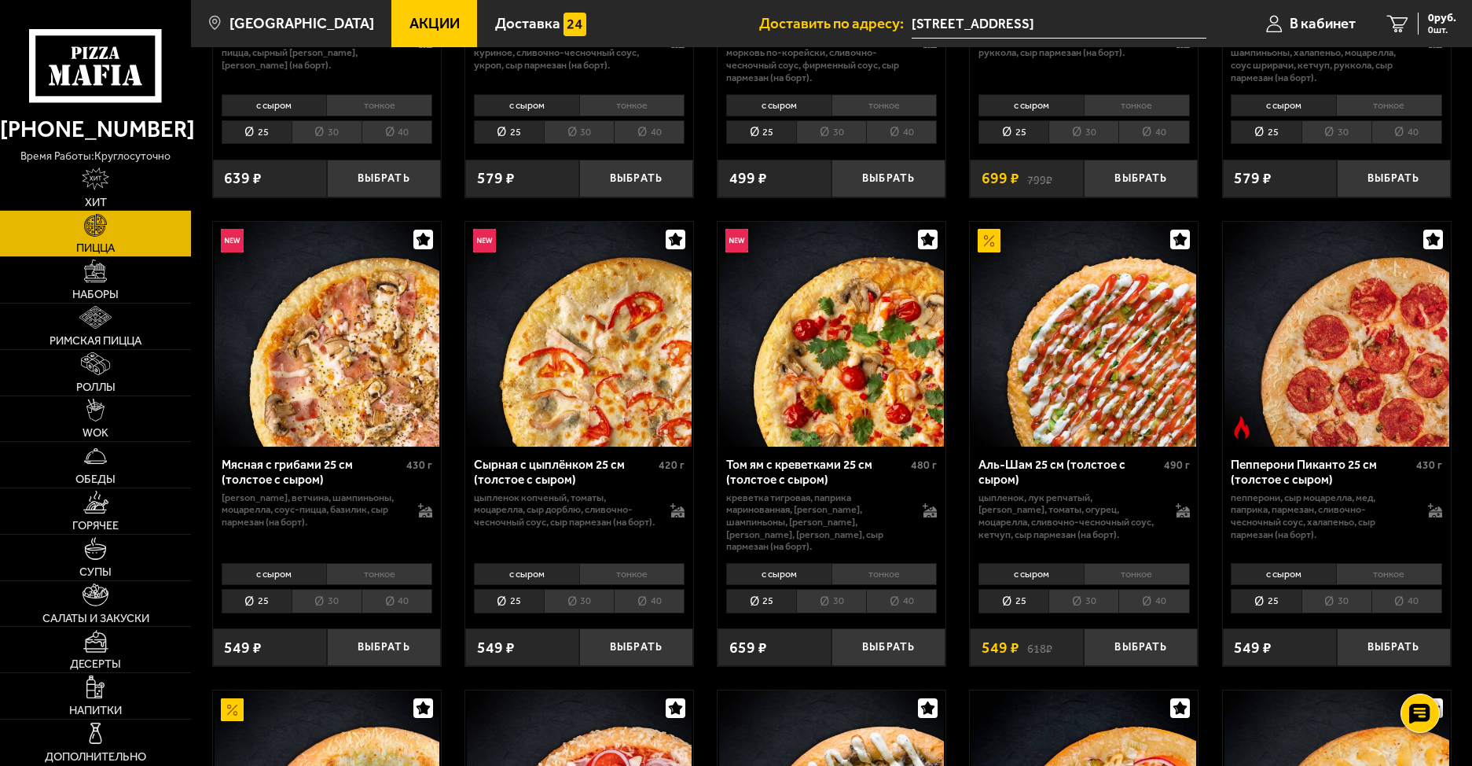
click at [1376, 565] on li "тонкое" at bounding box center [1389, 574] width 106 height 22
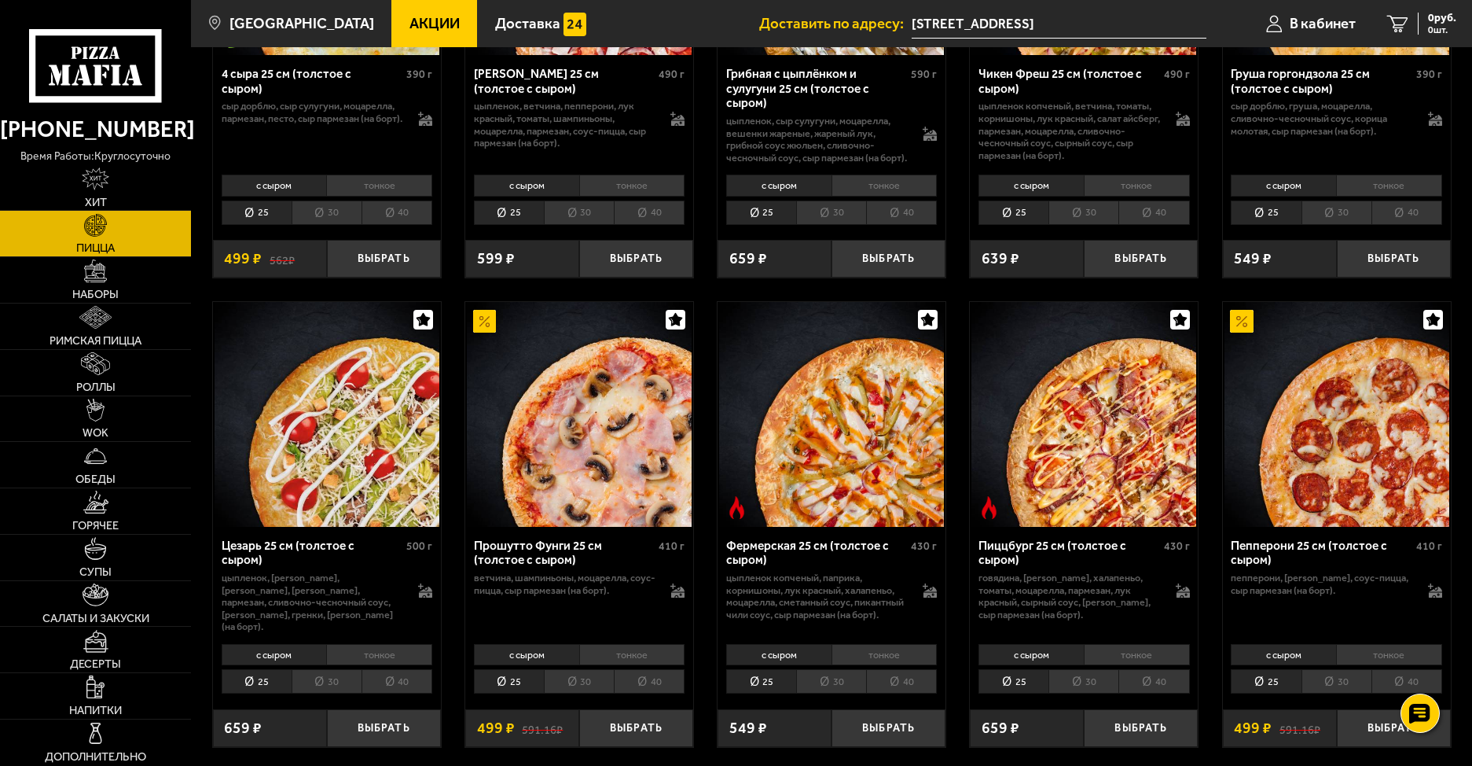
scroll to position [1258, 0]
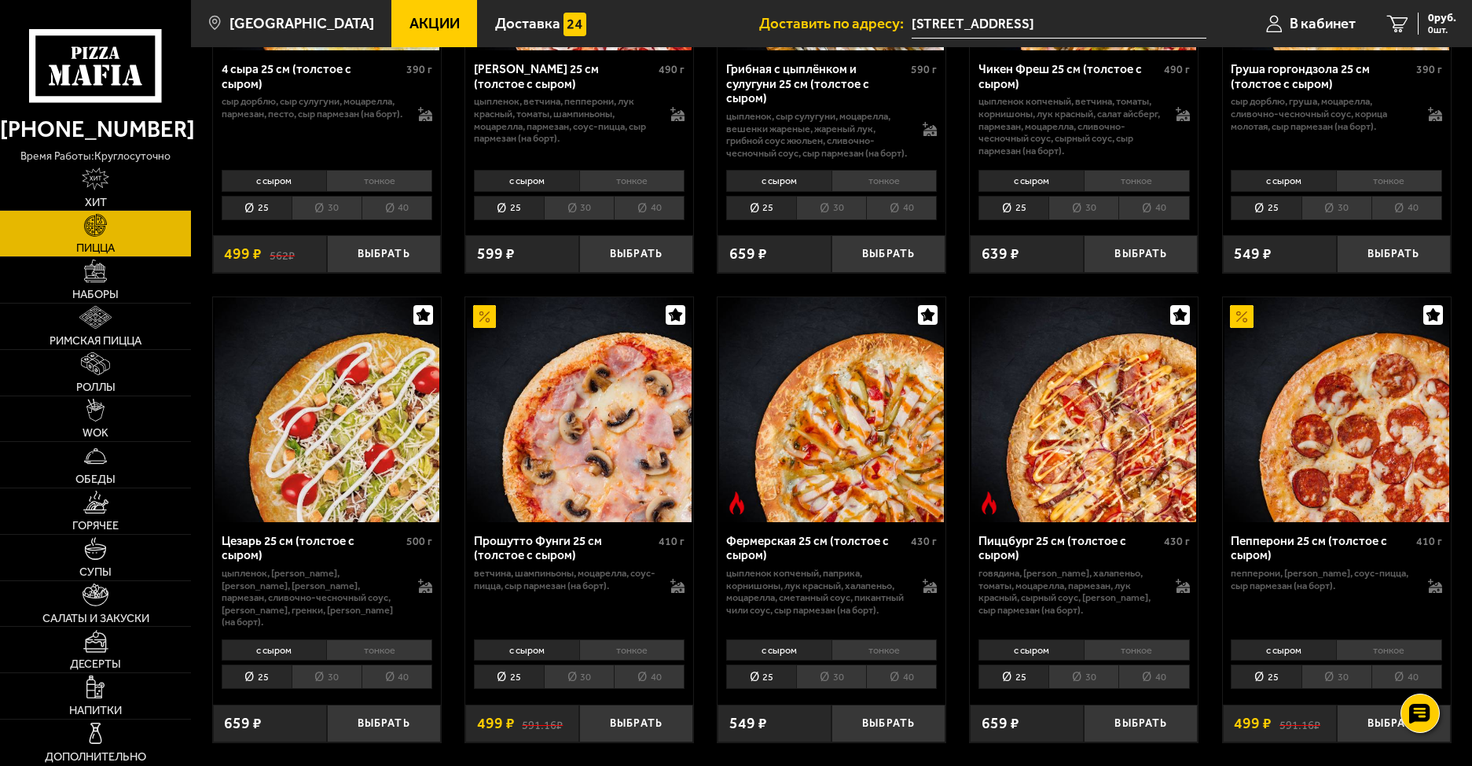
click at [1376, 651] on li "тонкое" at bounding box center [1389, 650] width 106 height 22
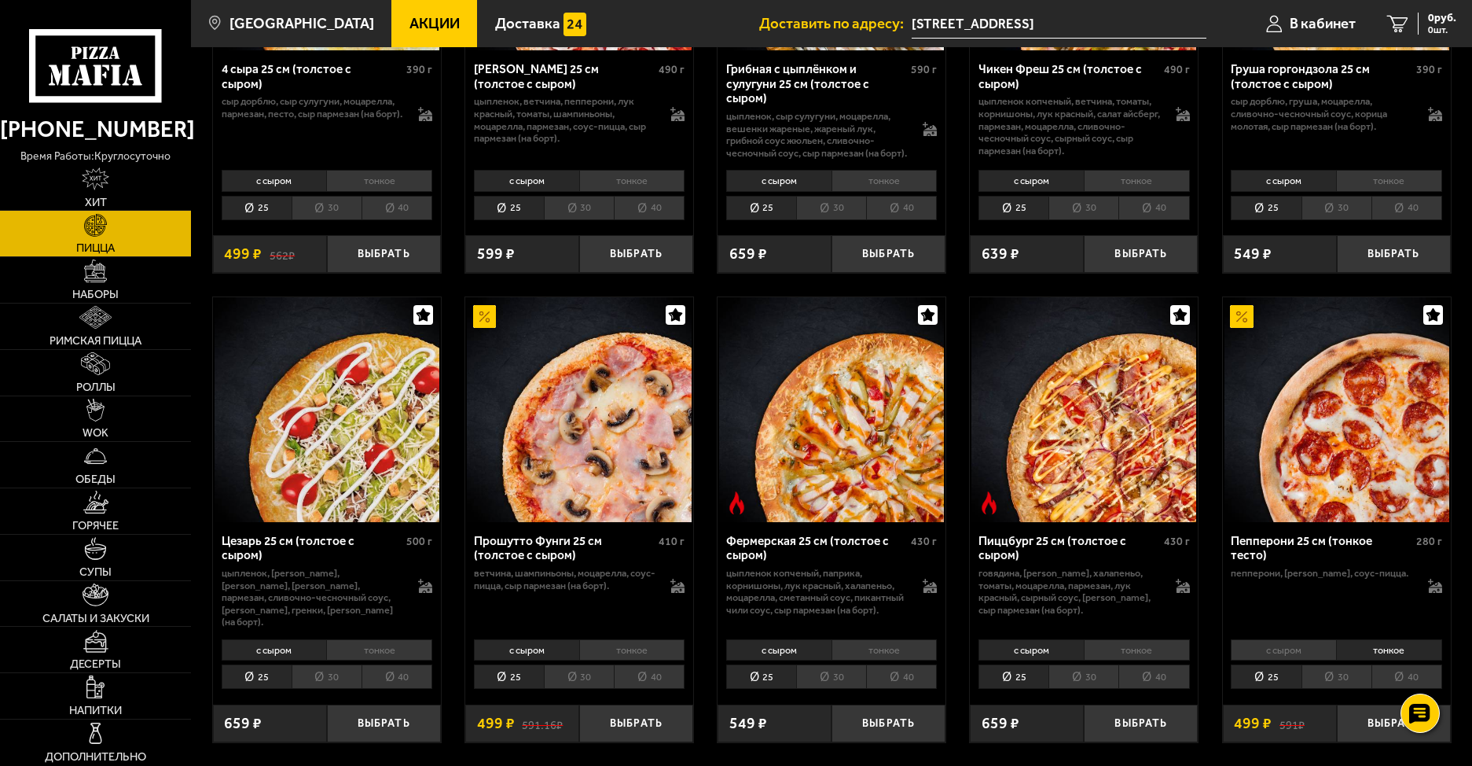
click at [1298, 658] on li "с сыром" at bounding box center [1283, 650] width 105 height 22
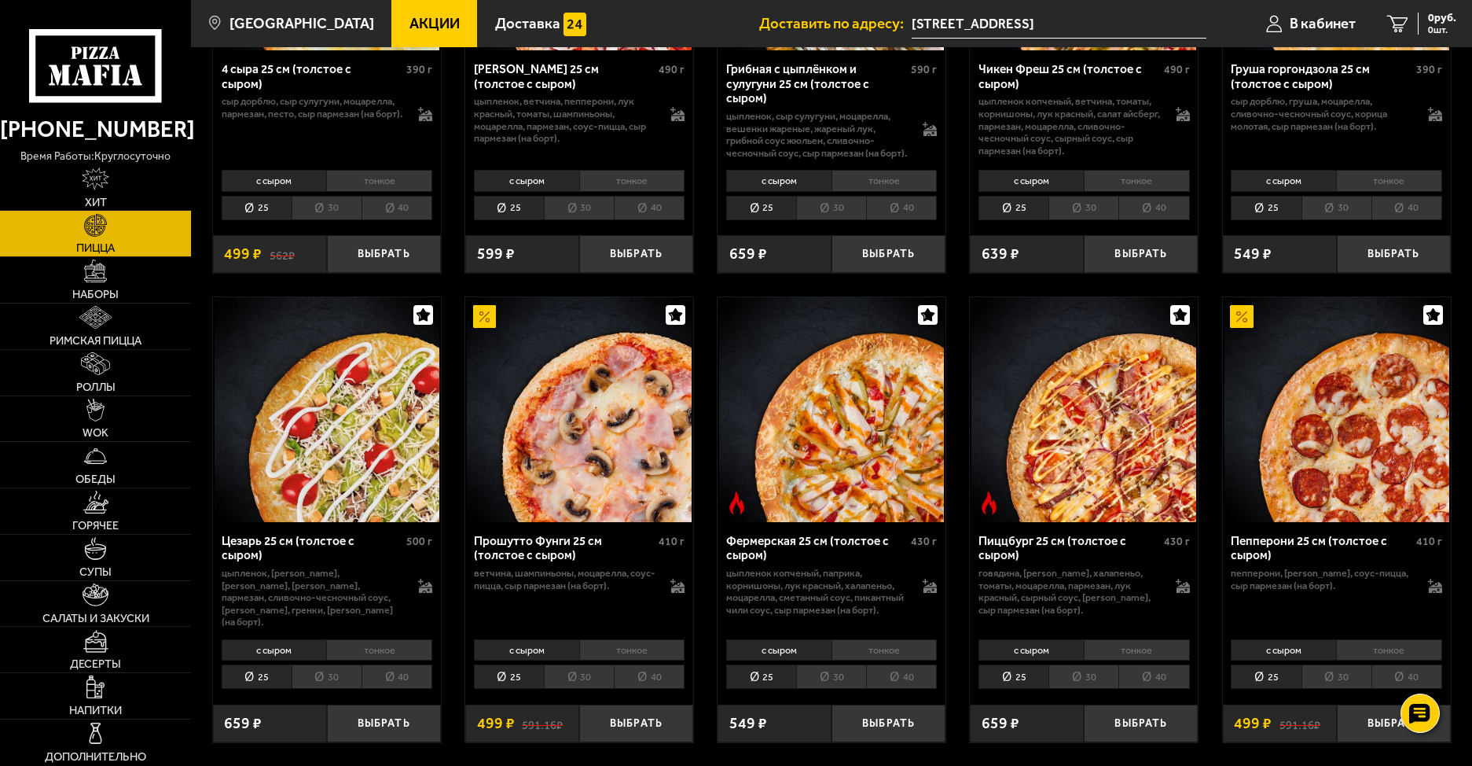
click at [1372, 658] on li "тонкое" at bounding box center [1389, 650] width 106 height 22
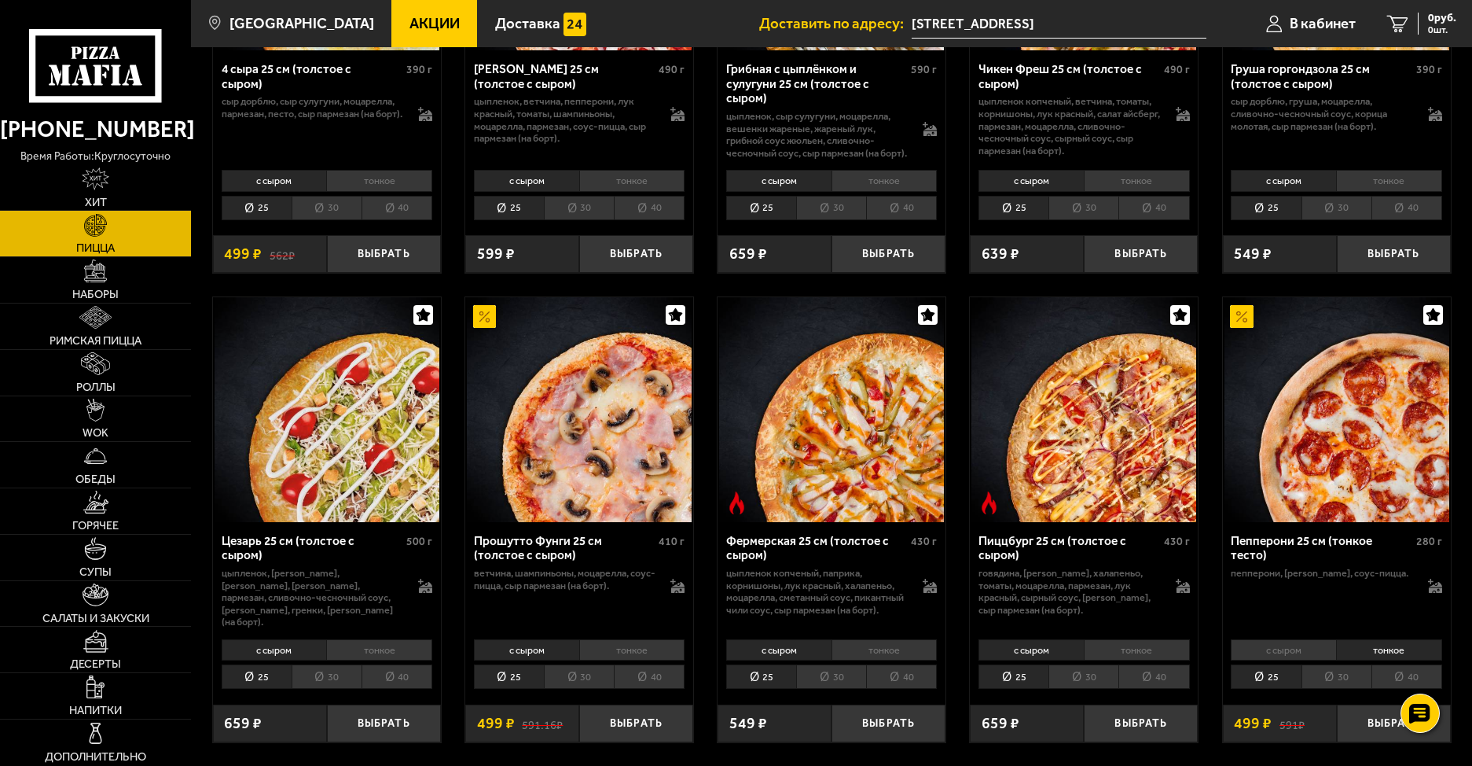
click at [1304, 649] on li "с сыром" at bounding box center [1283, 650] width 105 height 22
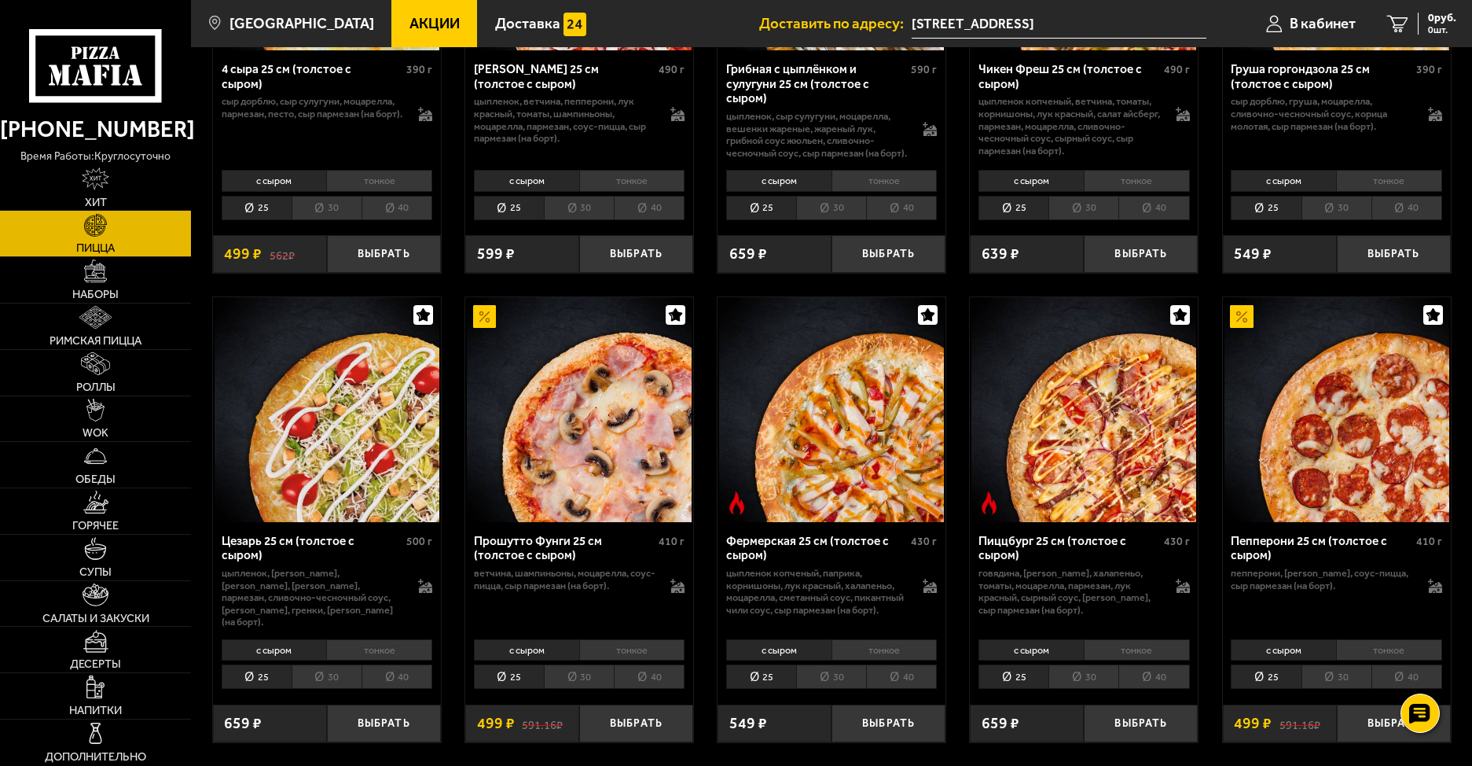
click at [1376, 645] on li "тонкое" at bounding box center [1389, 650] width 106 height 22
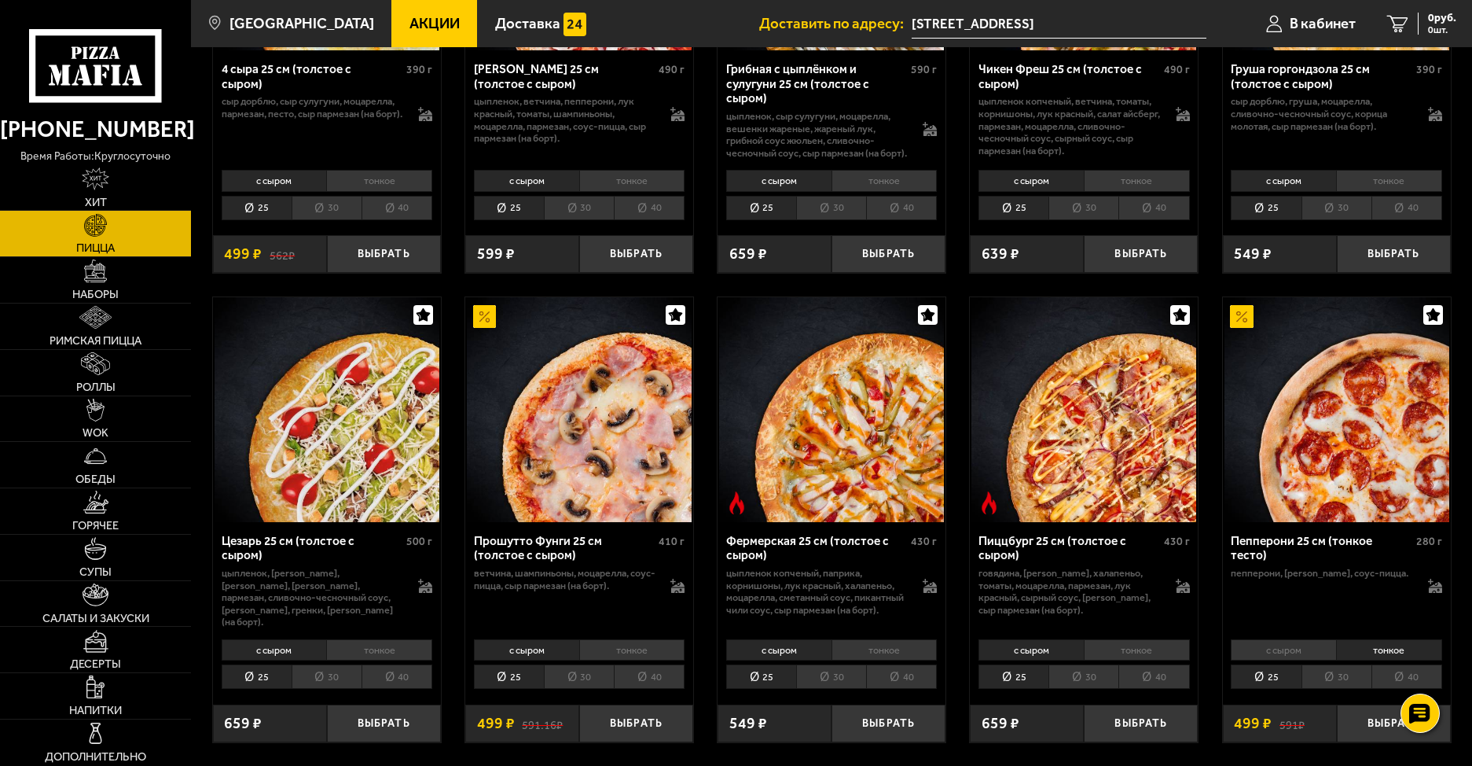
click at [1284, 651] on li "с сыром" at bounding box center [1283, 650] width 105 height 22
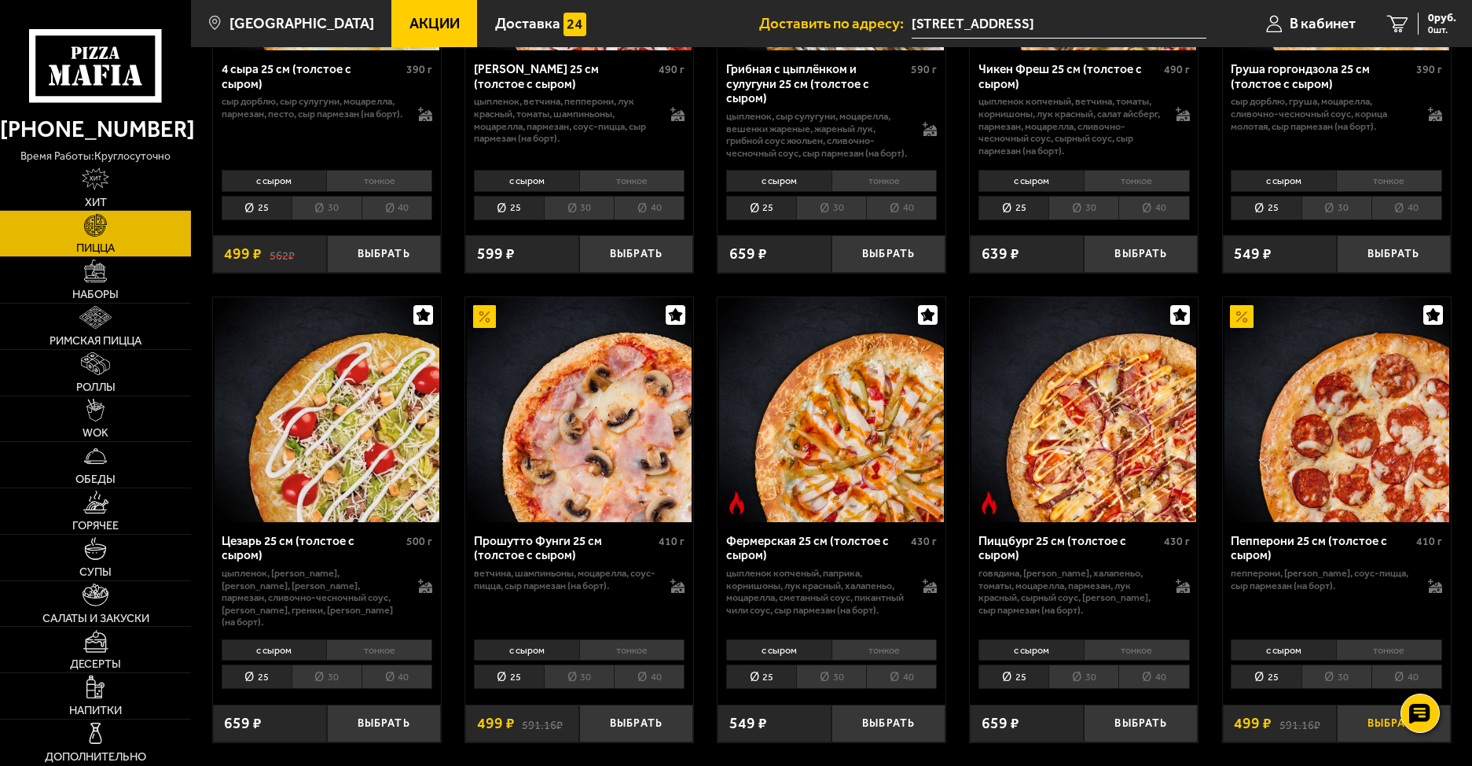
click at [1363, 731] on button "Выбрать" at bounding box center [1394, 723] width 114 height 38
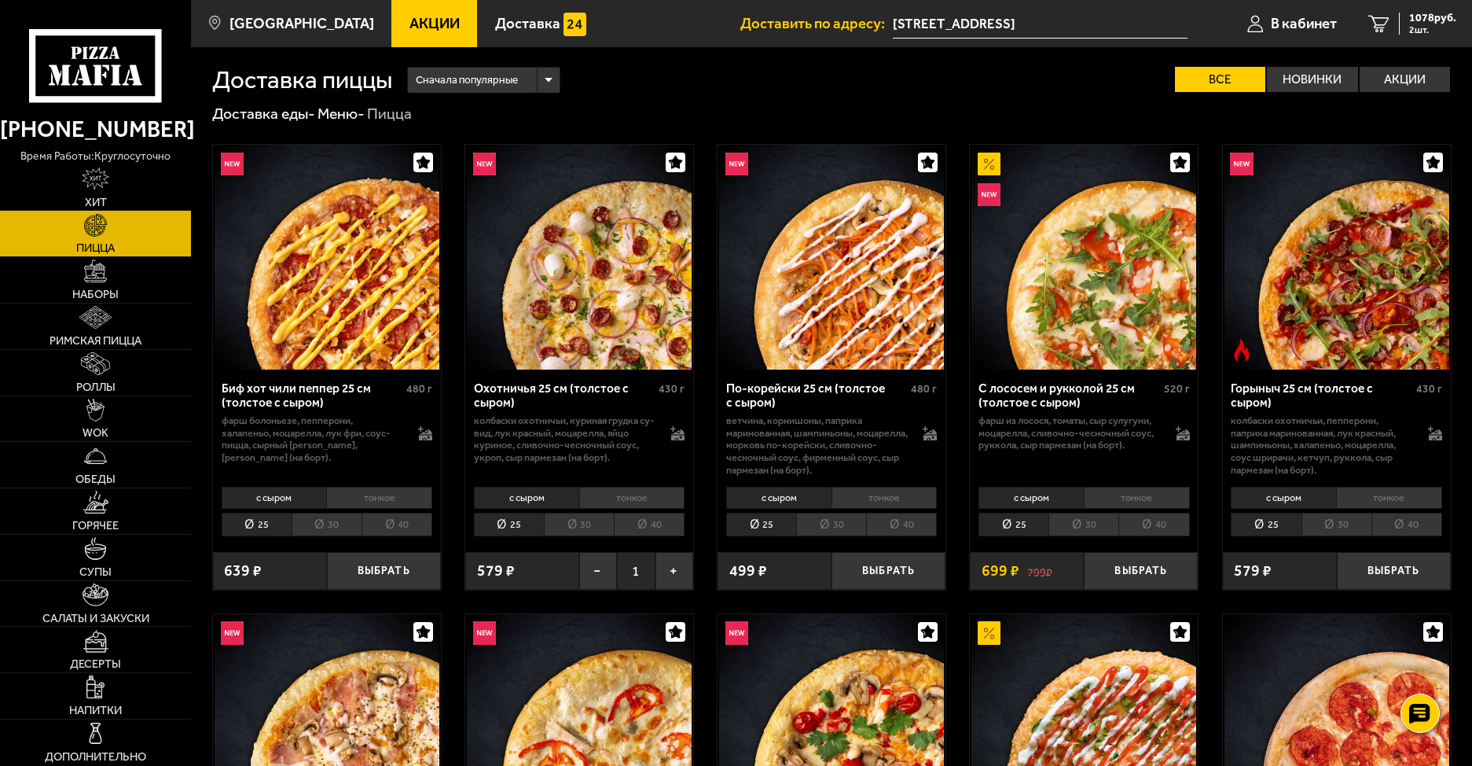
scroll to position [0, 0]
click at [1149, 576] on button "Выбрать" at bounding box center [1141, 572] width 114 height 38
click at [1409, 28] on span "3 шт." at bounding box center [1432, 29] width 47 height 9
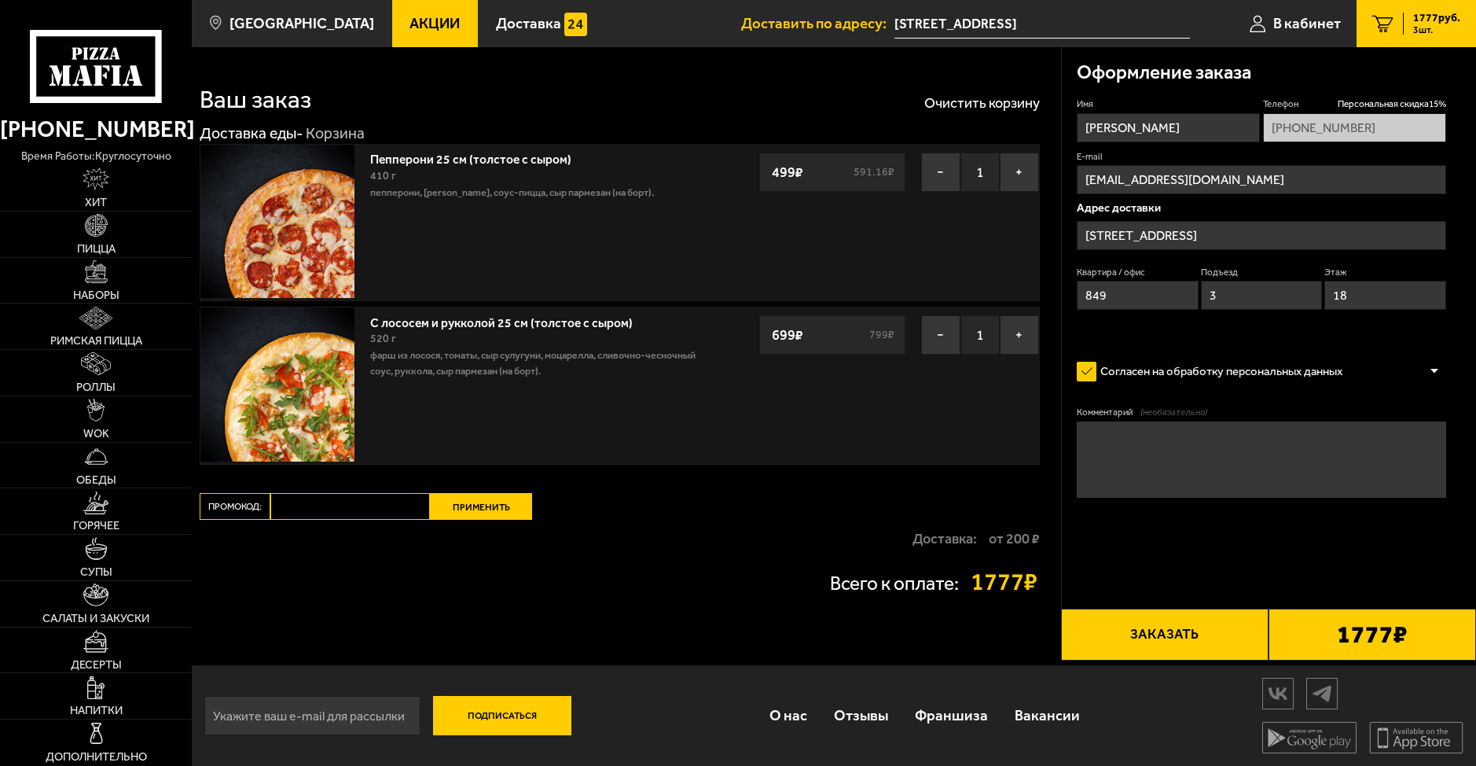
type input "[STREET_ADDRESS]"
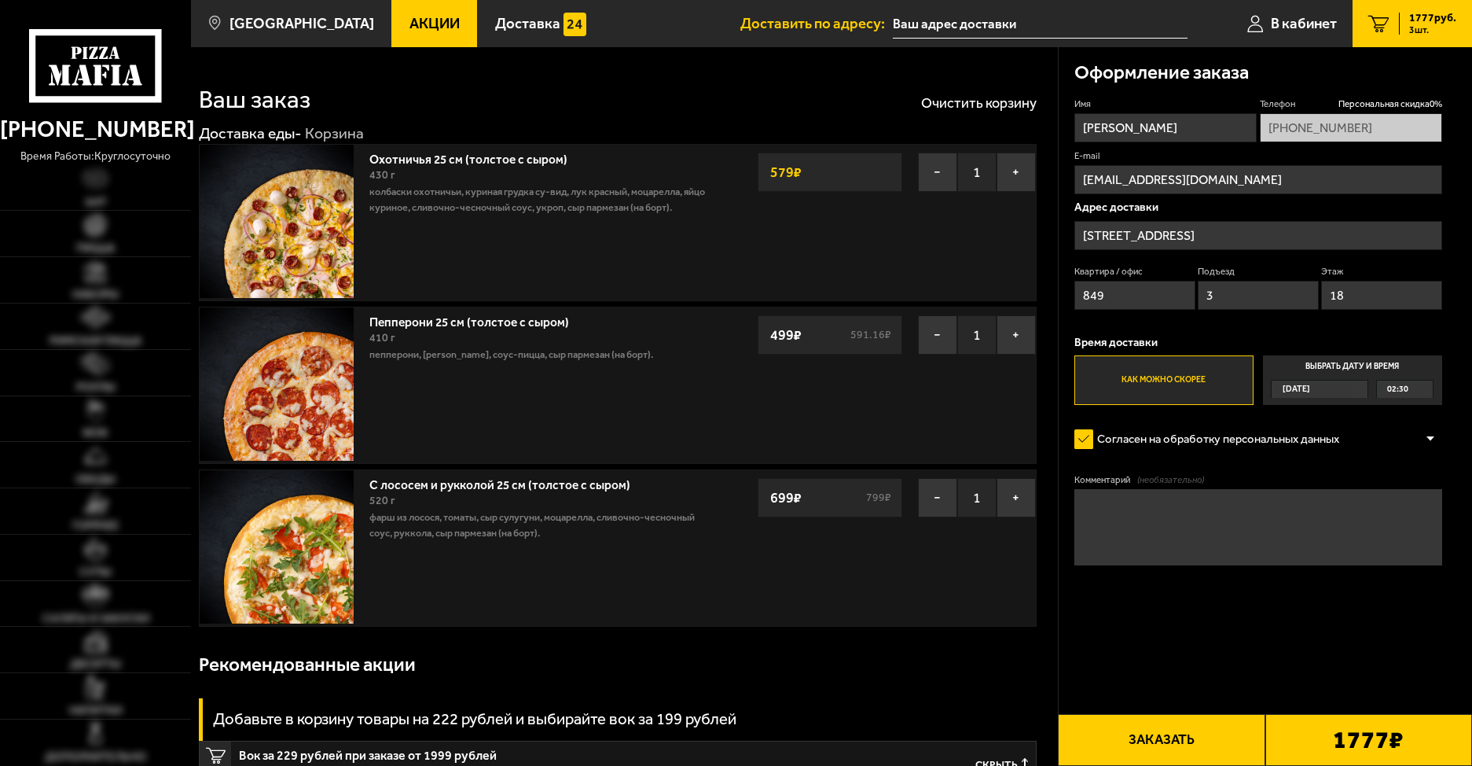
type input "[STREET_ADDRESS]"
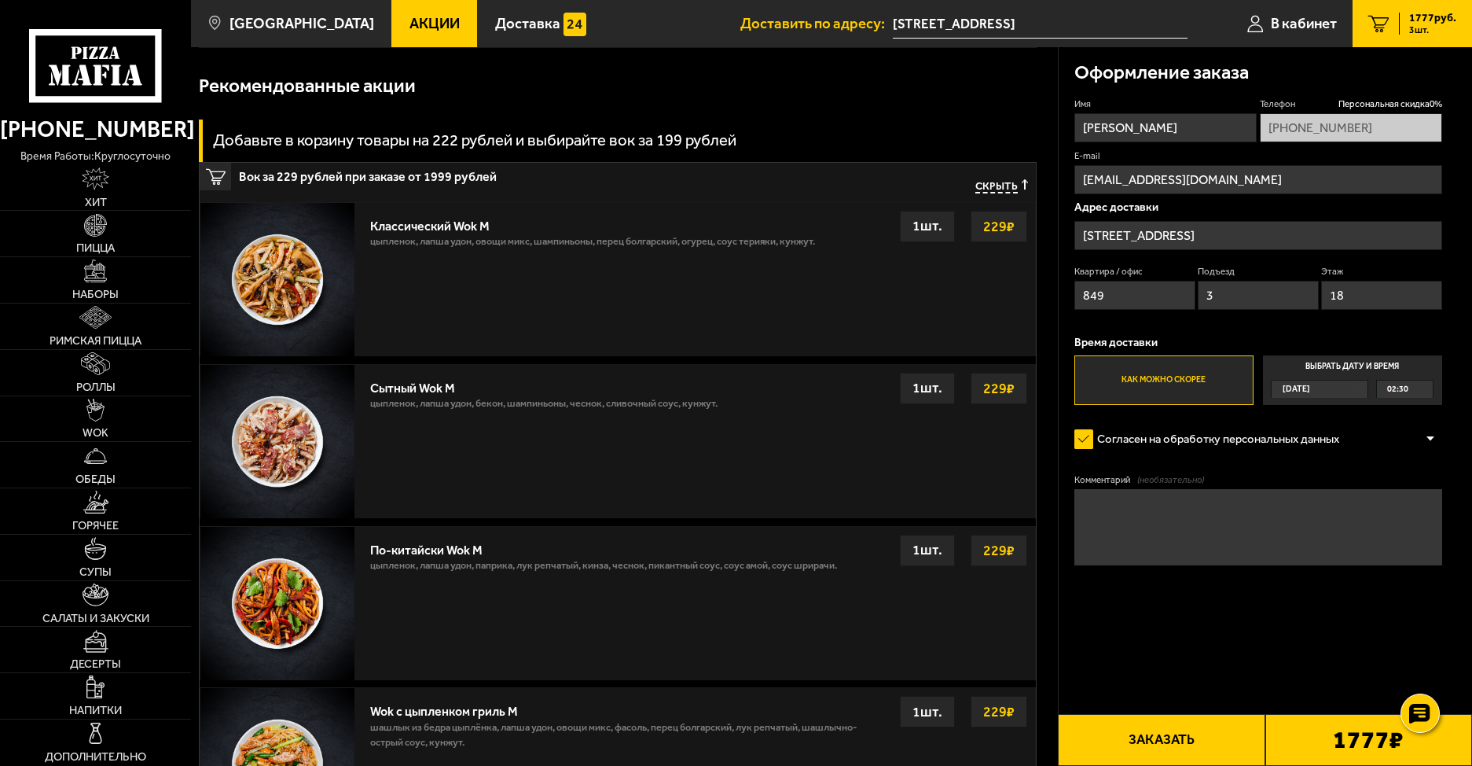
scroll to position [550, 0]
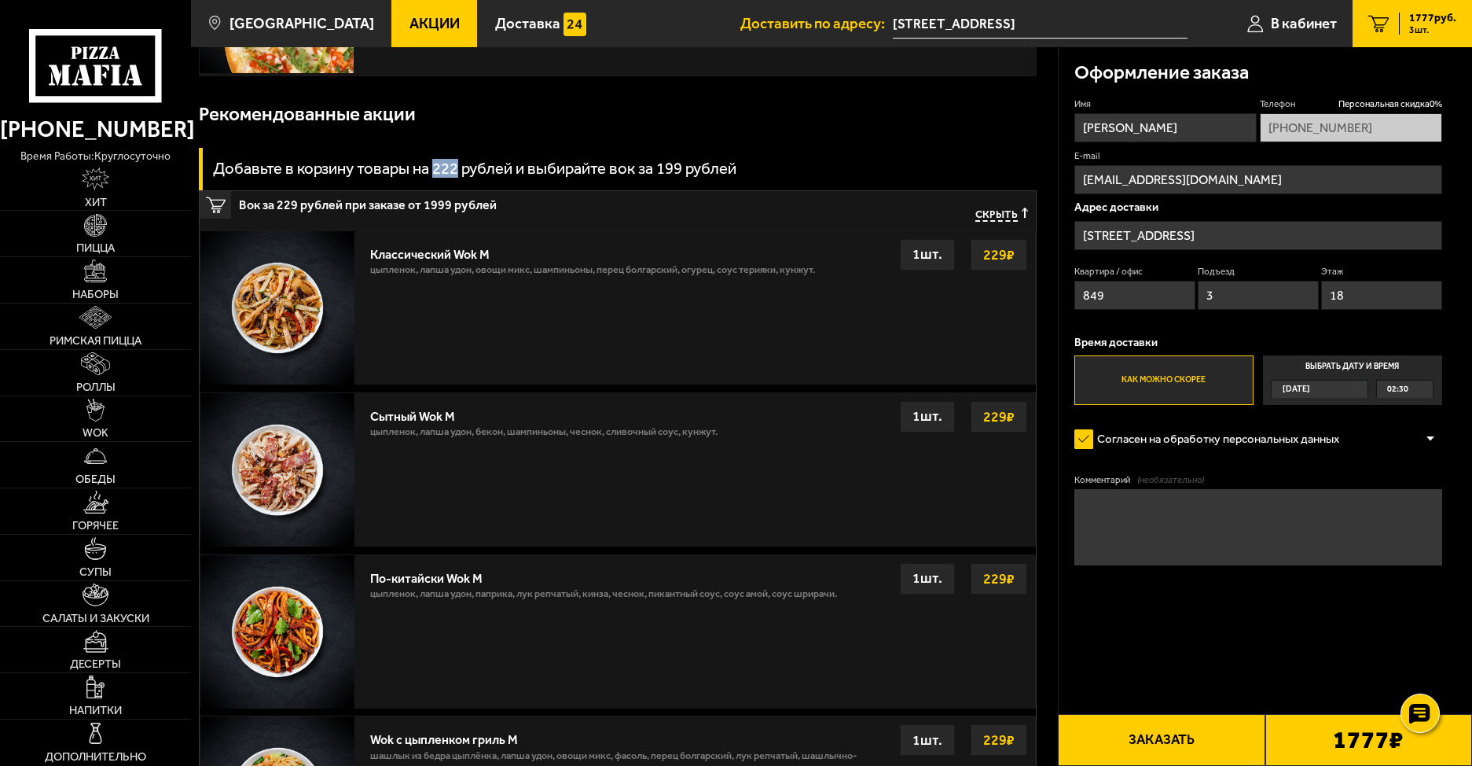
drag, startPoint x: 435, startPoint y: 167, endPoint x: 456, endPoint y: 169, distance: 21.3
click at [456, 169] on h3 "Добавьте в корзину товары на 222 рублей и выбирайте вок за 199 рублей" at bounding box center [475, 168] width 524 height 16
click at [566, 179] on div "Добавьте в корзину товары на 222 рублей и выбирайте вок за 199 рублей" at bounding box center [618, 169] width 838 height 42
drag, startPoint x: 648, startPoint y: 177, endPoint x: 703, endPoint y: 170, distance: 54.7
click at [703, 170] on h3 "Добавьте в корзину товары на 222 рублей и выбирайте вок за 199 рублей" at bounding box center [475, 168] width 524 height 16
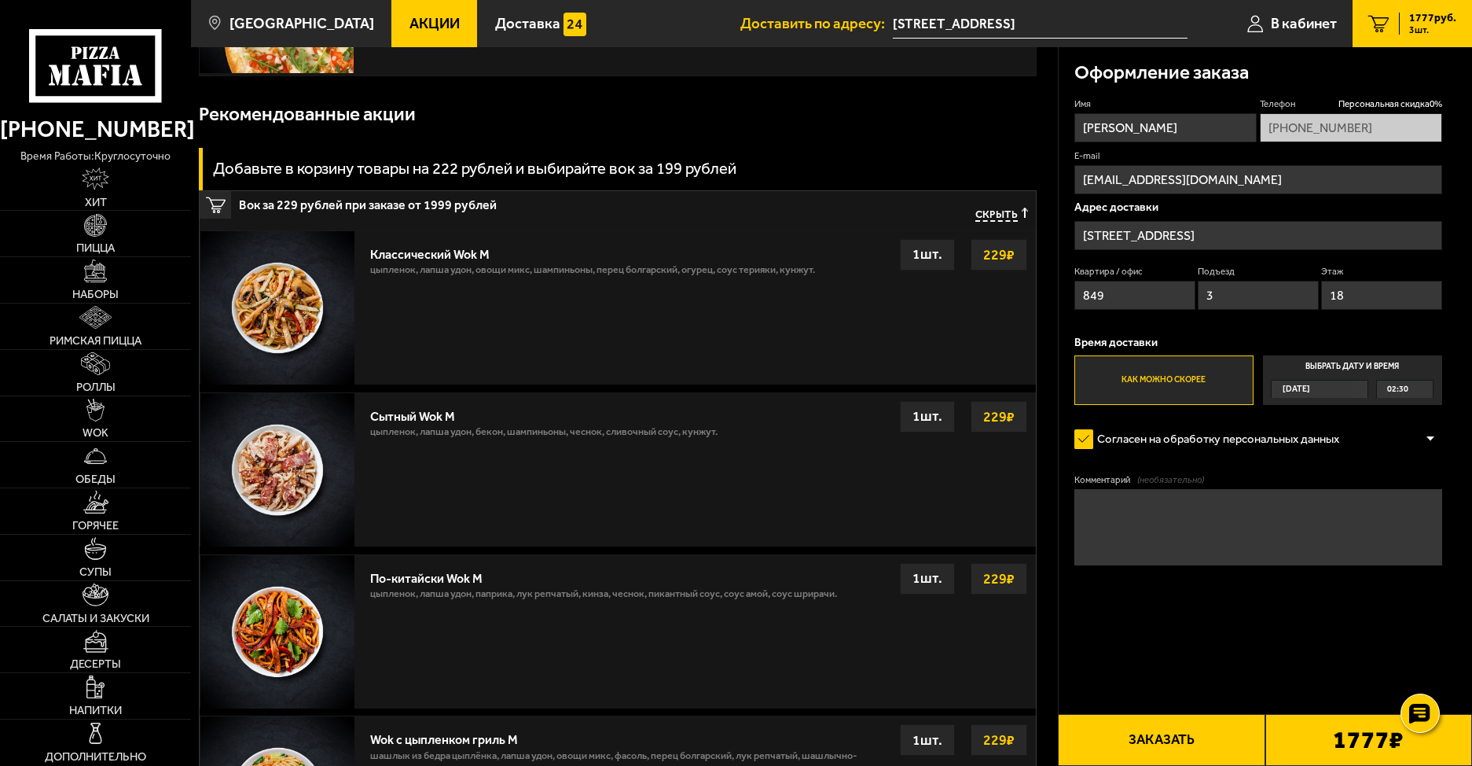
click at [739, 158] on div "Добавьте в корзину товары на 222 рублей и выбирайте вок за 199 рублей" at bounding box center [618, 169] width 838 height 42
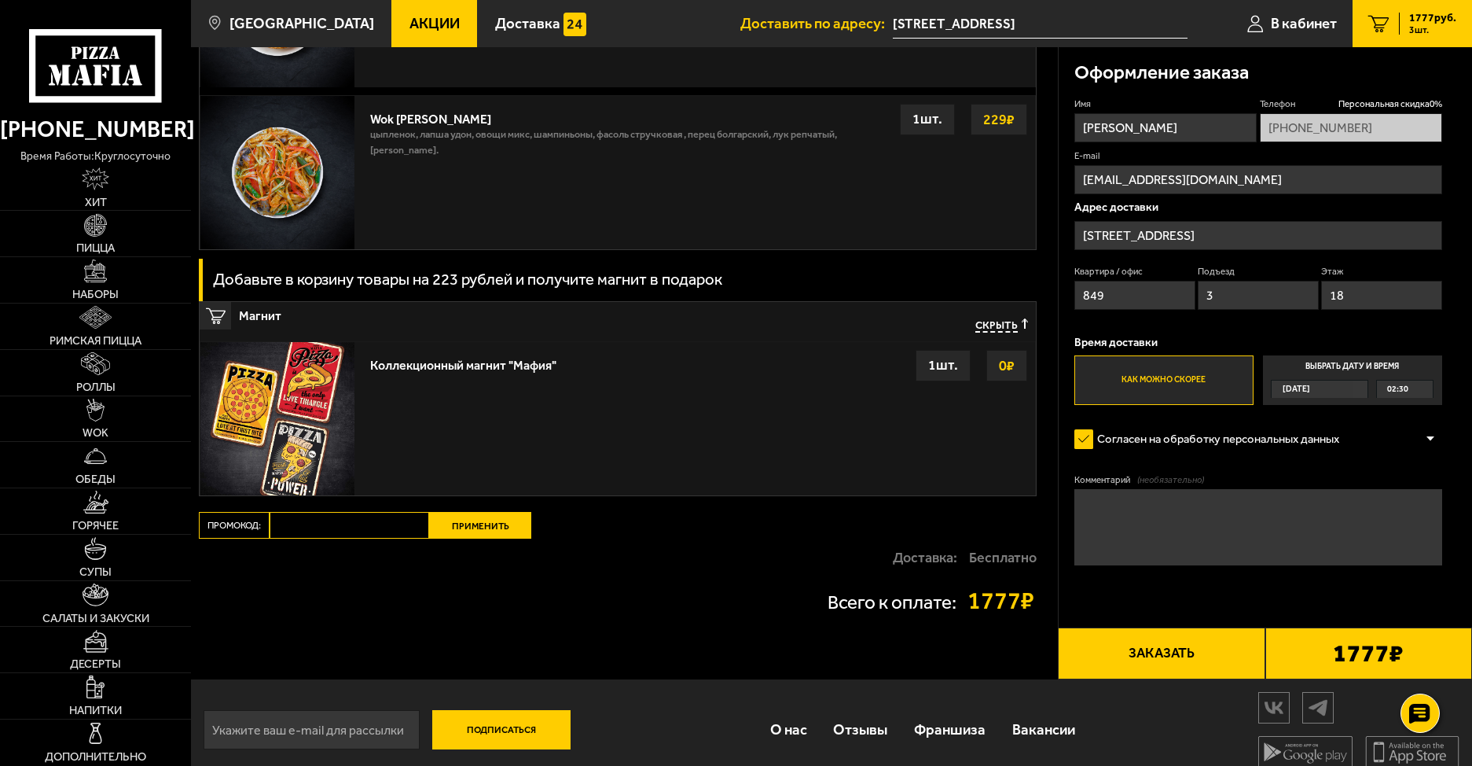
scroll to position [1513, 0]
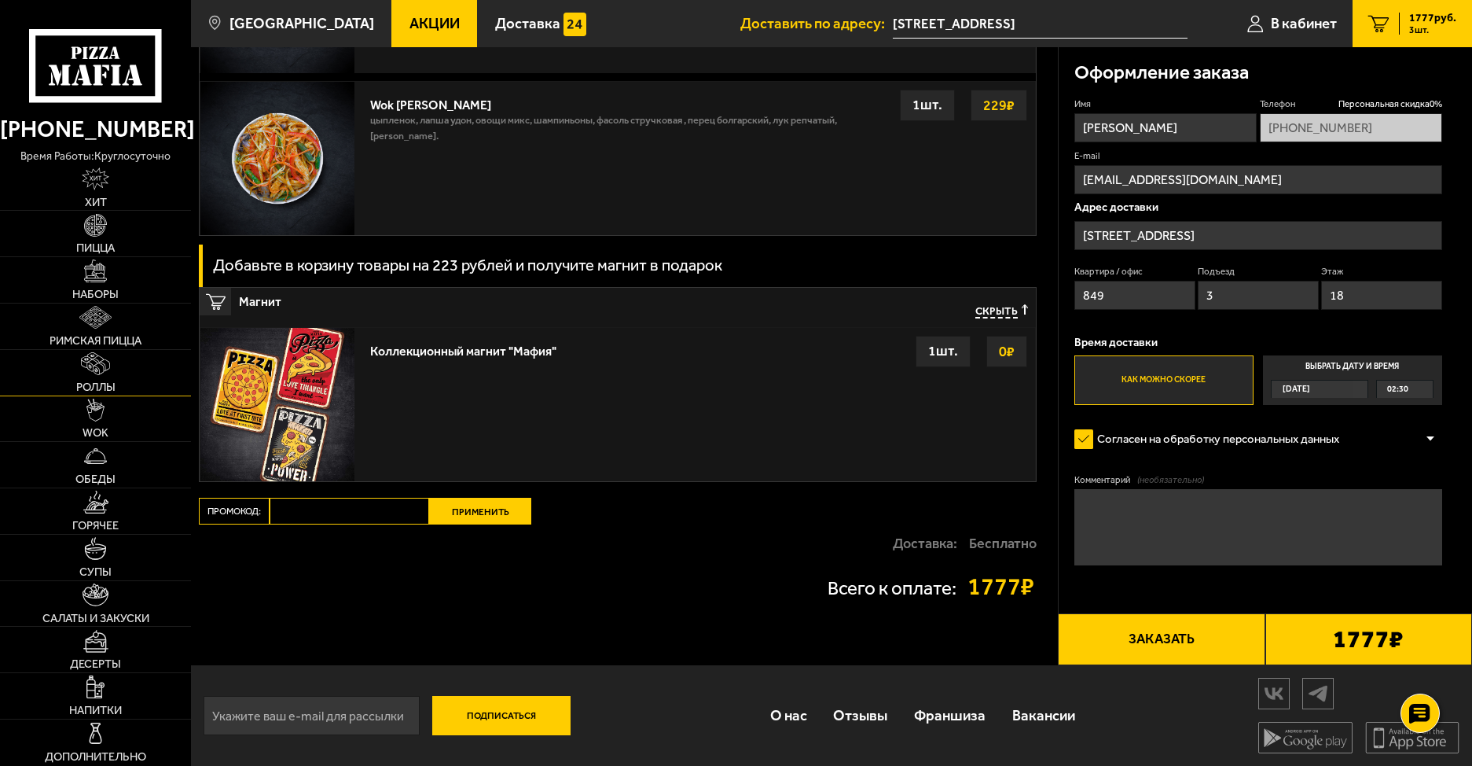
click at [90, 378] on link "Роллы" at bounding box center [95, 373] width 191 height 46
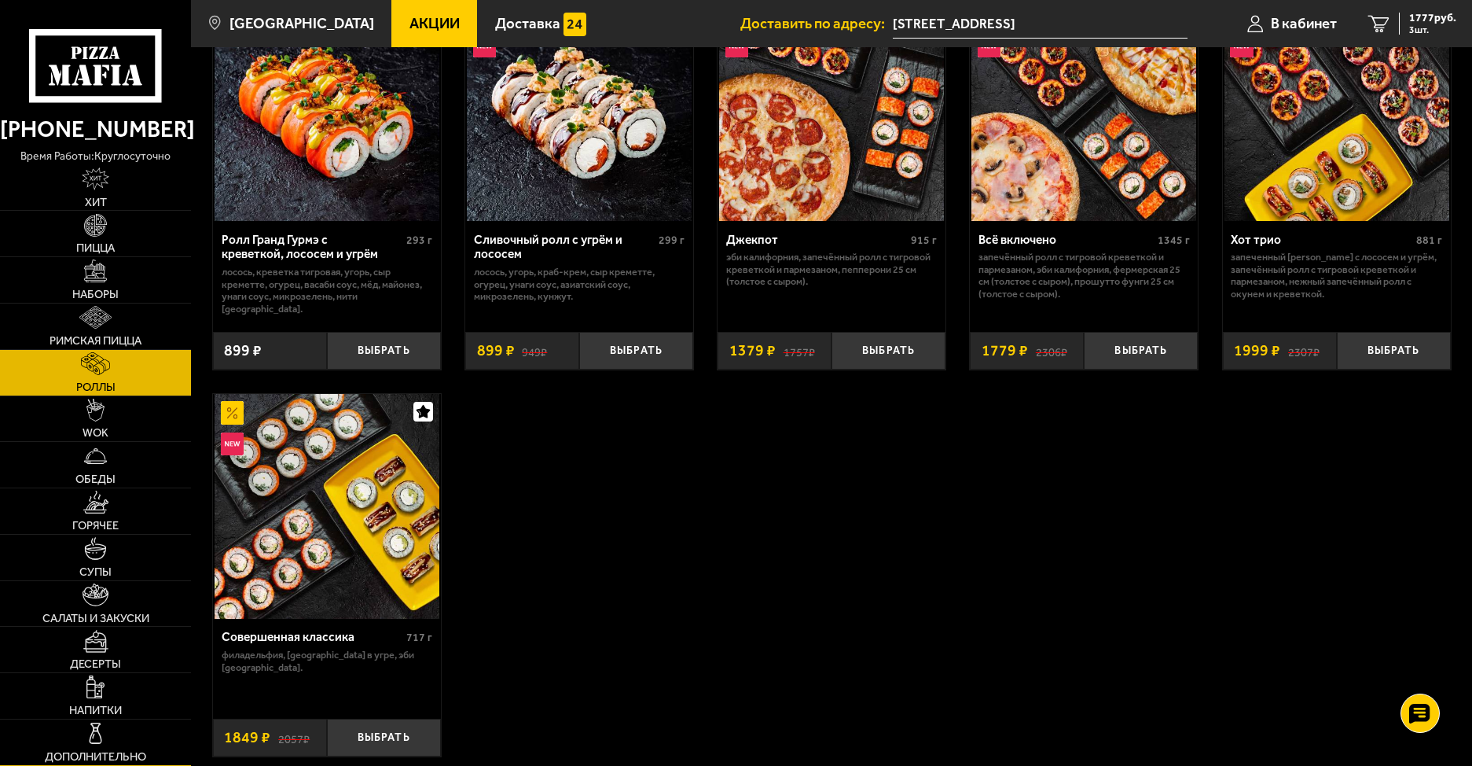
scroll to position [943, 0]
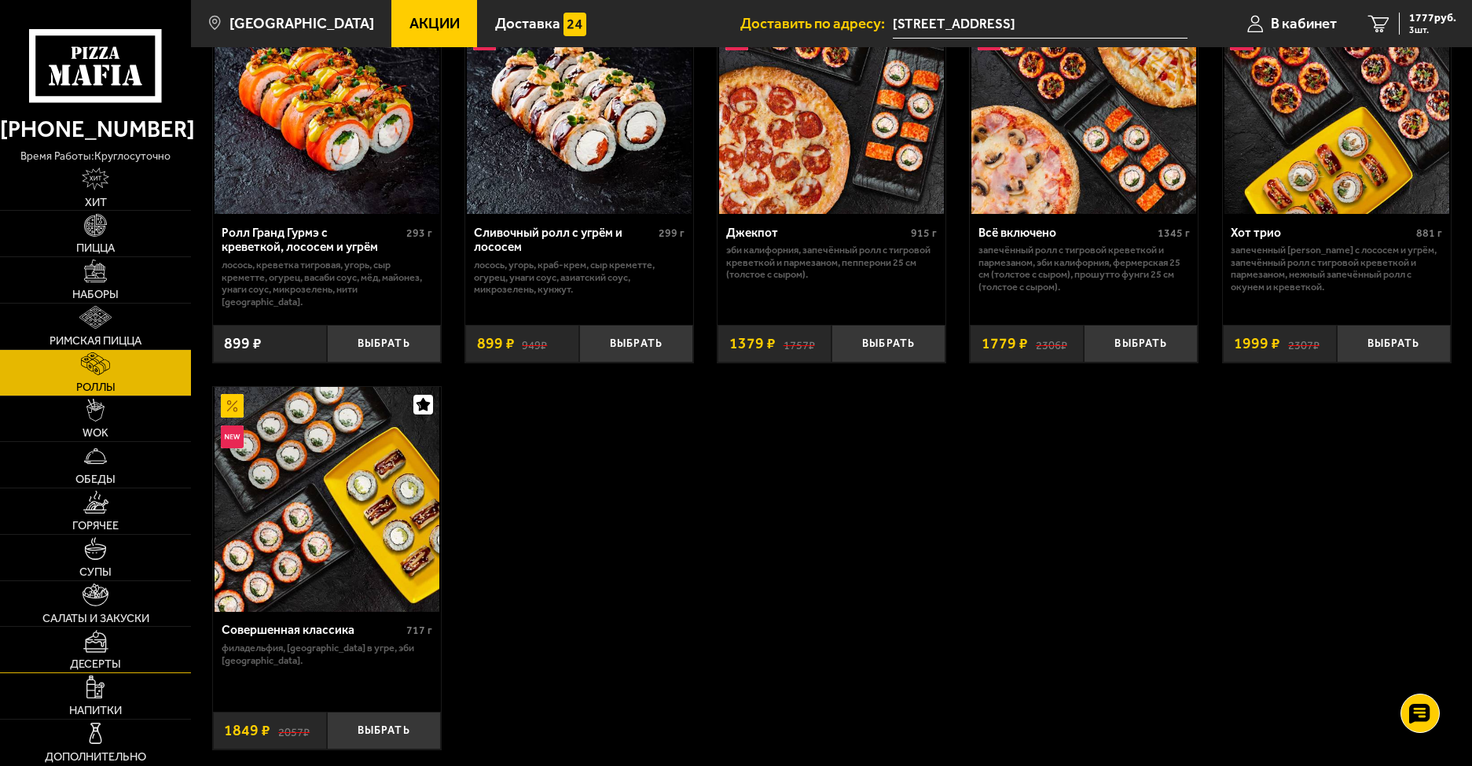
click at [117, 652] on link "Десерты" at bounding box center [95, 649] width 191 height 46
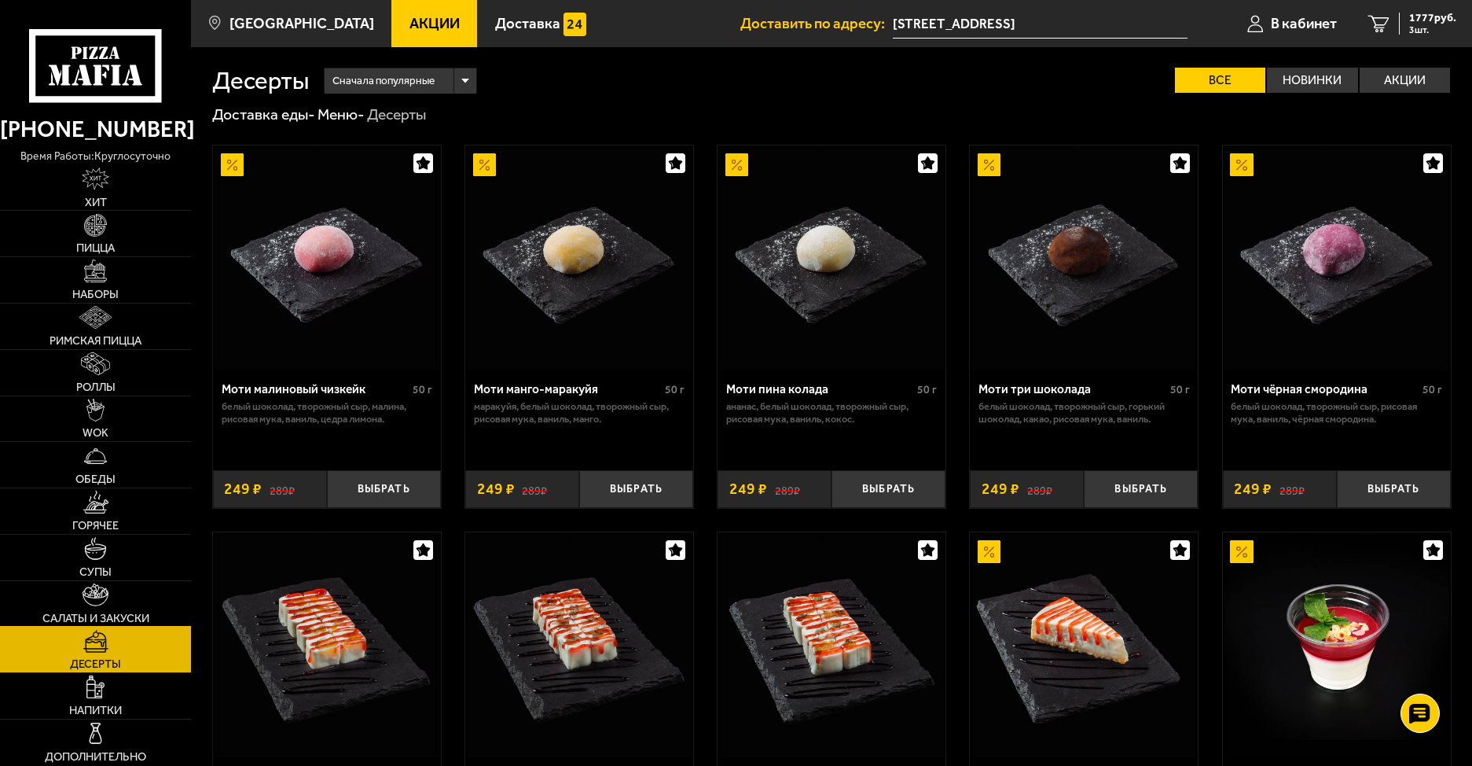
click at [83, 610] on link "Салаты и закуски" at bounding box center [95, 604] width 191 height 46
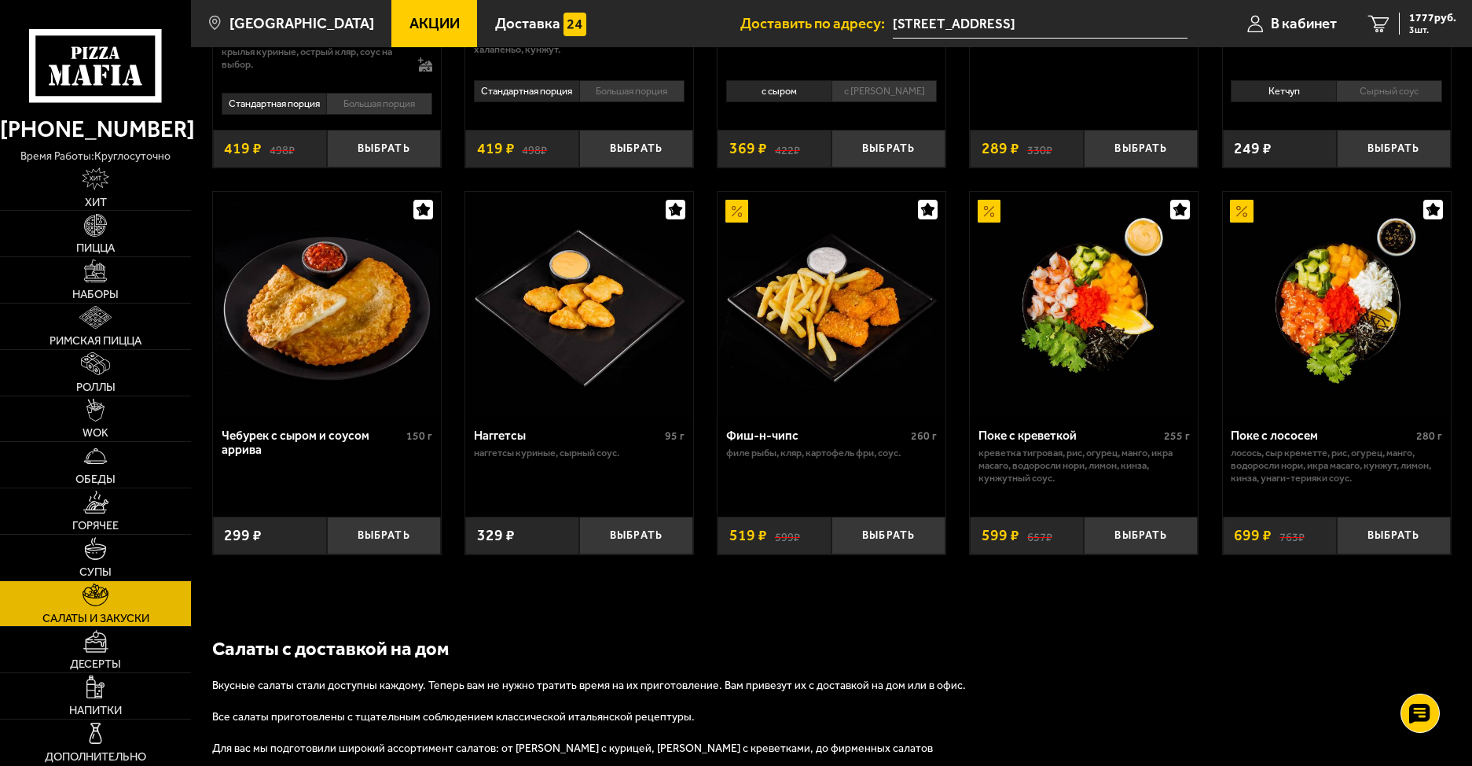
scroll to position [865, 0]
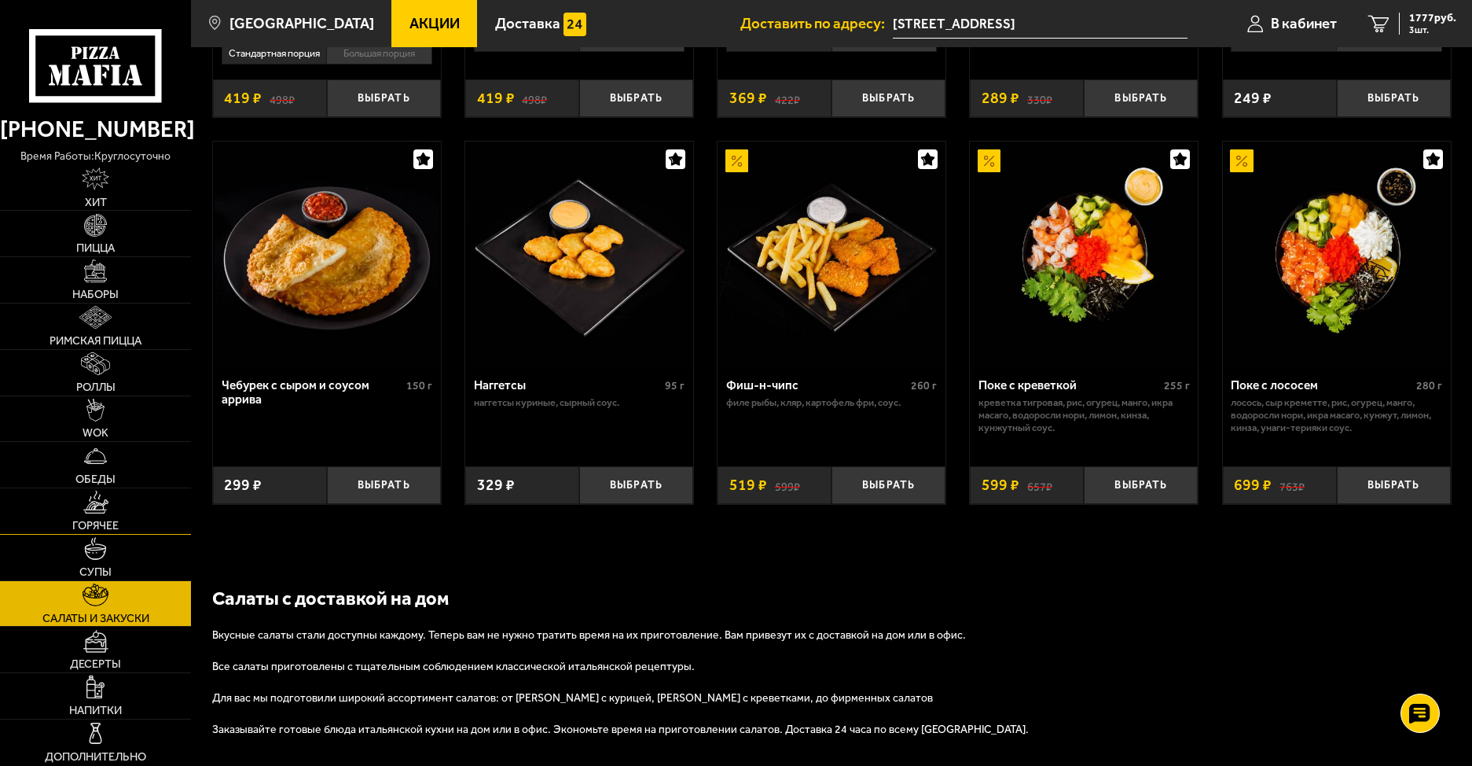
click at [90, 523] on span "Горячее" at bounding box center [95, 526] width 46 height 12
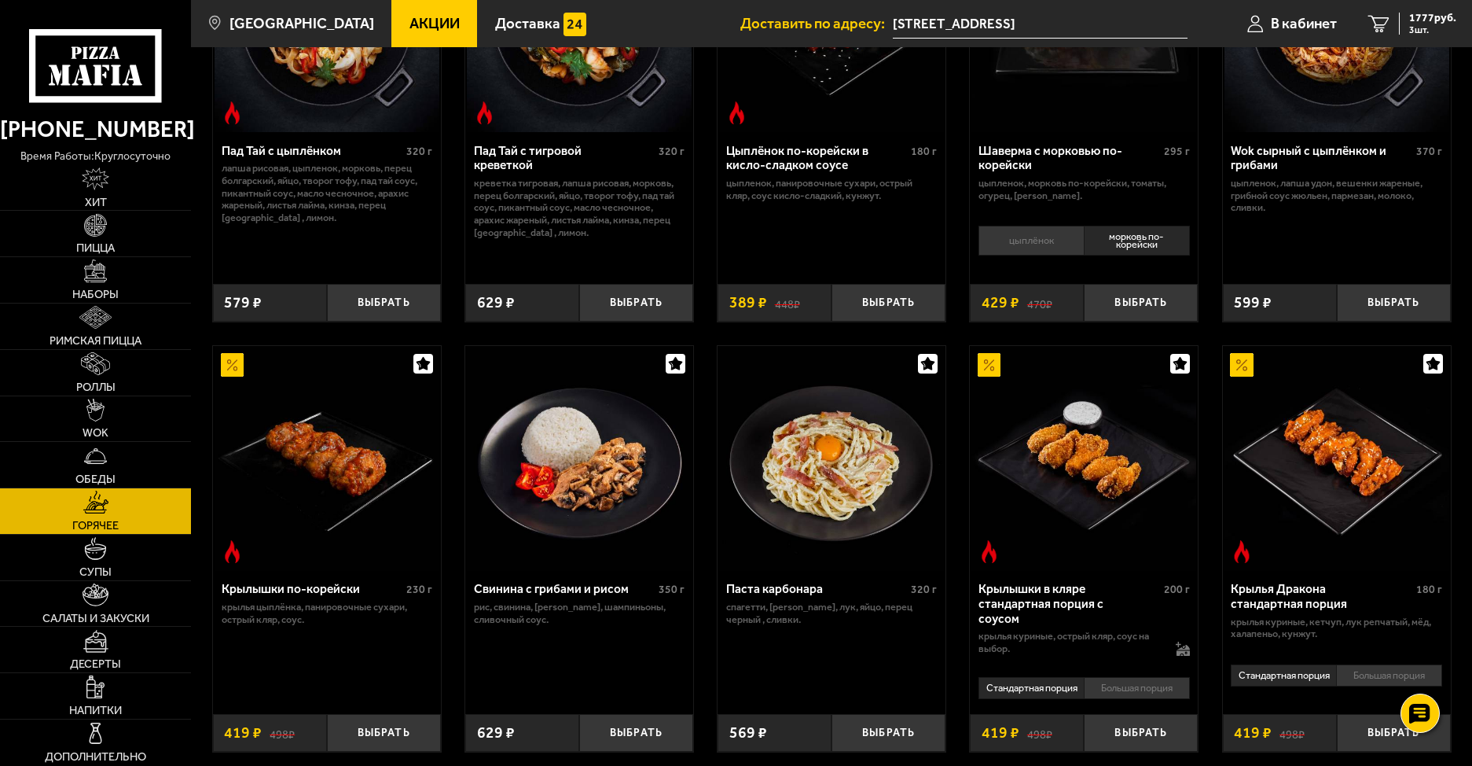
scroll to position [314, 0]
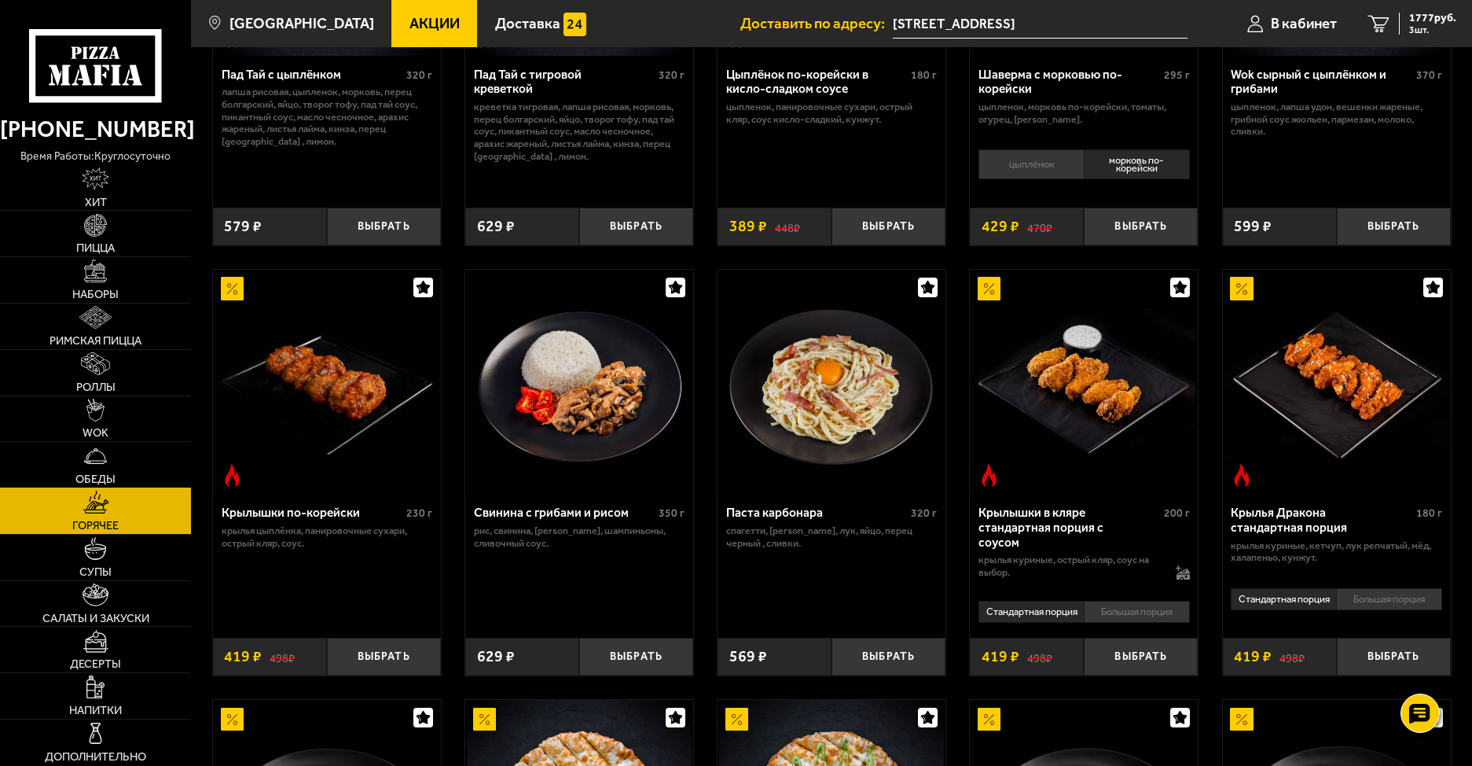
click at [121, 449] on link "Обеды" at bounding box center [95, 465] width 191 height 46
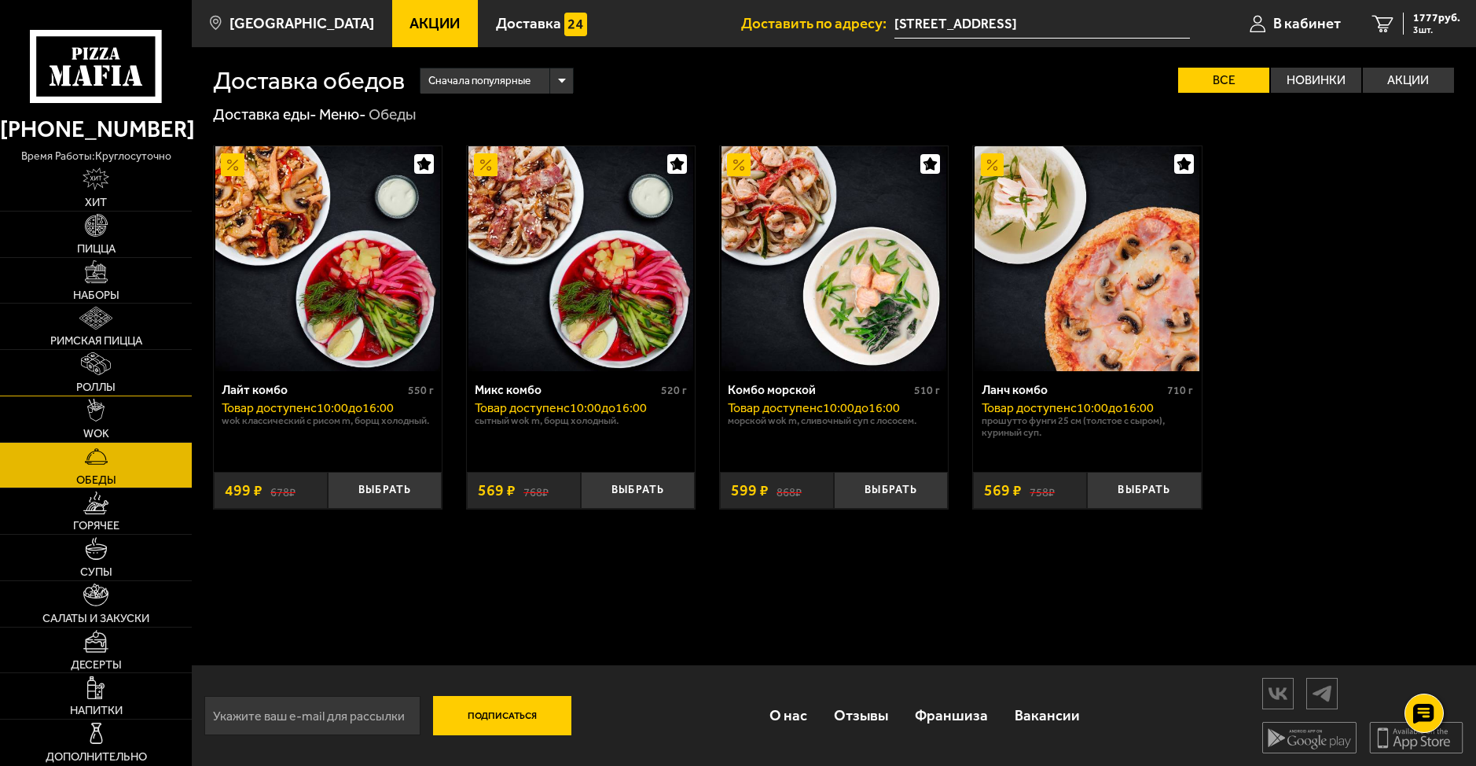
click at [89, 371] on img at bounding box center [95, 363] width 29 height 23
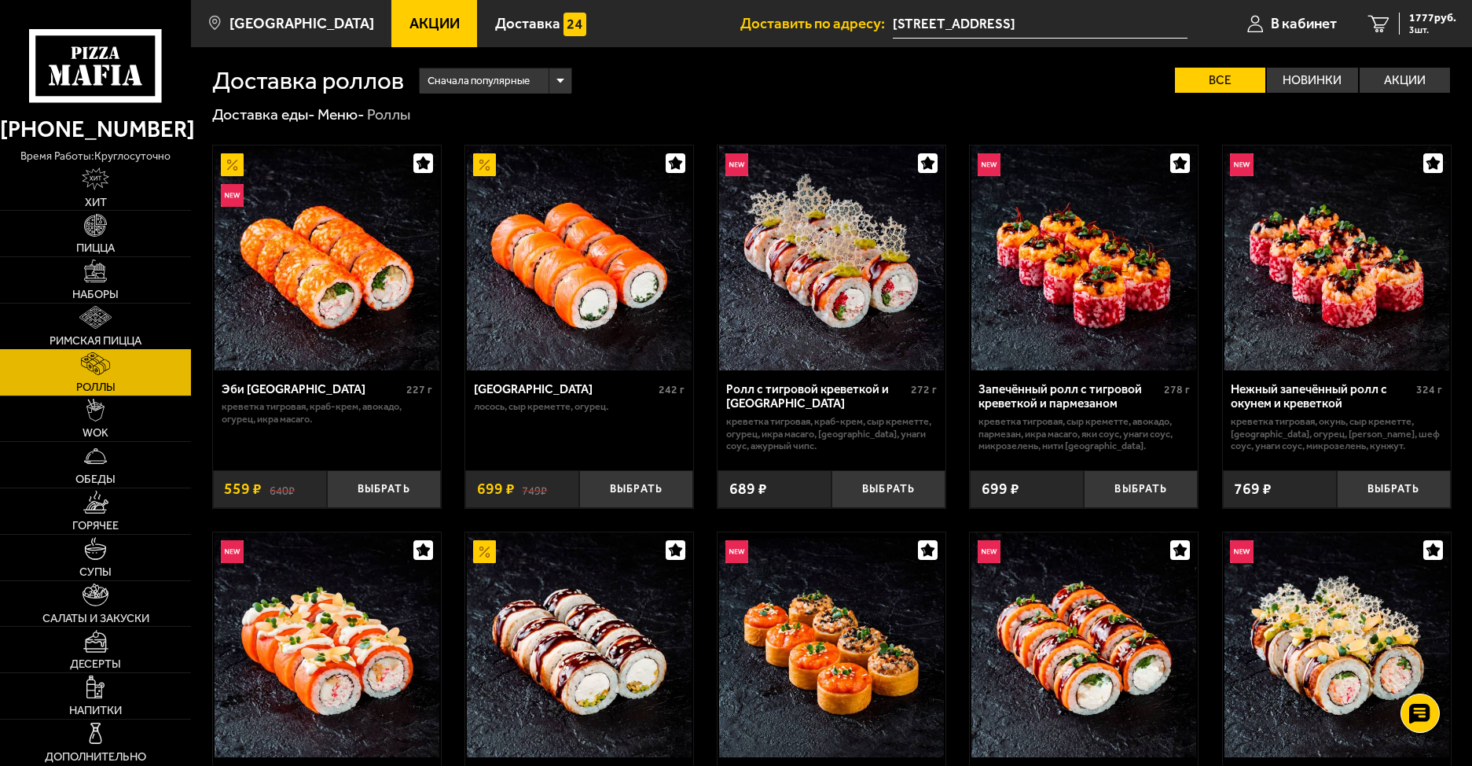
click at [83, 327] on img at bounding box center [95, 317] width 32 height 23
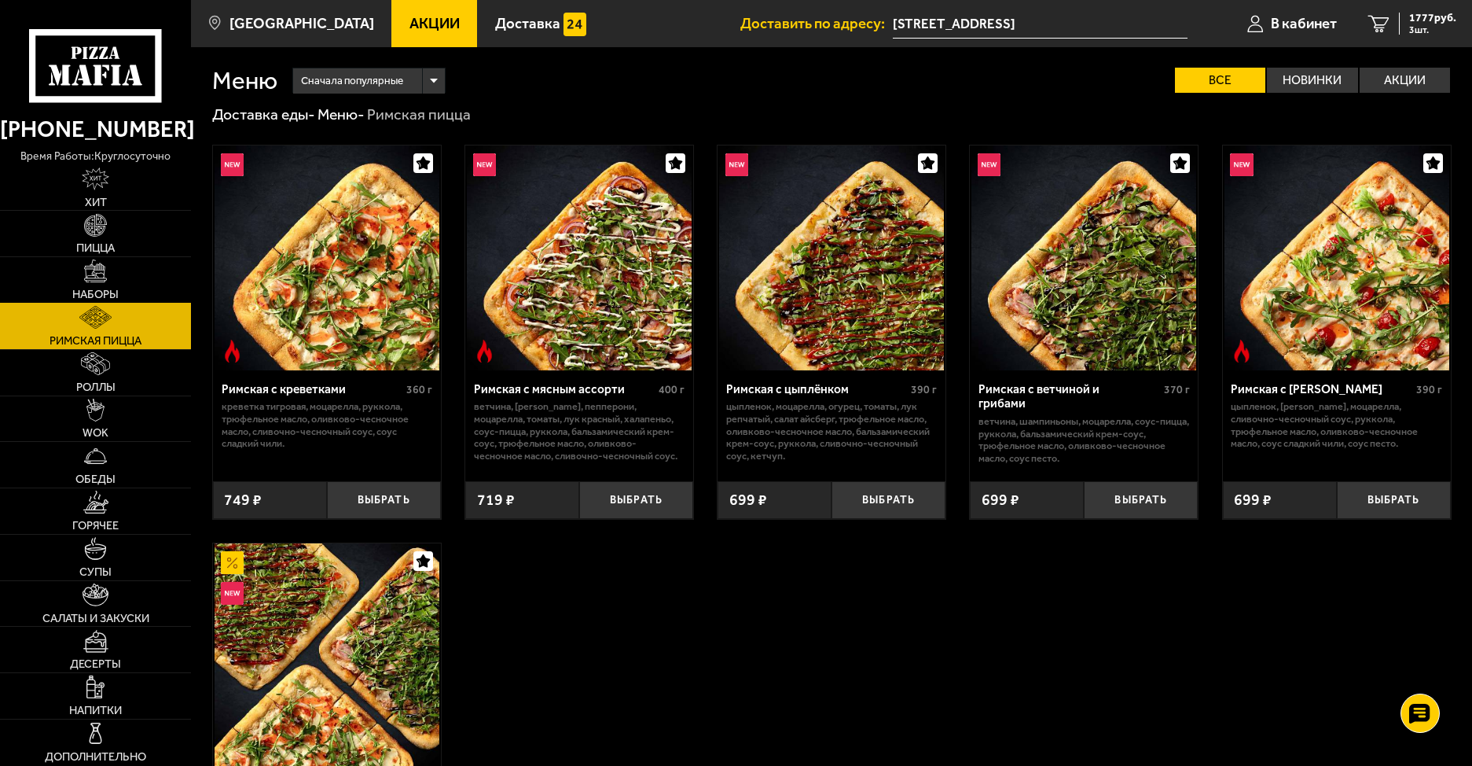
click at [94, 281] on img at bounding box center [95, 270] width 23 height 23
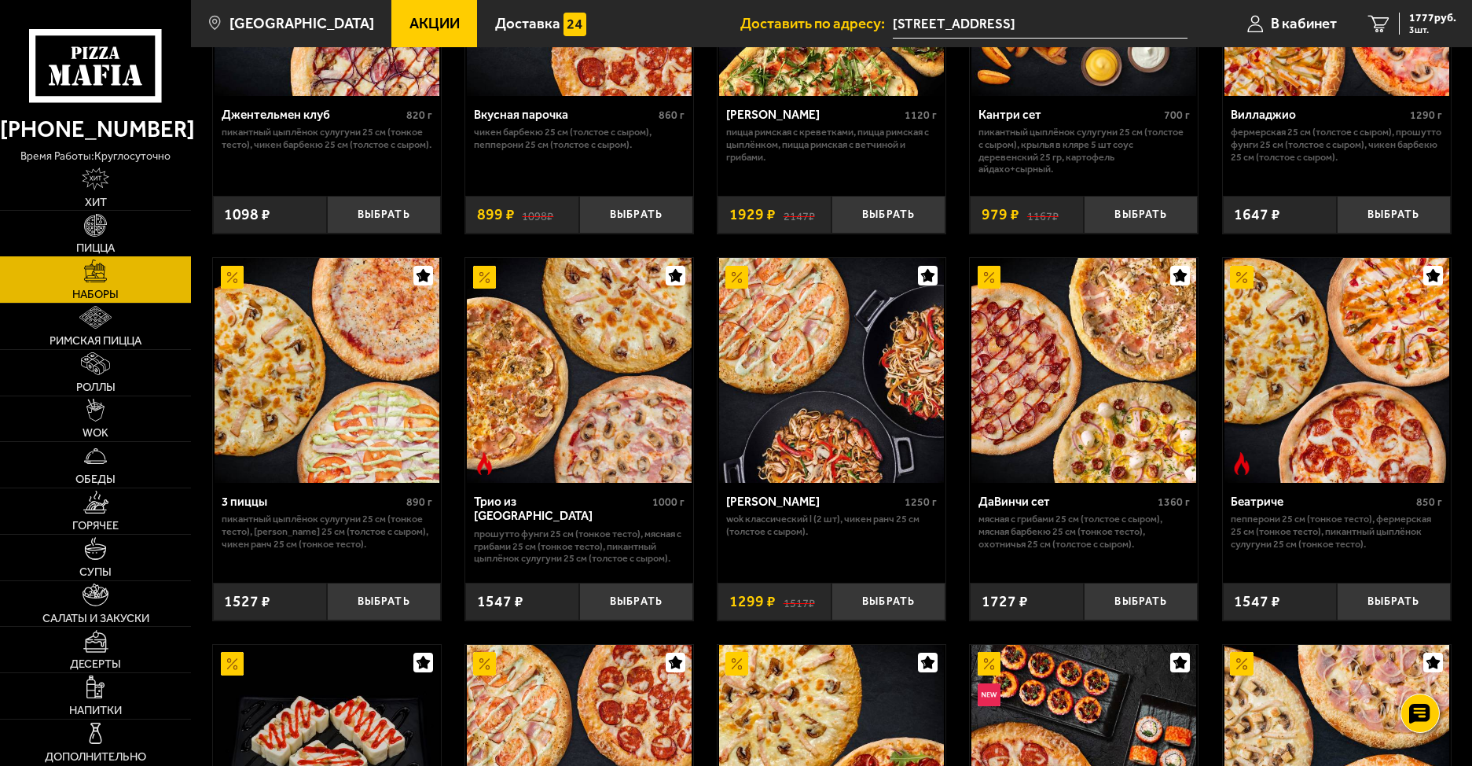
scroll to position [157, 0]
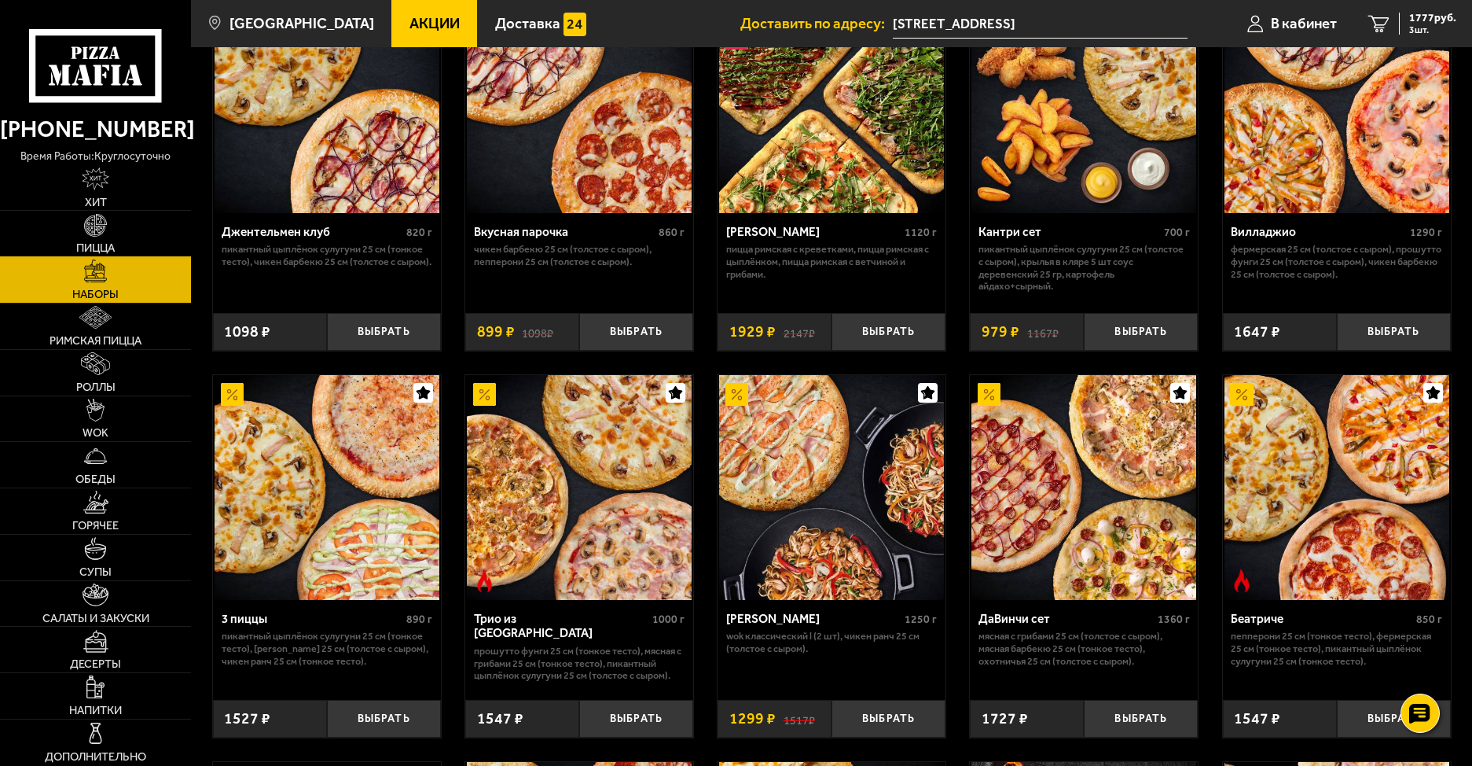
click at [101, 247] on span "Пицца" at bounding box center [95, 248] width 39 height 12
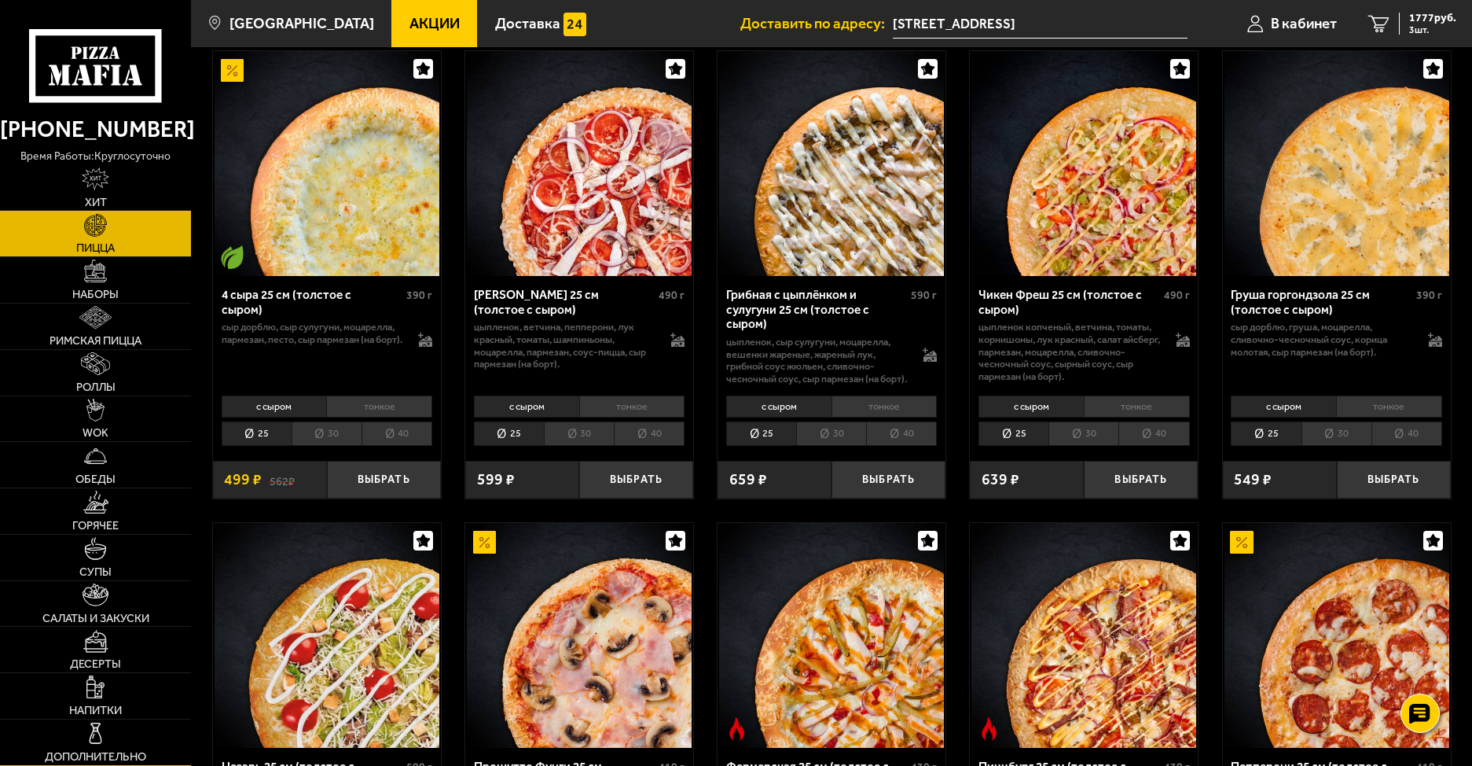
scroll to position [1494, 0]
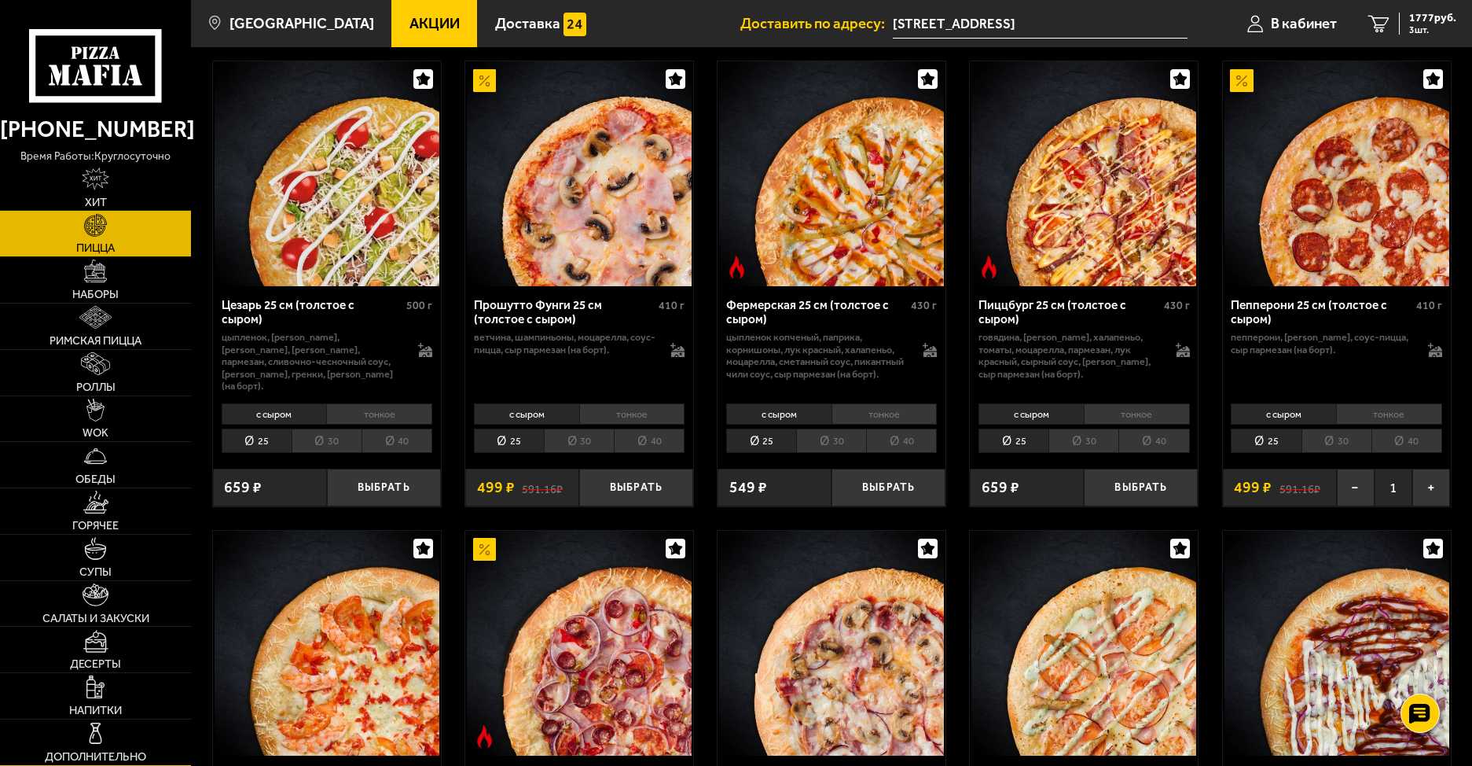
click at [157, 738] on link "Дополнительно" at bounding box center [95, 742] width 191 height 46
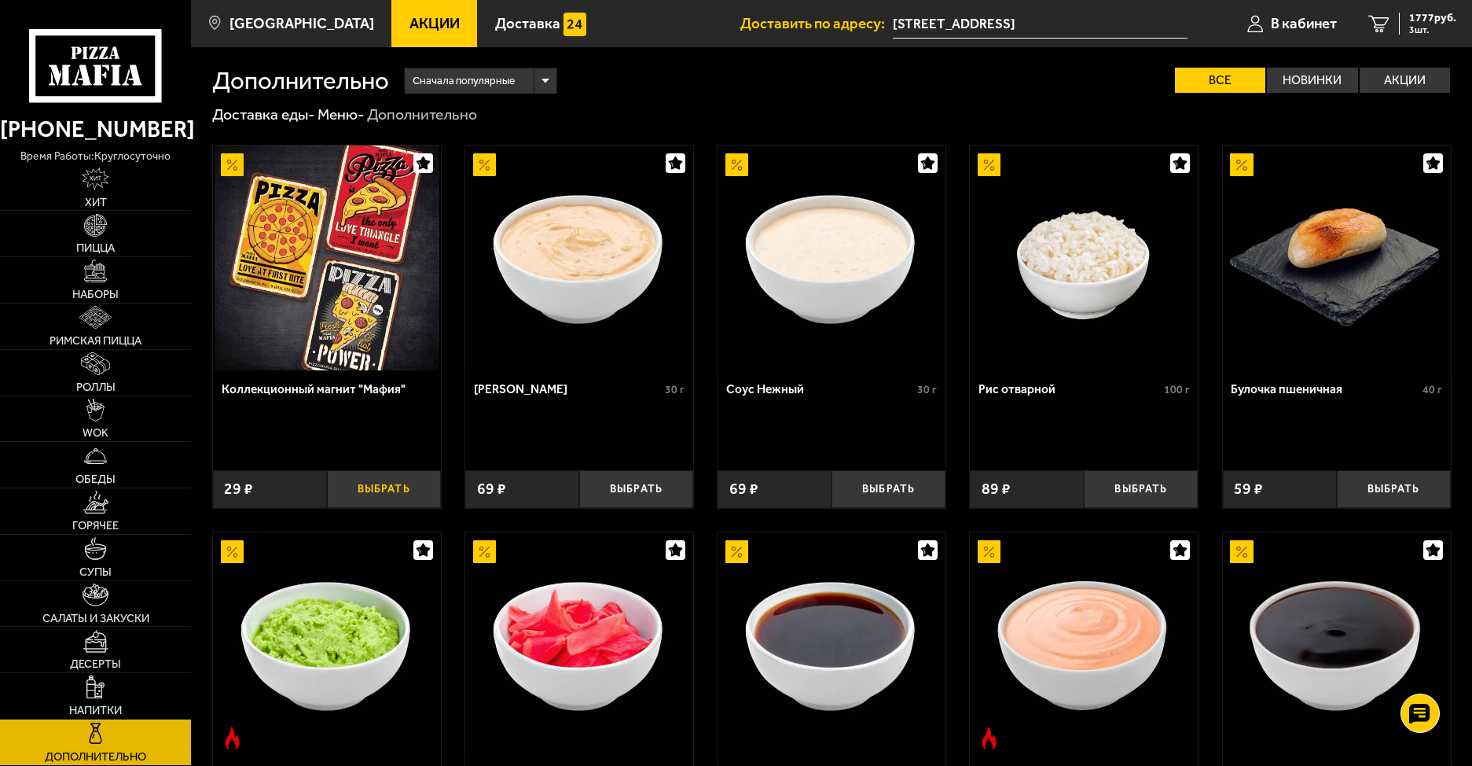
click at [373, 493] on button "Выбрать" at bounding box center [384, 489] width 114 height 38
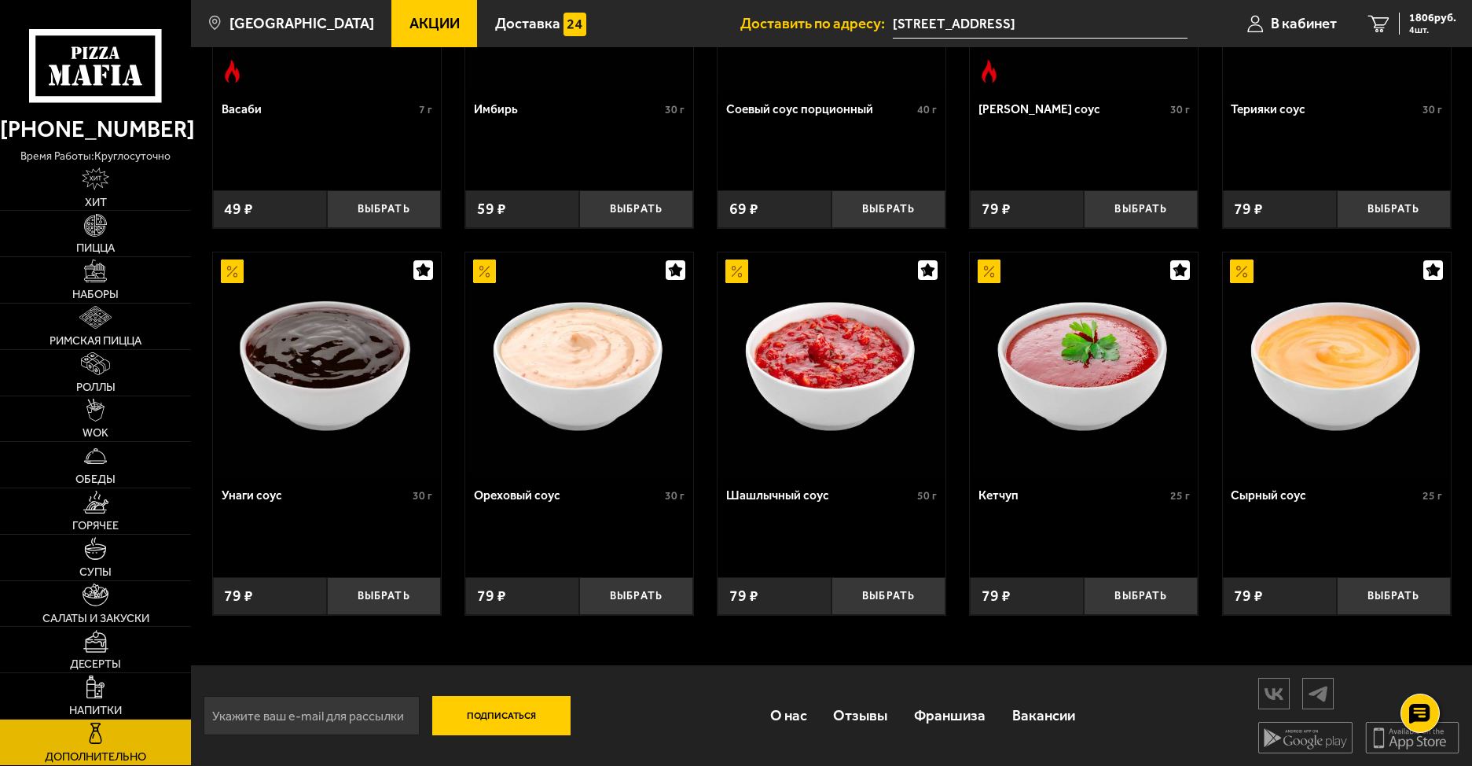
scroll to position [671, 0]
click at [1427, 25] on span "4 шт." at bounding box center [1432, 29] width 47 height 9
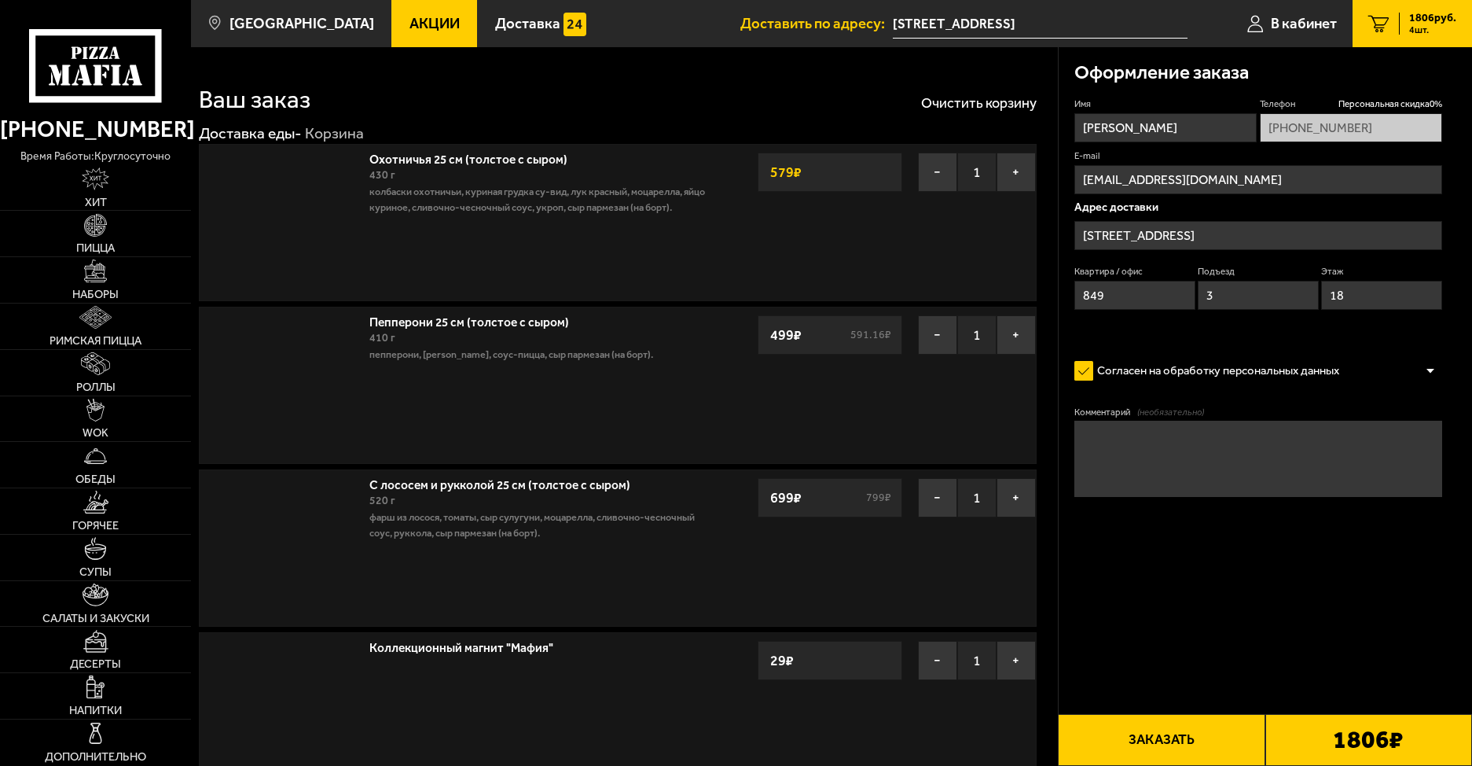
type input "[STREET_ADDRESS]"
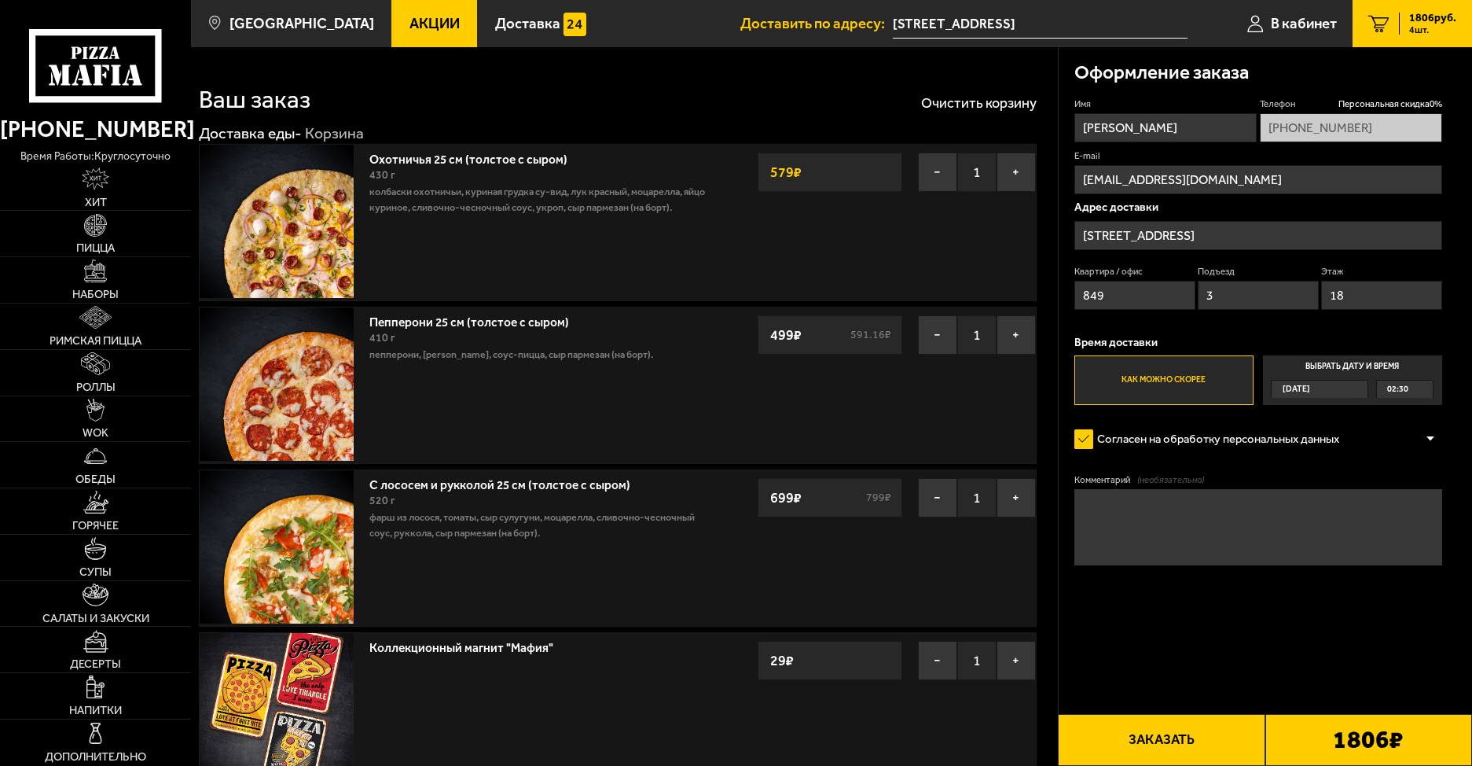
click at [1195, 531] on textarea "Комментарий (необязательно)" at bounding box center [1259, 527] width 368 height 77
type textarea "не забудьте пожалуста магнитик"
drag, startPoint x: 1276, startPoint y: 497, endPoint x: 1062, endPoint y: 502, distance: 213.9
click at [1063, 502] on div "Оформление заказа Имя [PERSON_NAME] Телефон Персональная скидка 0 % [PHONE_NUMB…" at bounding box center [1266, 351] width 414 height 608
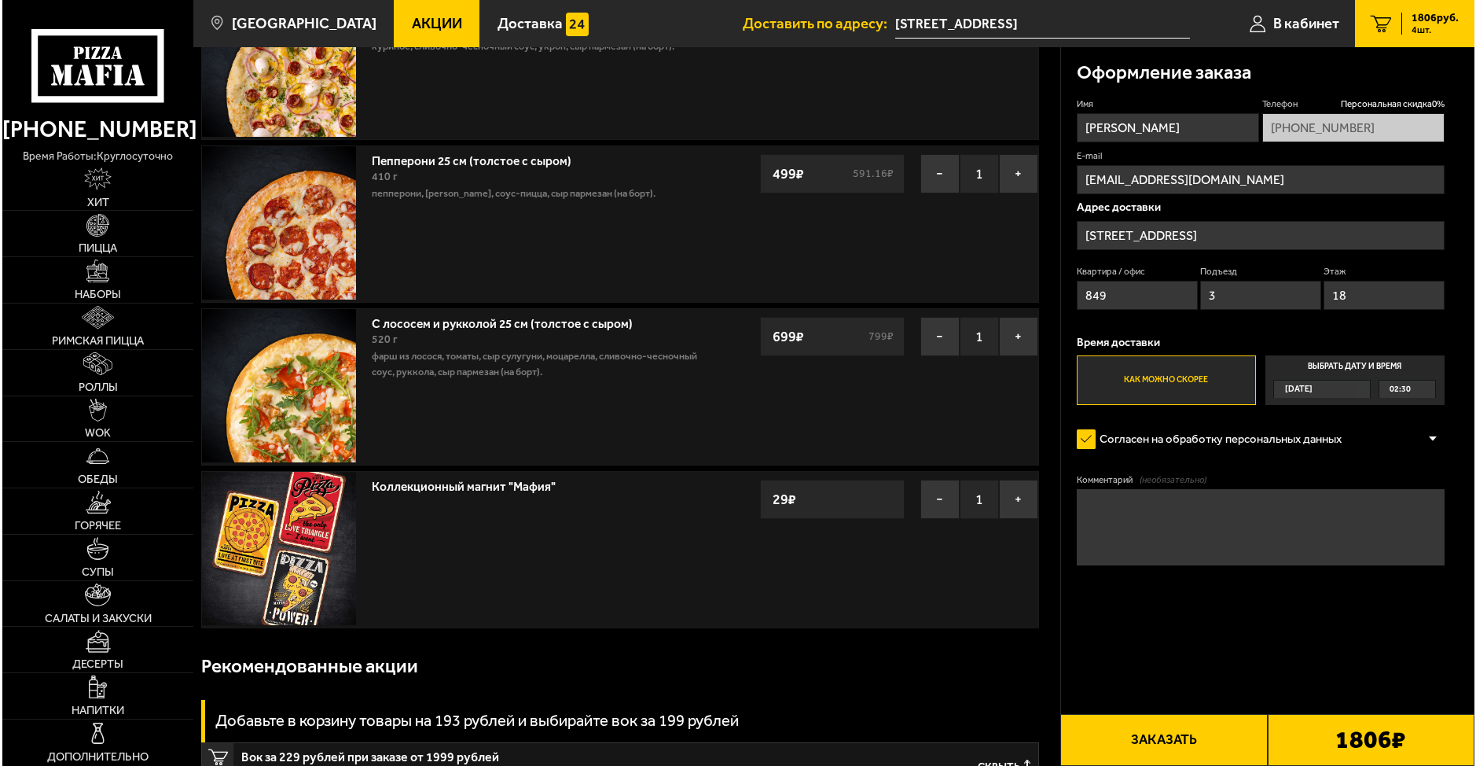
scroll to position [314, 0]
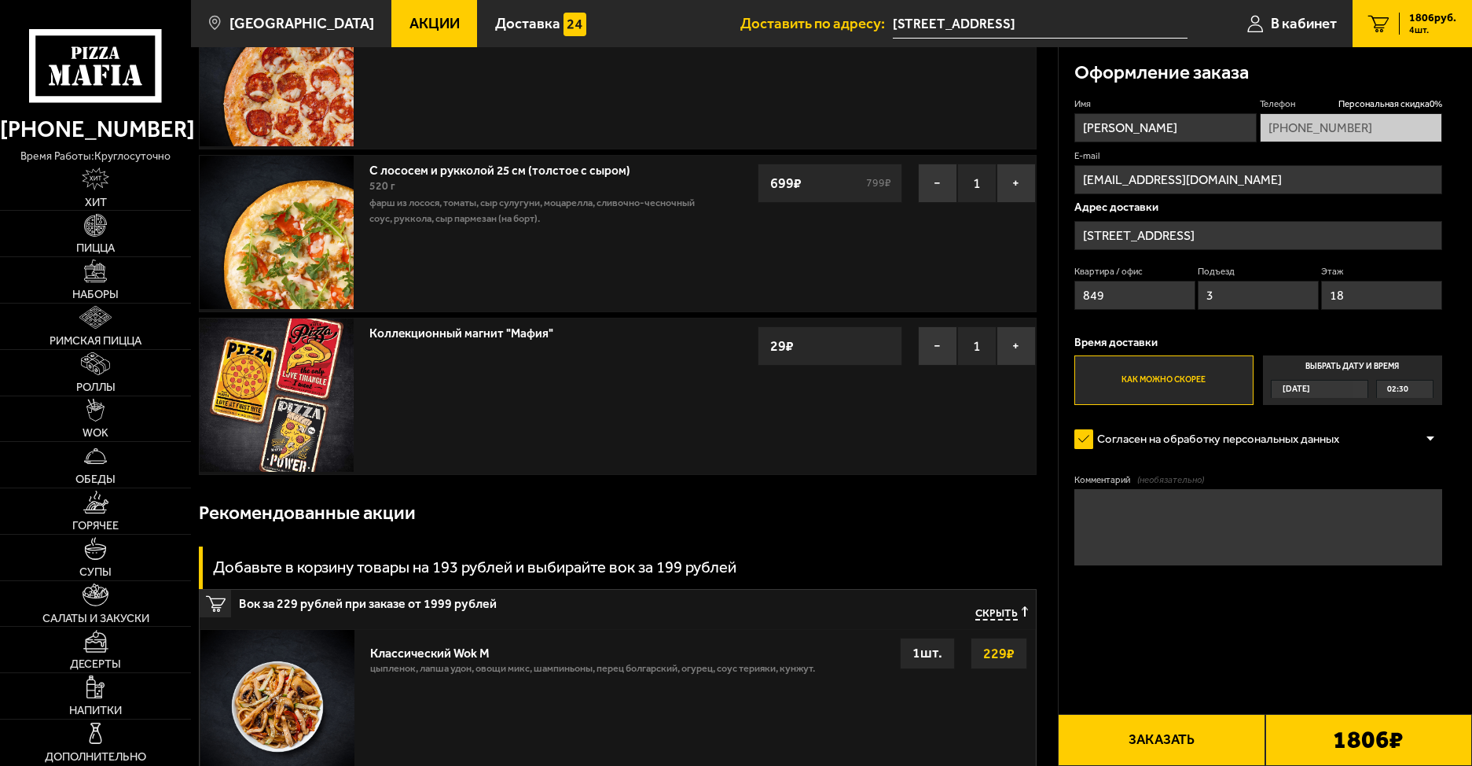
click at [1218, 740] on button "Заказать" at bounding box center [1161, 740] width 207 height 52
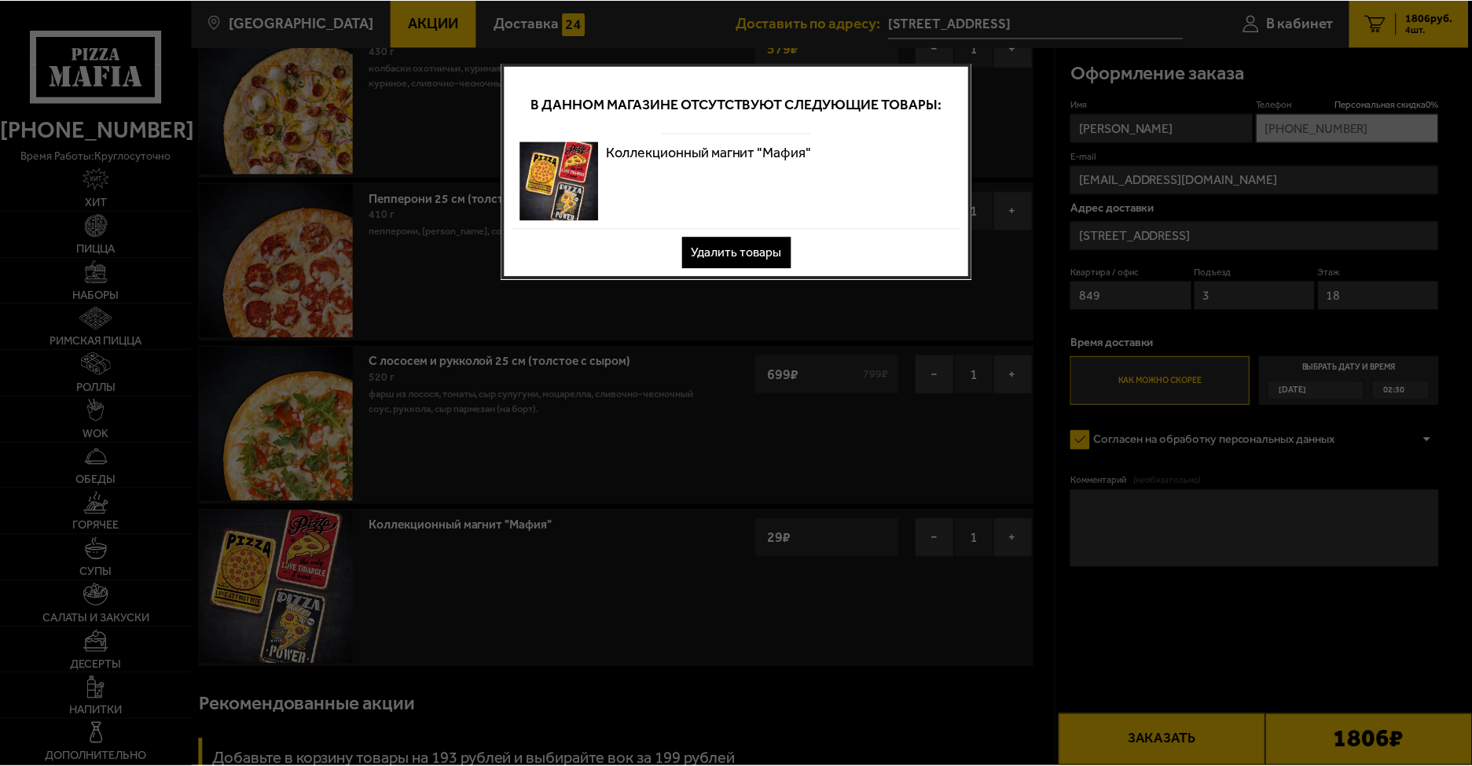
scroll to position [0, 0]
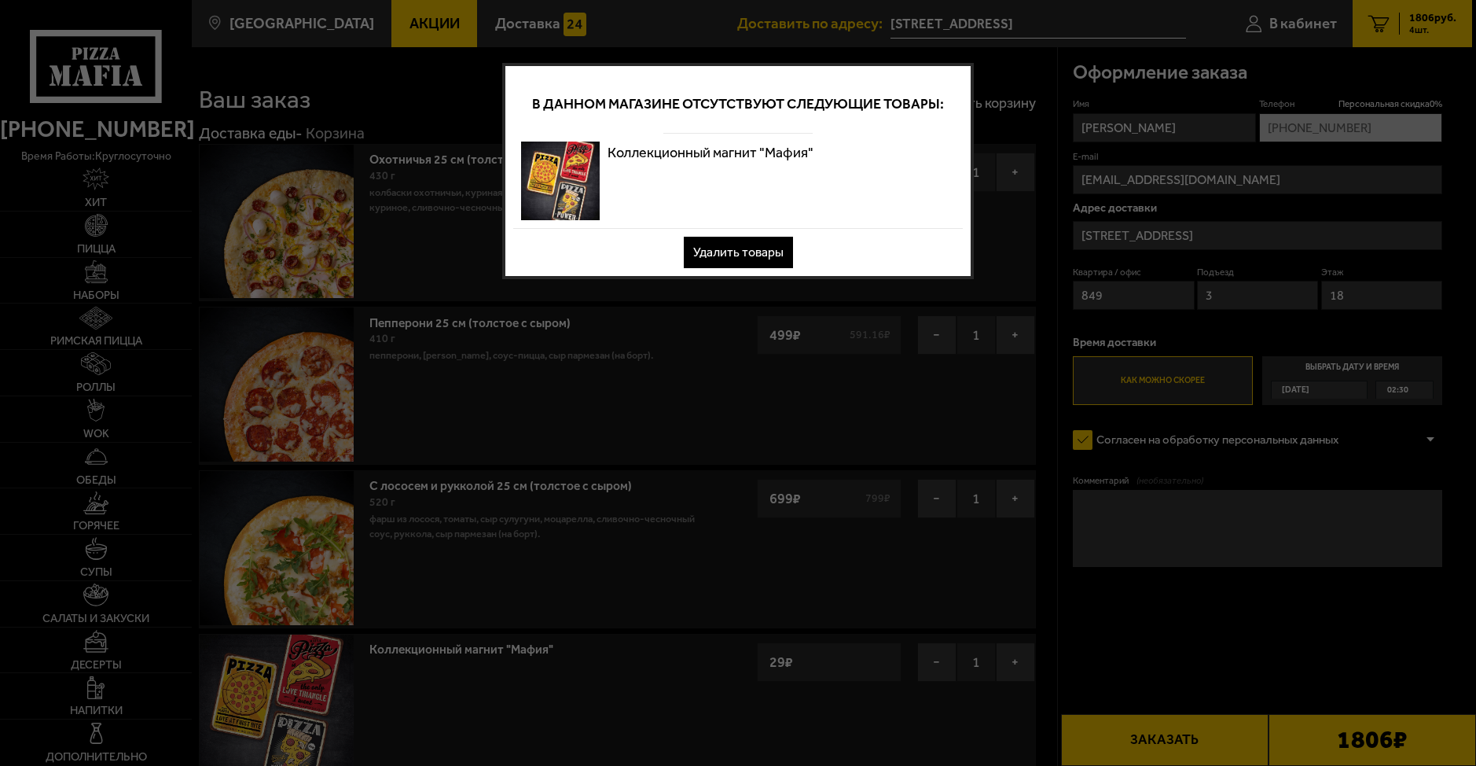
click at [733, 257] on button "Удалить товары" at bounding box center [738, 252] width 109 height 31
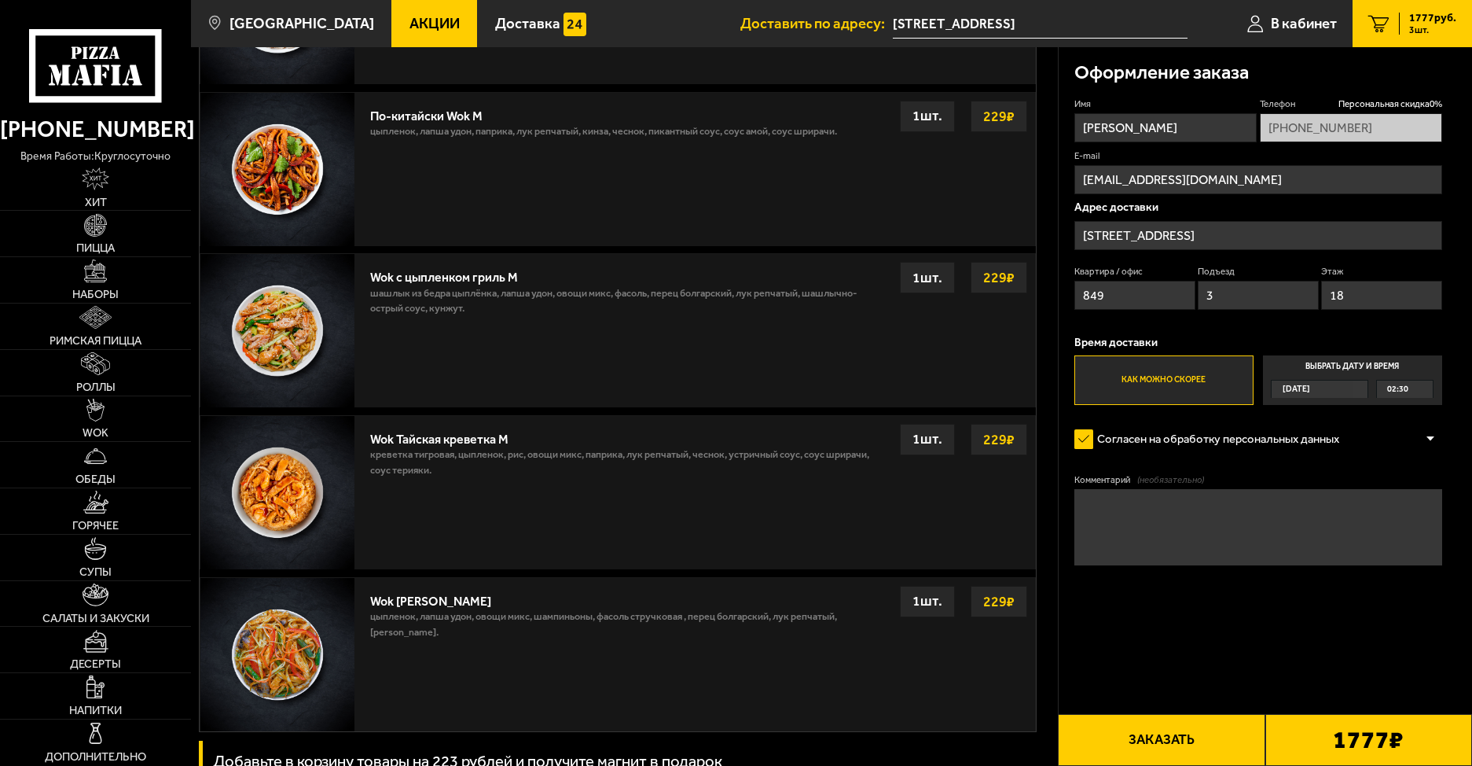
scroll to position [963, 0]
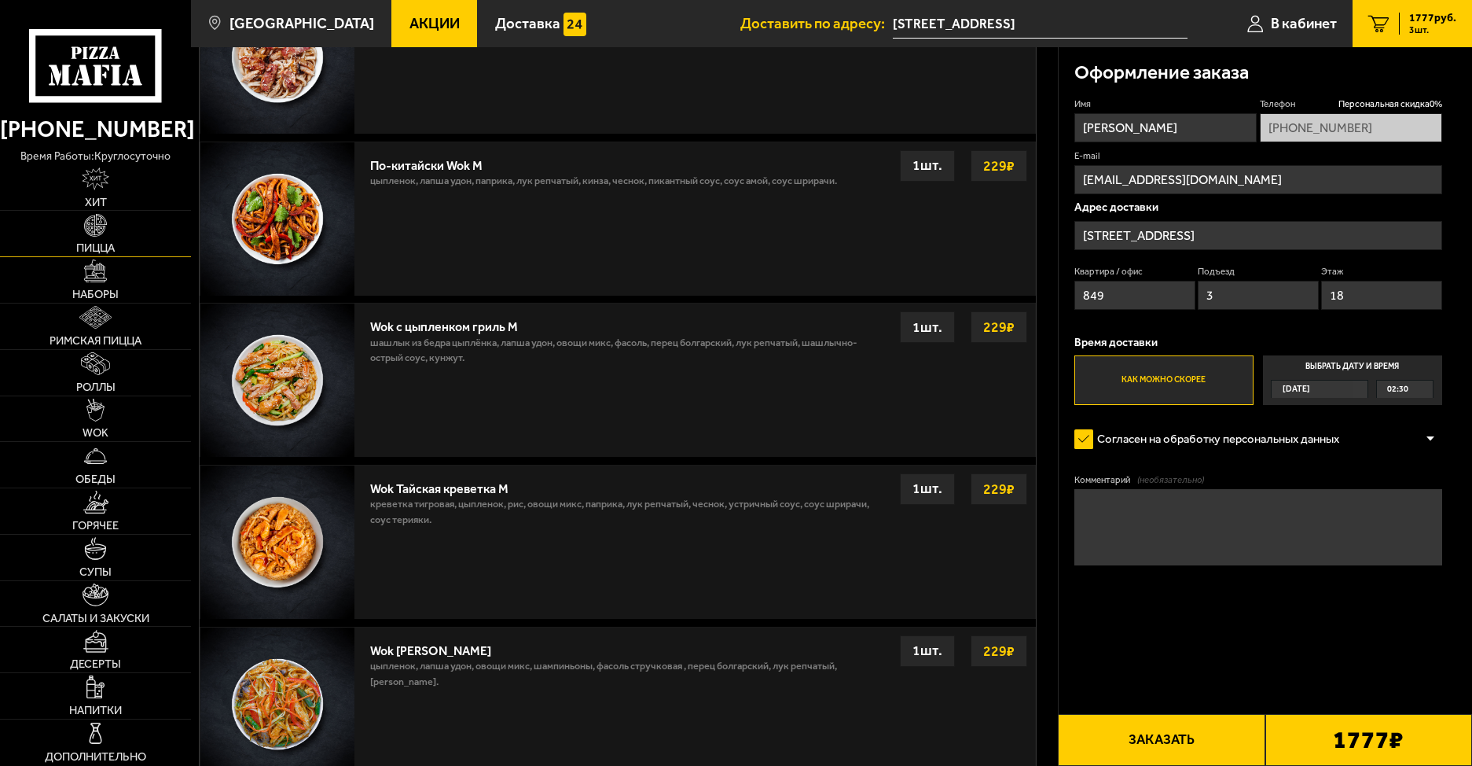
click at [90, 234] on img at bounding box center [95, 225] width 23 height 23
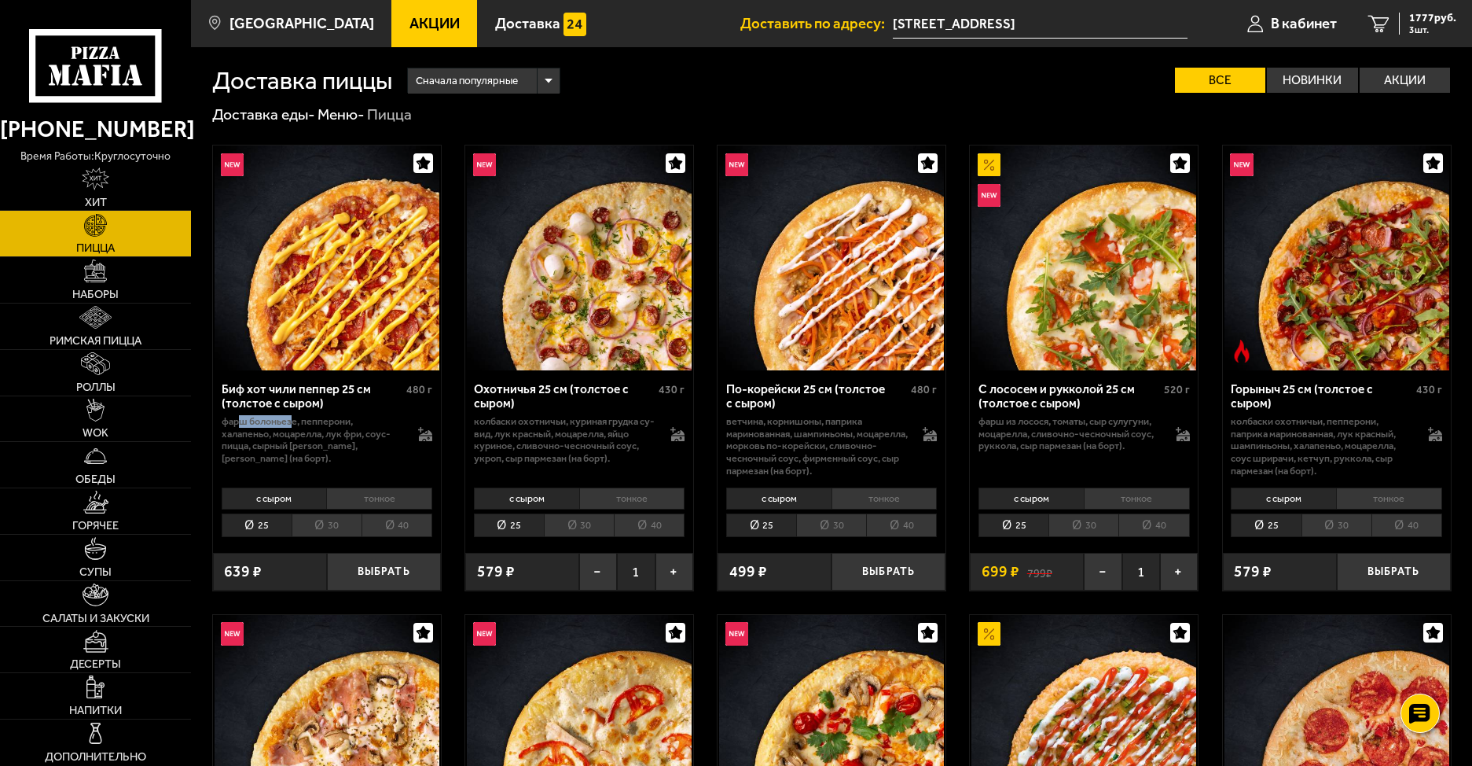
drag, startPoint x: 242, startPoint y: 424, endPoint x: 291, endPoint y: 427, distance: 48.8
click at [291, 427] on p "фарш болоньезе, пепперони, халапеньо, моцарелла, лук фри, соус-пицца, сырный [P…" at bounding box center [313, 439] width 182 height 49
drag, startPoint x: 311, startPoint y: 427, endPoint x: 340, endPoint y: 428, distance: 29.1
click at [340, 428] on p "фарш болоньезе, пепперони, халапеньо, моцарелла, лук фри, соус-пицца, сырный [P…" at bounding box center [313, 439] width 182 height 49
click at [325, 454] on p "фарш болоньезе, пепперони, халапеньо, моцарелла, лук фри, соус-пицца, сырный [P…" at bounding box center [313, 439] width 182 height 49
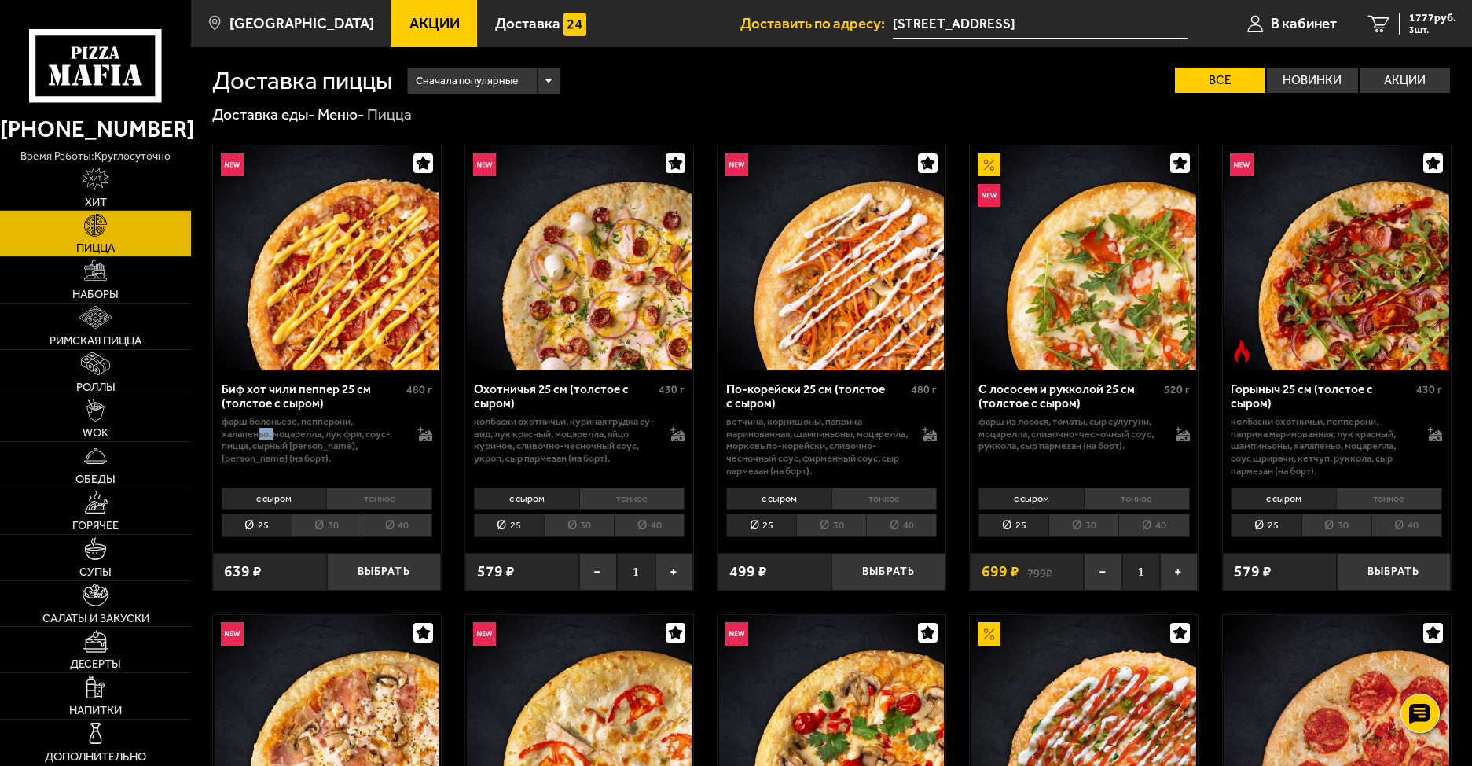
drag, startPoint x: 261, startPoint y: 439, endPoint x: 277, endPoint y: 439, distance: 15.7
click at [277, 439] on p "фарш болоньезе, пепперони, халапеньо, моцарелла, лук фри, соус-пицца, сырный [P…" at bounding box center [313, 439] width 182 height 49
drag, startPoint x: 303, startPoint y: 446, endPoint x: 321, endPoint y: 450, distance: 18.5
click at [321, 450] on p "фарш болоньезе, пепперони, халапеньо, моцарелла, лук фри, соус-пицца, сырный [P…" at bounding box center [313, 439] width 182 height 49
drag, startPoint x: 338, startPoint y: 434, endPoint x: 358, endPoint y: 441, distance: 21.6
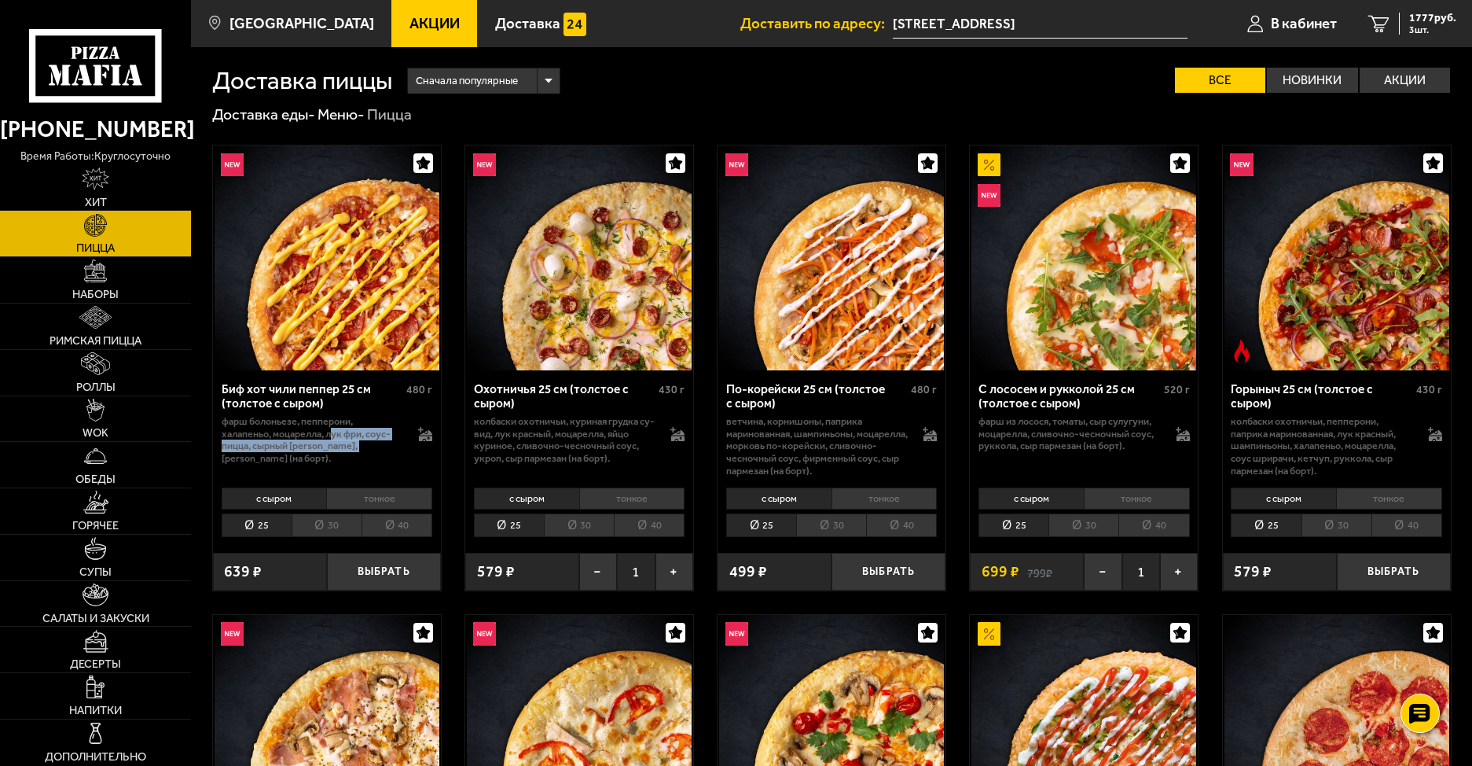
click at [358, 441] on p "фарш болоньезе, пепперони, халапеньо, моцарелла, лук фри, соус-пицца, сырный [P…" at bounding box center [313, 439] width 182 height 49
click at [316, 461] on p "фарш болоньезе, пепперони, халапеньо, моцарелла, лук фри, соус-пицца, сырный [P…" at bounding box center [313, 439] width 182 height 49
click at [258, 448] on p "фарш болоньезе, пепперони, халапеньо, моцарелла, лук фри, соус-пицца, сырный [P…" at bounding box center [313, 439] width 182 height 49
click at [271, 448] on p "фарш болоньезе, пепперони, халапеньо, моцарелла, лук фри, соус-пицца, сырный [P…" at bounding box center [313, 439] width 182 height 49
click at [355, 453] on p "фарш болоньезе, пепперони, халапеньо, моцарелла, лук фри, соус-пицца, сырный [P…" at bounding box center [313, 439] width 182 height 49
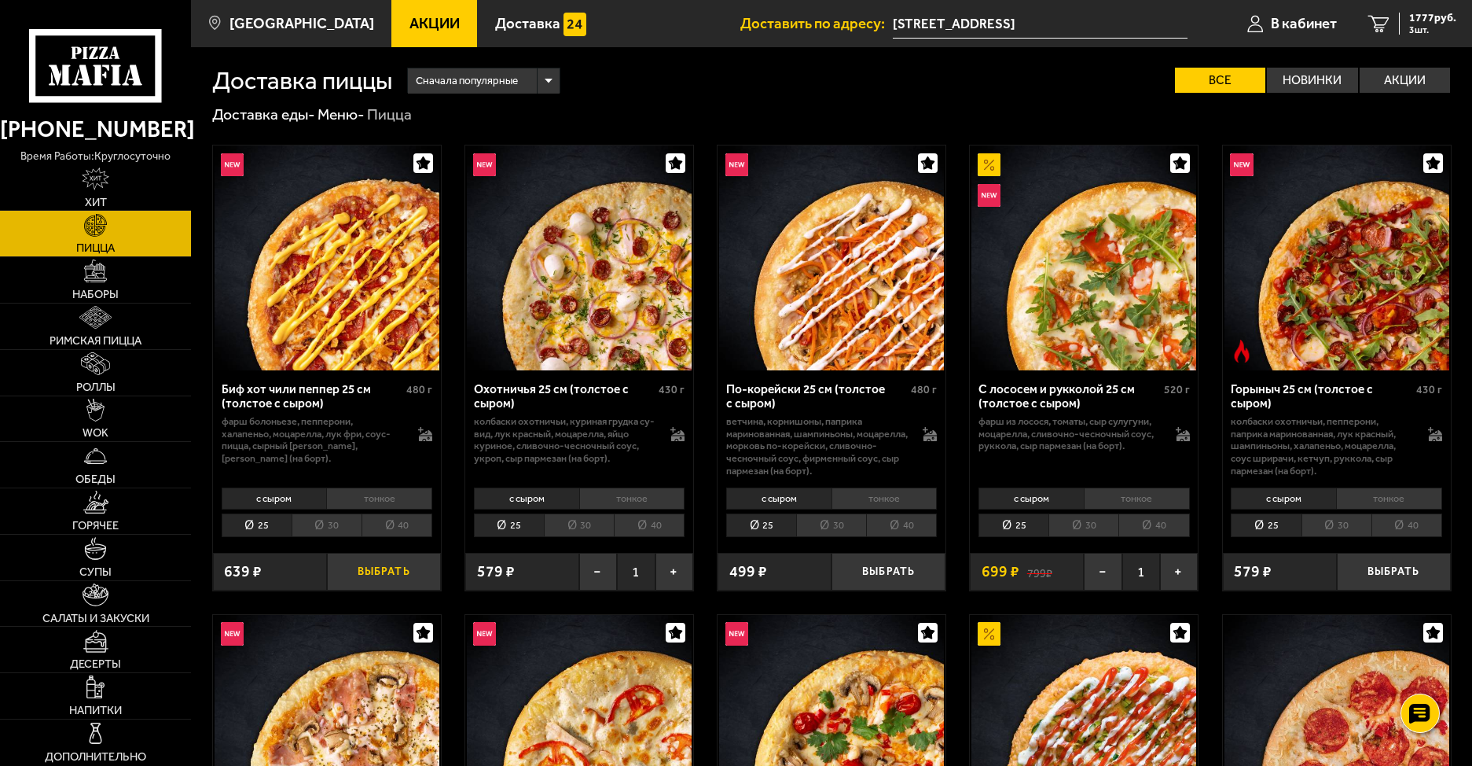
click at [366, 575] on button "Выбрать" at bounding box center [384, 572] width 114 height 38
click at [1416, 26] on span "4 шт." at bounding box center [1432, 29] width 47 height 9
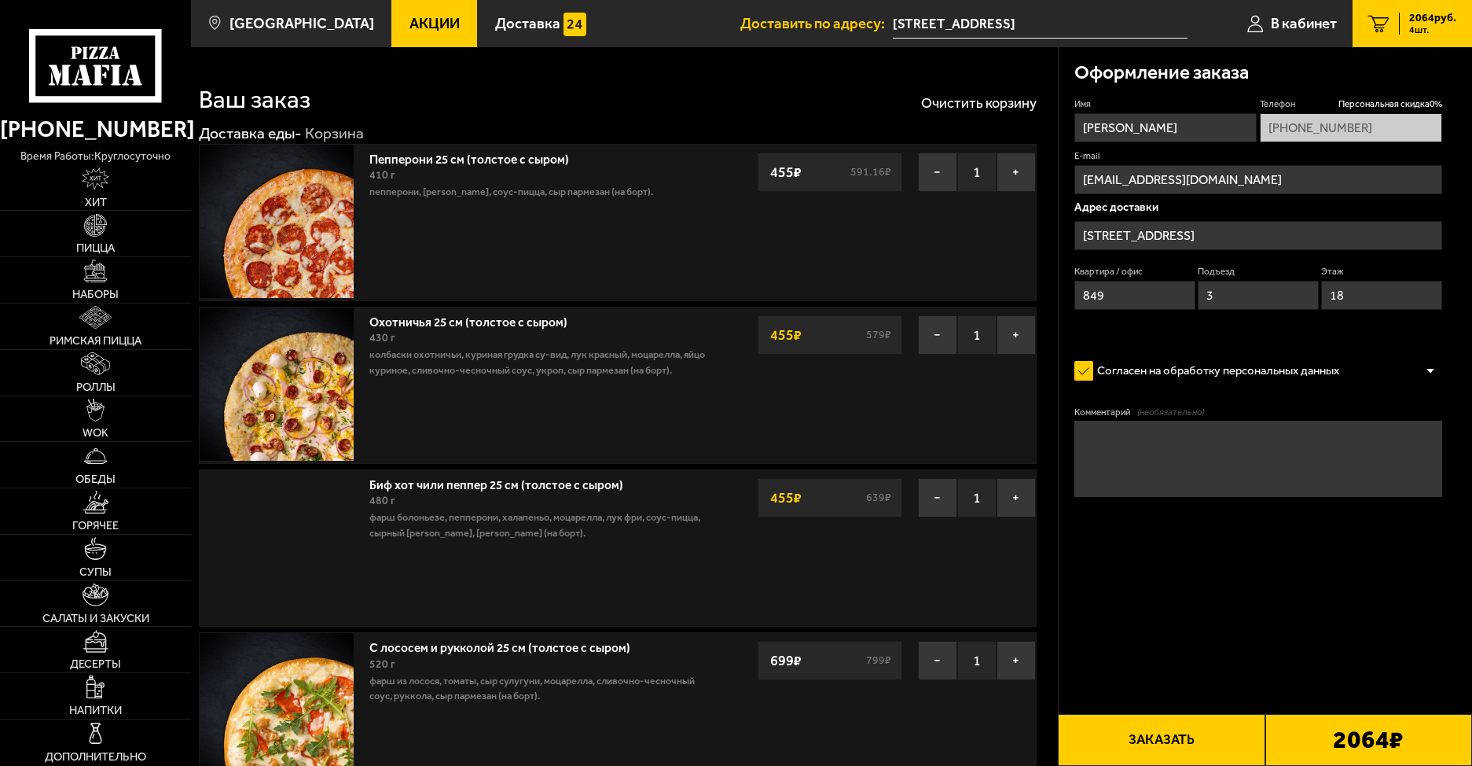
type input "[STREET_ADDRESS]"
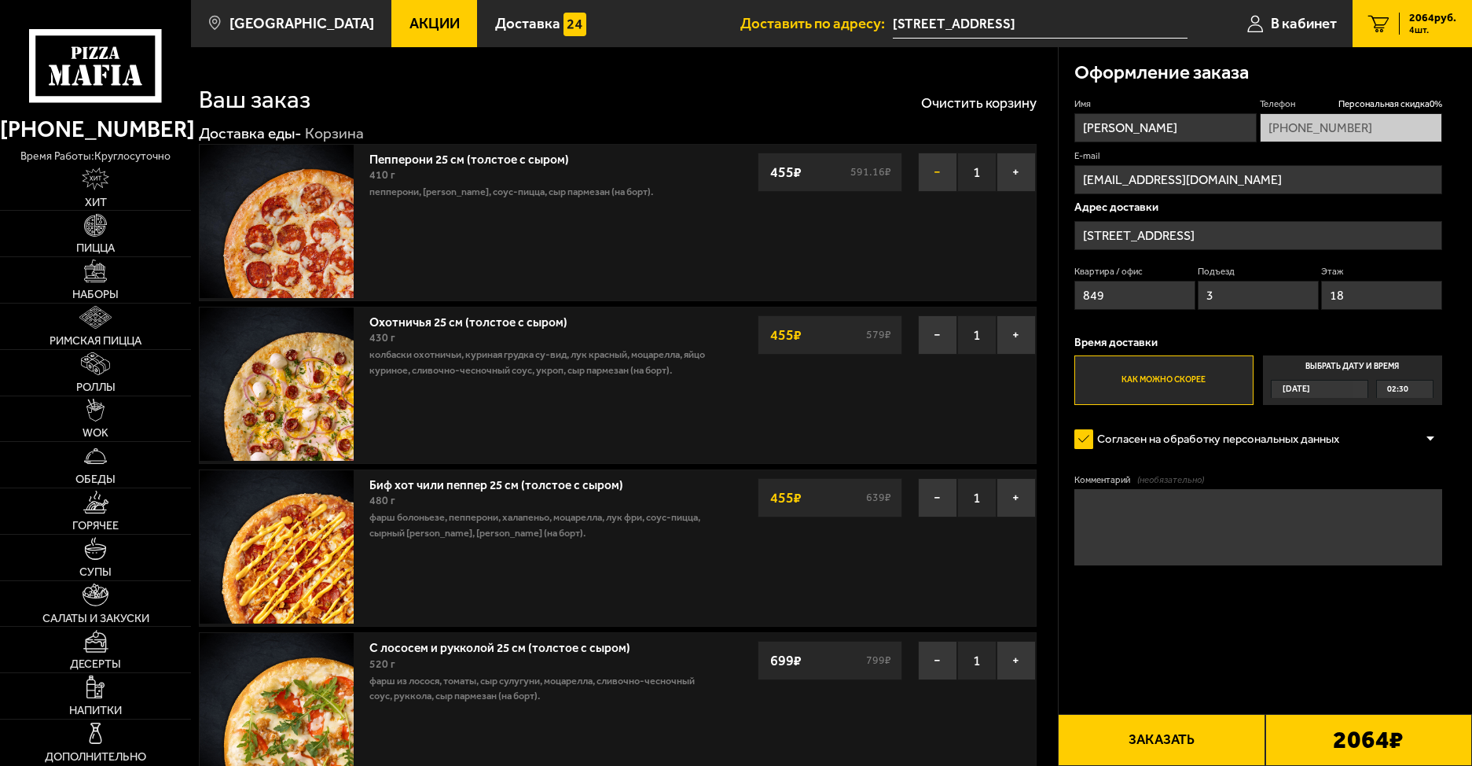
click at [939, 175] on button "−" at bounding box center [937, 171] width 39 height 39
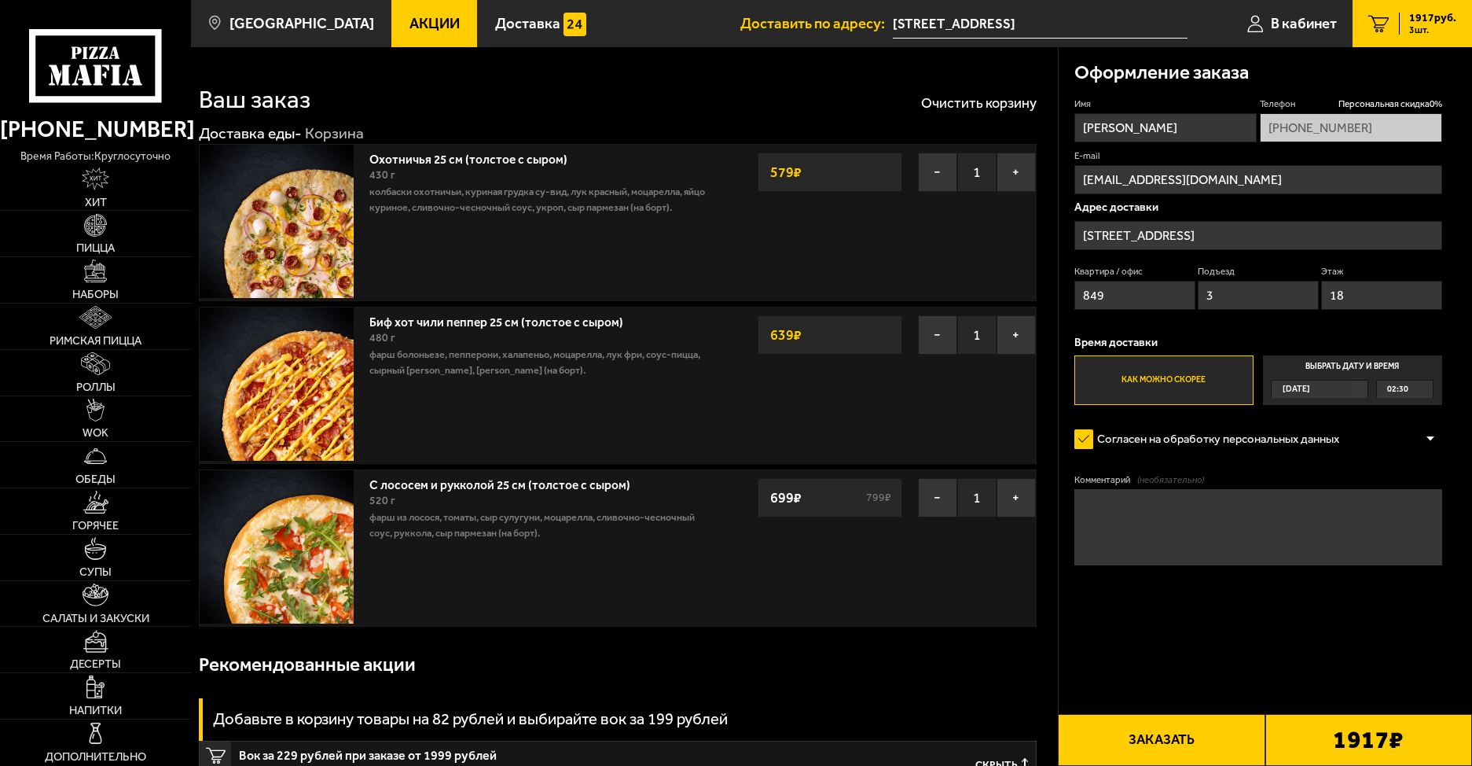
click at [1214, 740] on button "Заказать" at bounding box center [1161, 740] width 207 height 52
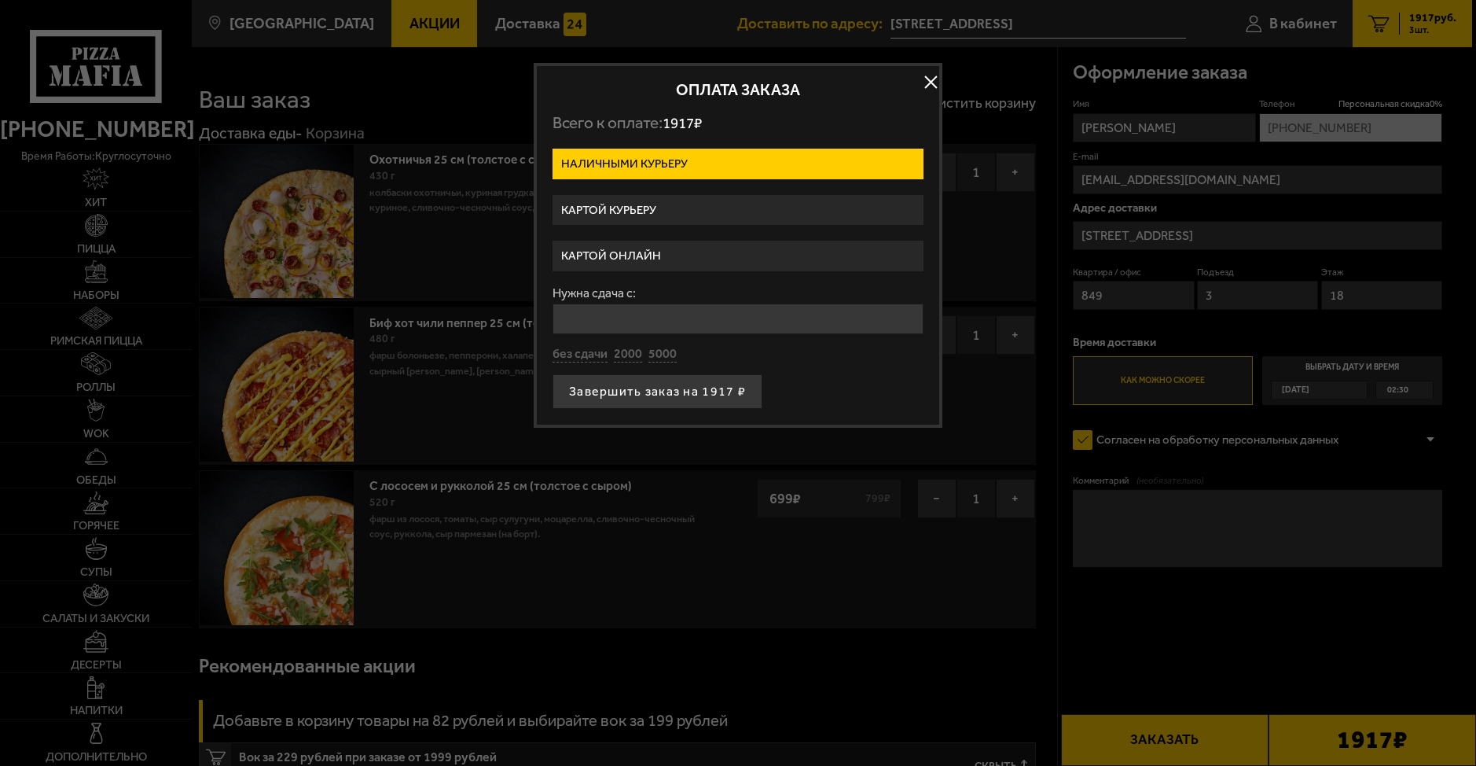
click at [657, 215] on label "Картой курьеру" at bounding box center [738, 210] width 371 height 31
click at [0, 0] on input "Картой курьеру" at bounding box center [0, 0] width 0 height 0
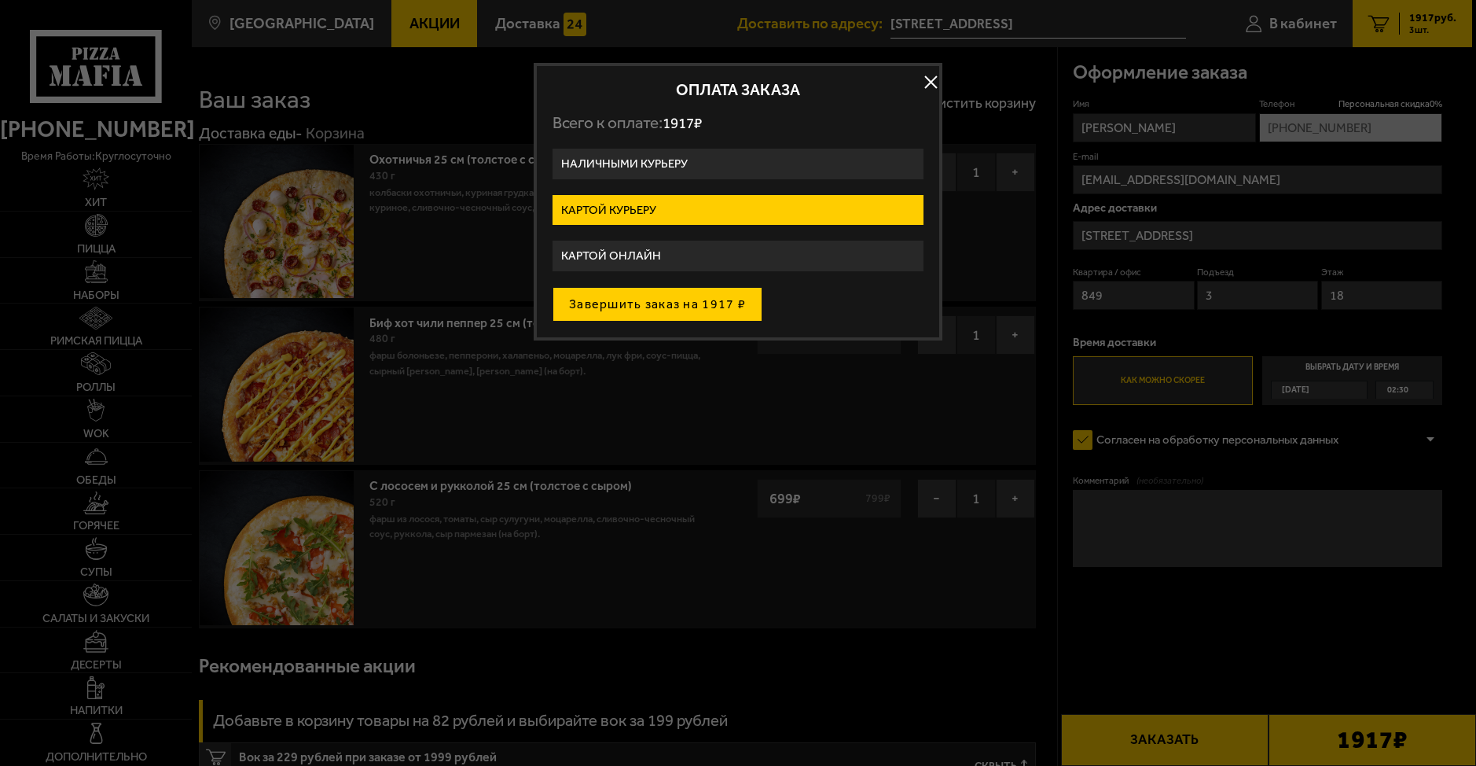
click at [707, 310] on button "Завершить заказ на 1917 ₽" at bounding box center [658, 304] width 210 height 35
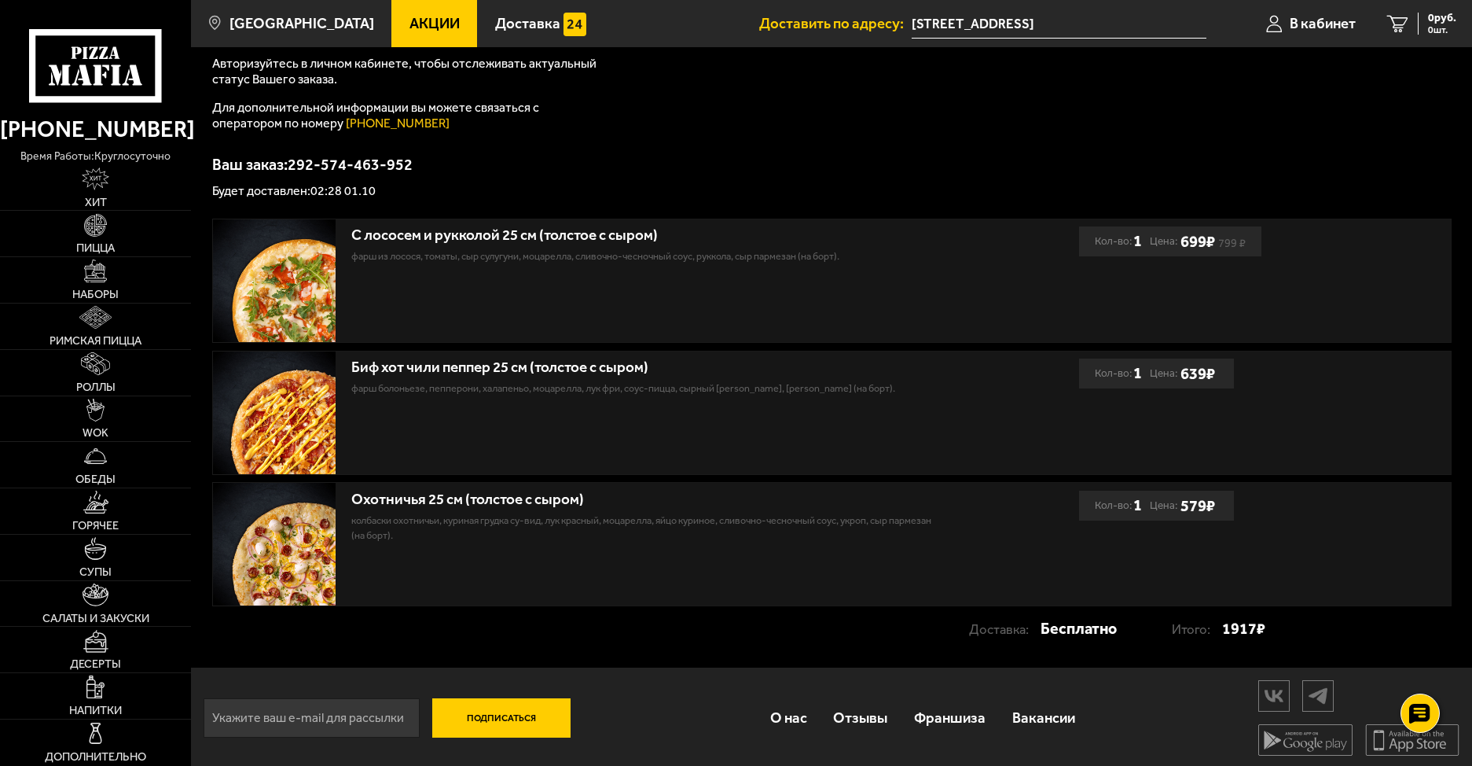
scroll to position [210, 0]
